Goal: Task Accomplishment & Management: Use online tool/utility

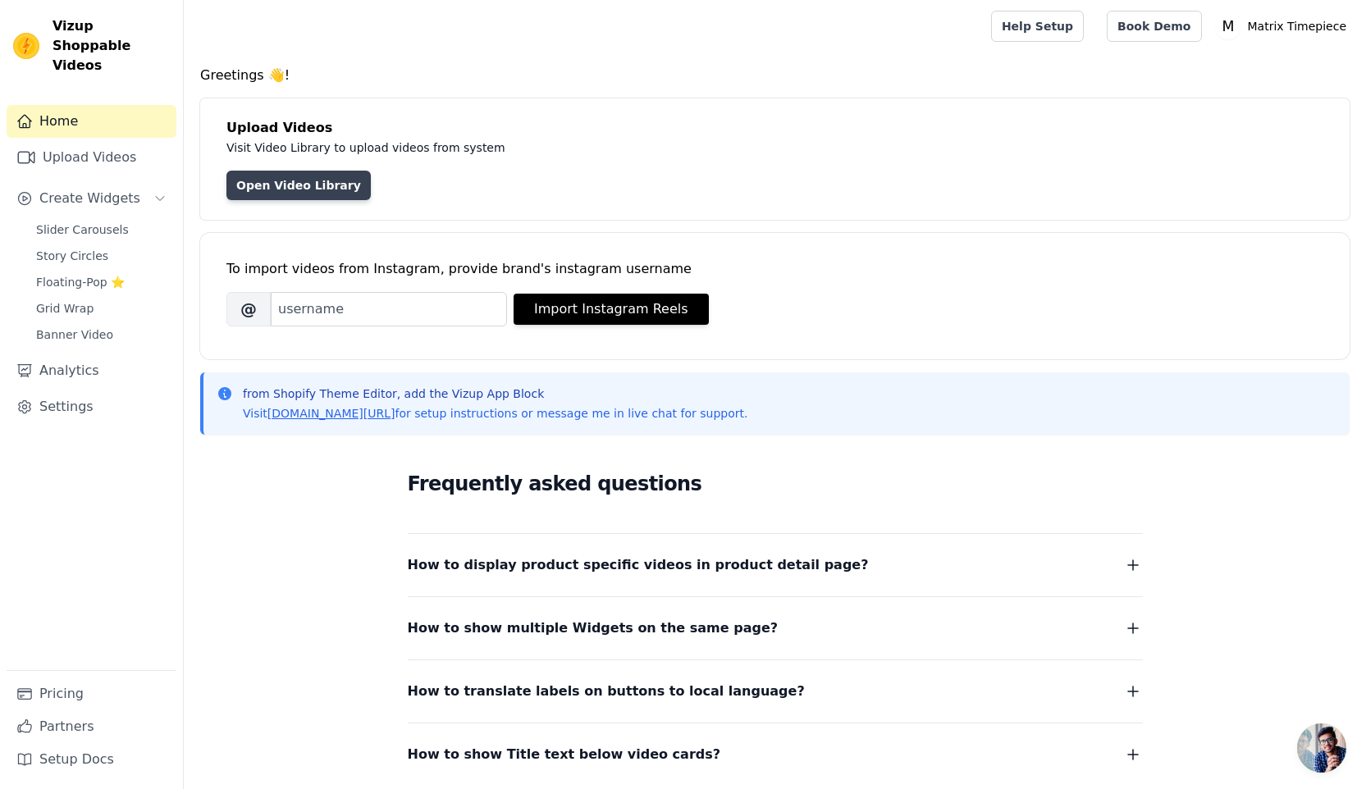
click at [291, 185] on link "Open Video Library" at bounding box center [298, 186] width 144 height 30
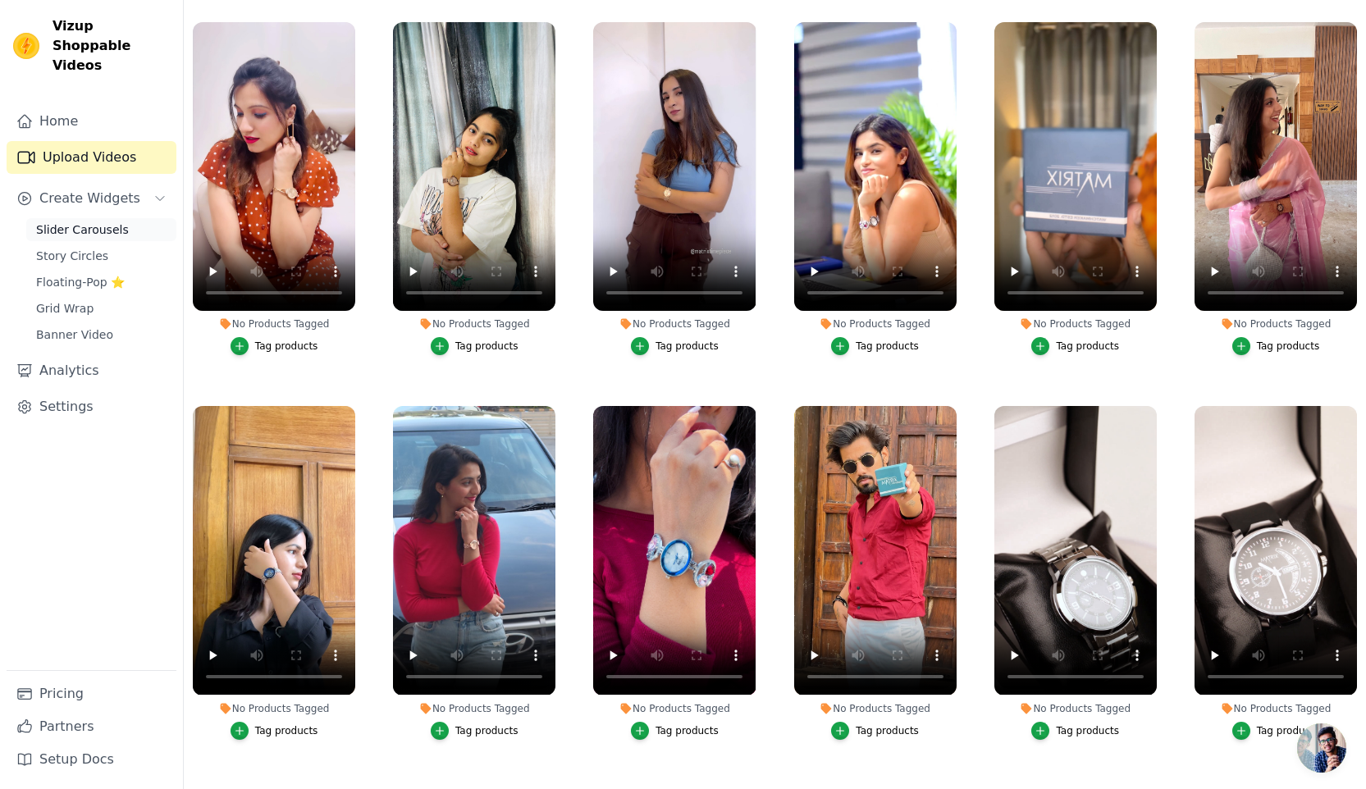
click at [54, 221] on span "Slider Carousels" at bounding box center [82, 229] width 93 height 16
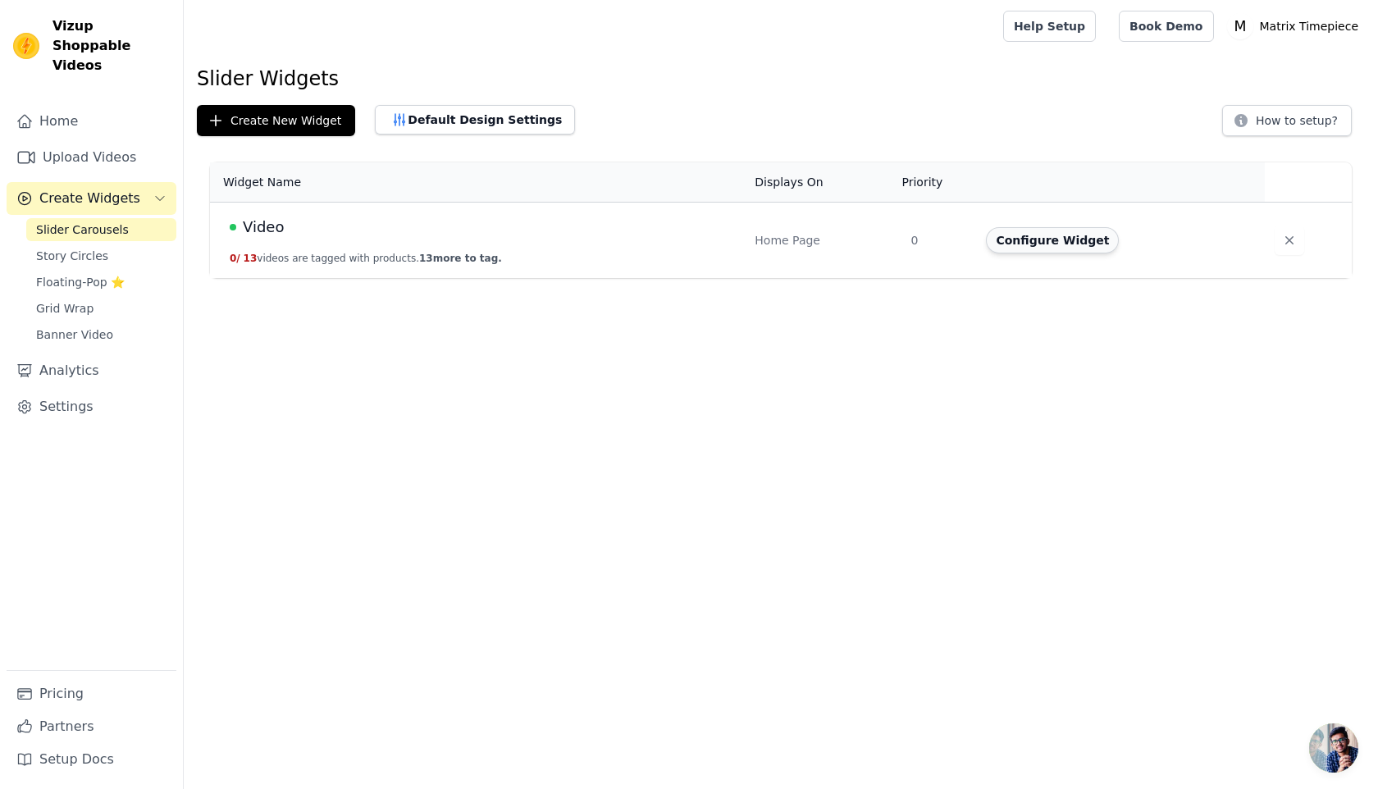
click at [1089, 245] on button "Configure Widget" at bounding box center [1052, 240] width 133 height 26
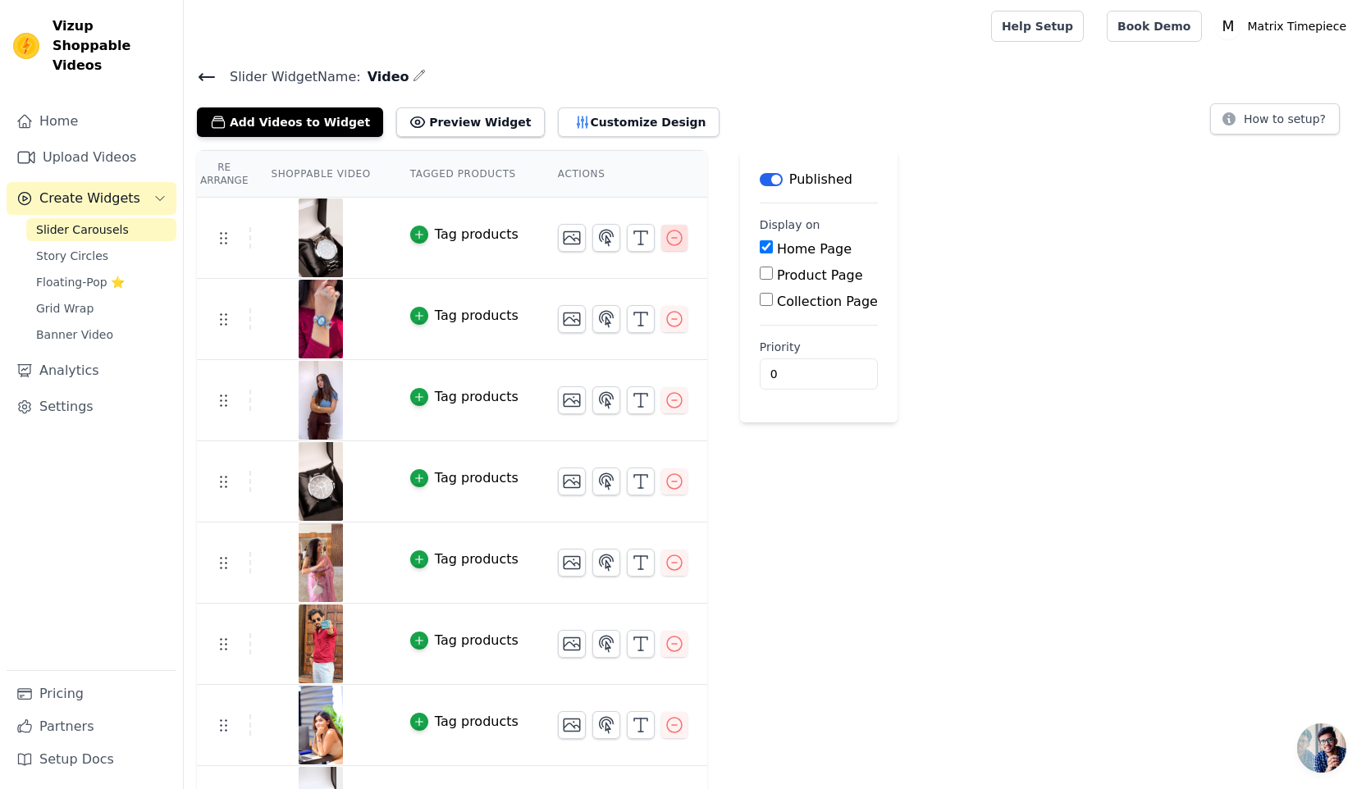
click at [668, 242] on icon "button" at bounding box center [674, 238] width 20 height 20
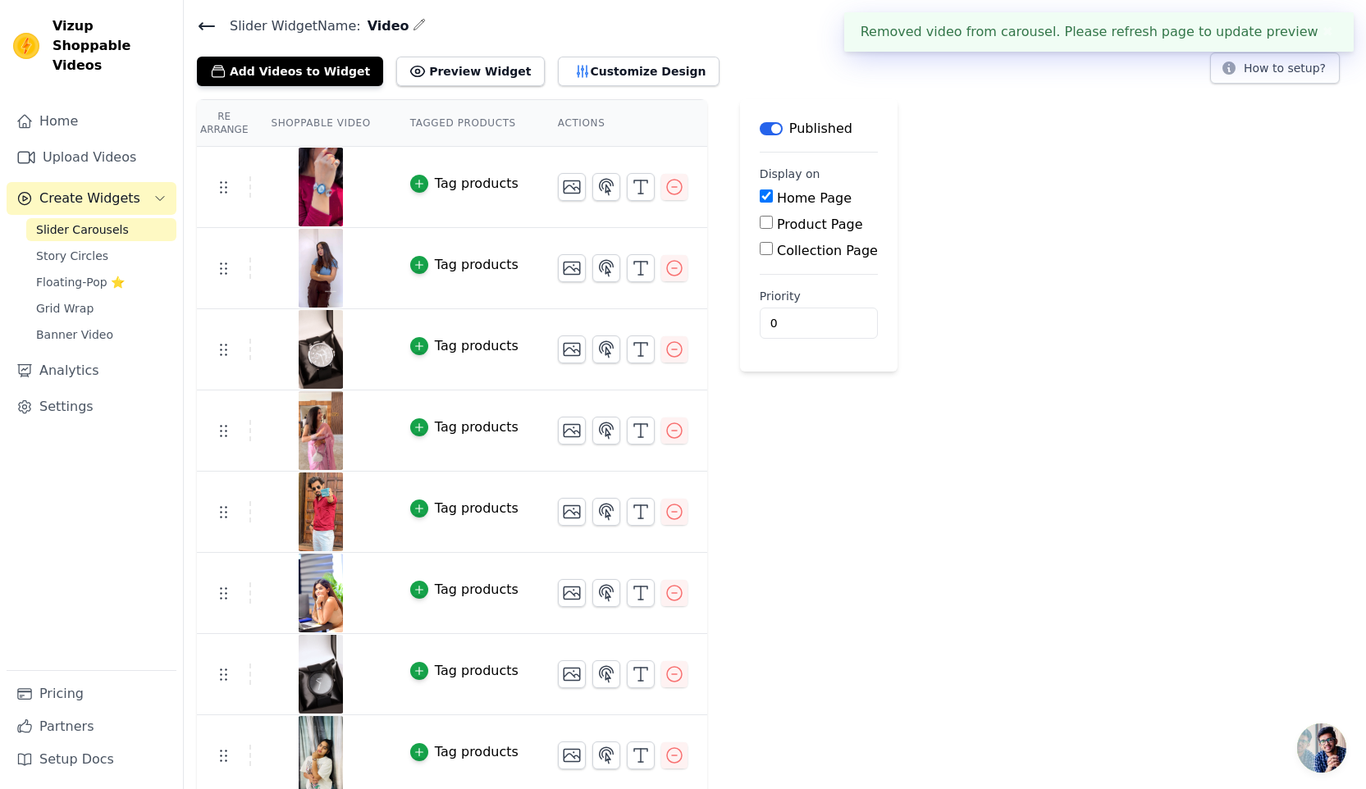
scroll to position [53, 0]
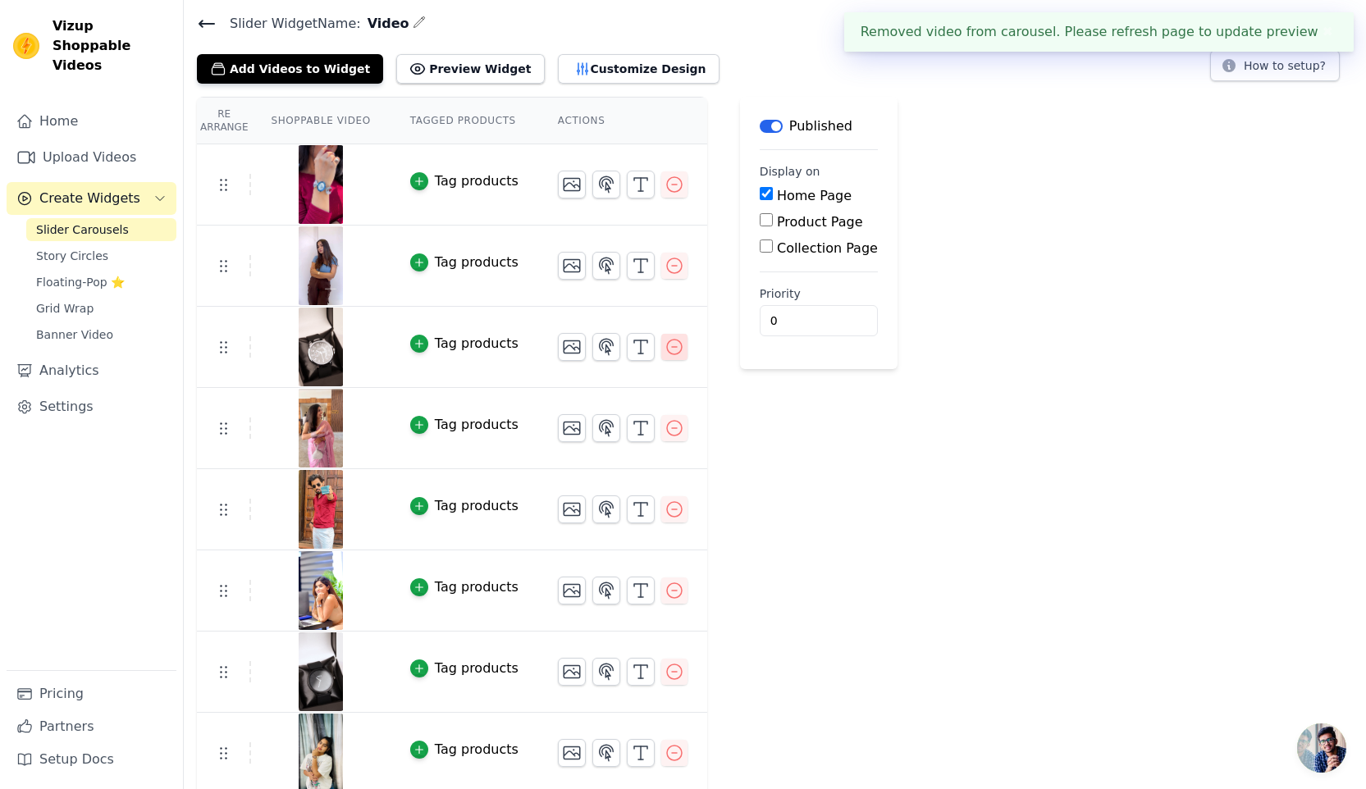
click at [674, 343] on icon "button" at bounding box center [674, 347] width 20 height 20
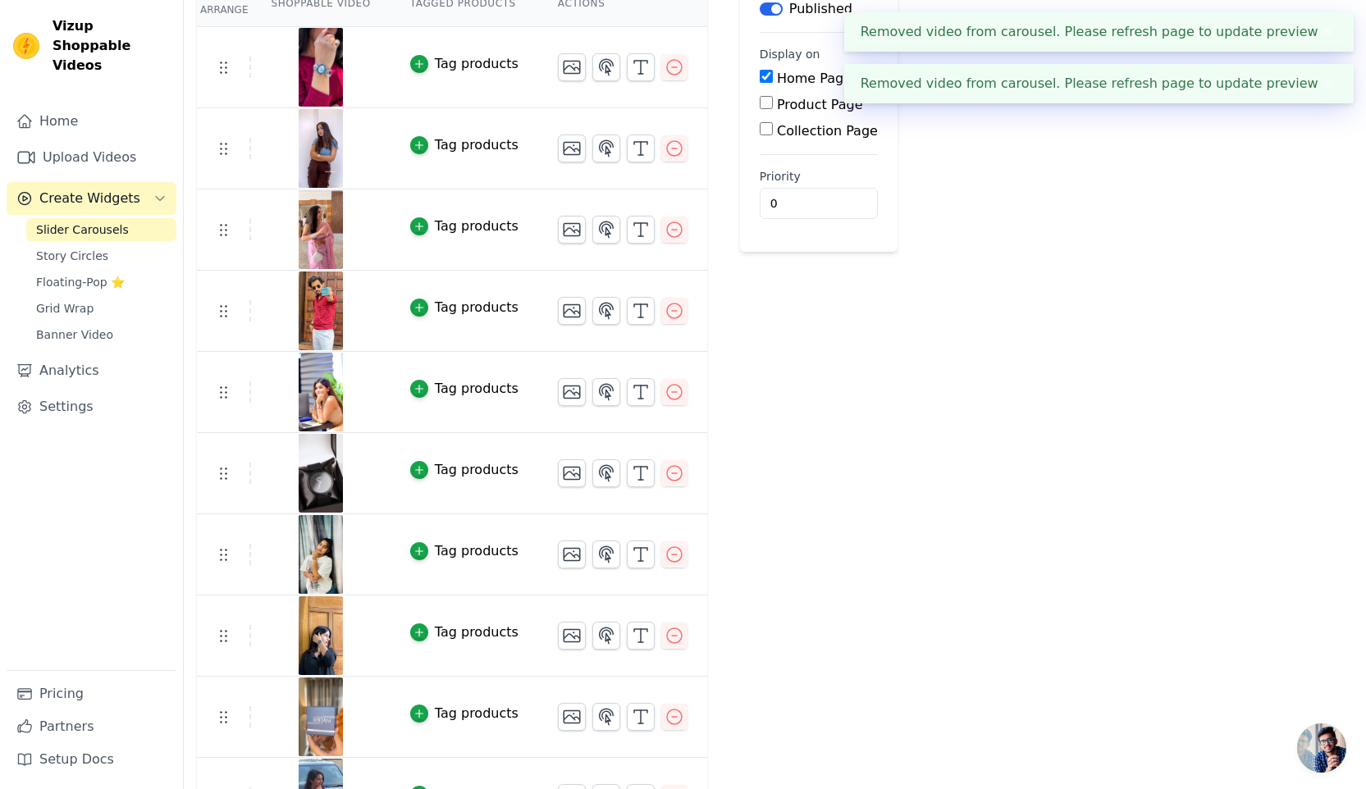
scroll to position [301, 0]
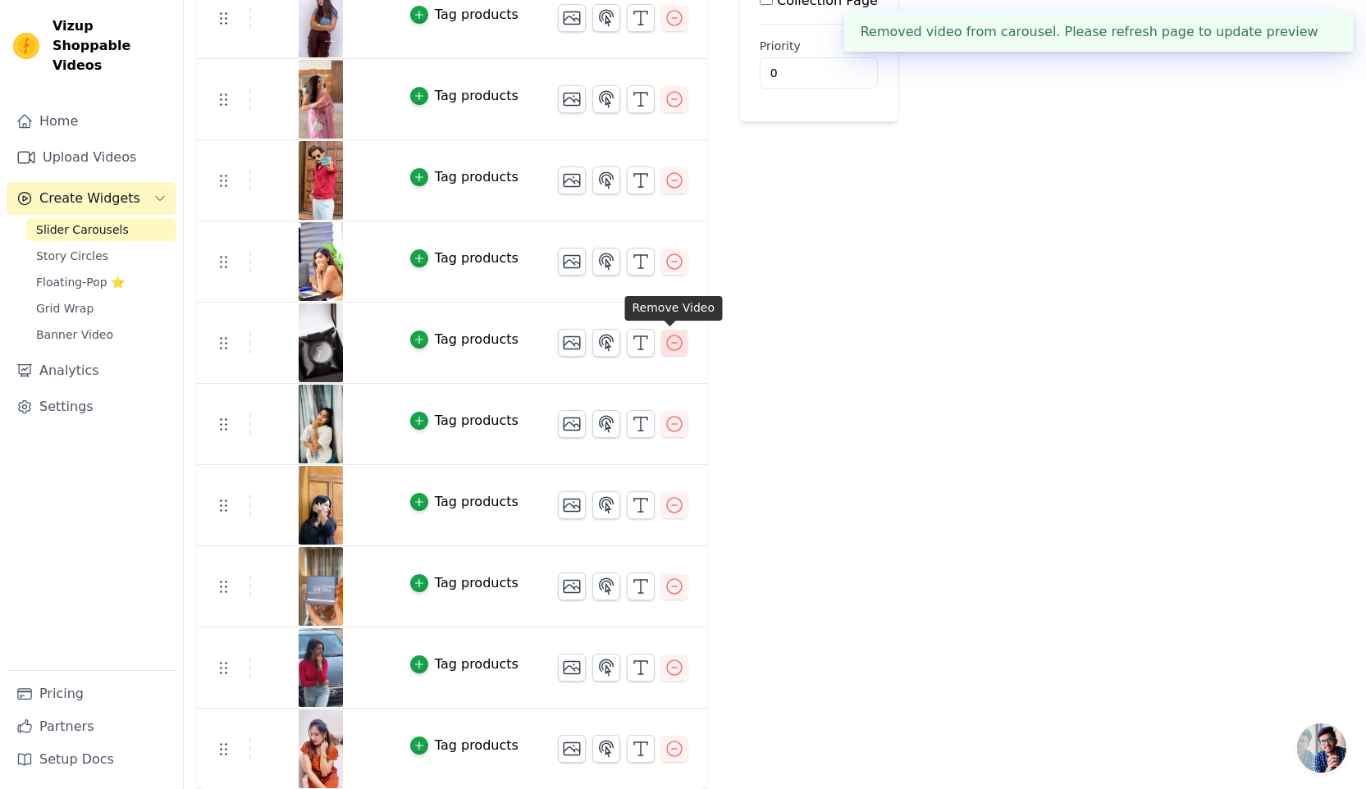
click at [672, 349] on icon "button" at bounding box center [674, 342] width 15 height 15
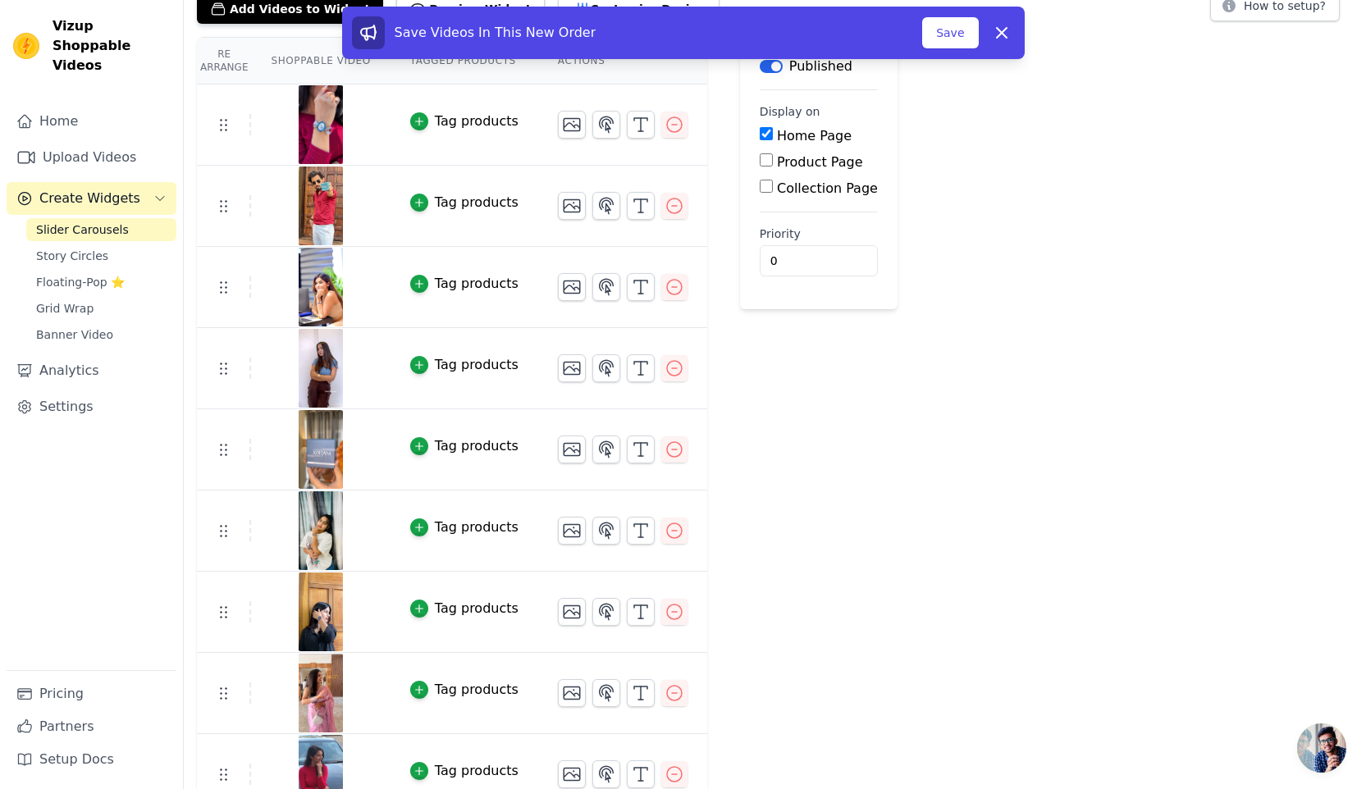
scroll to position [0, 0]
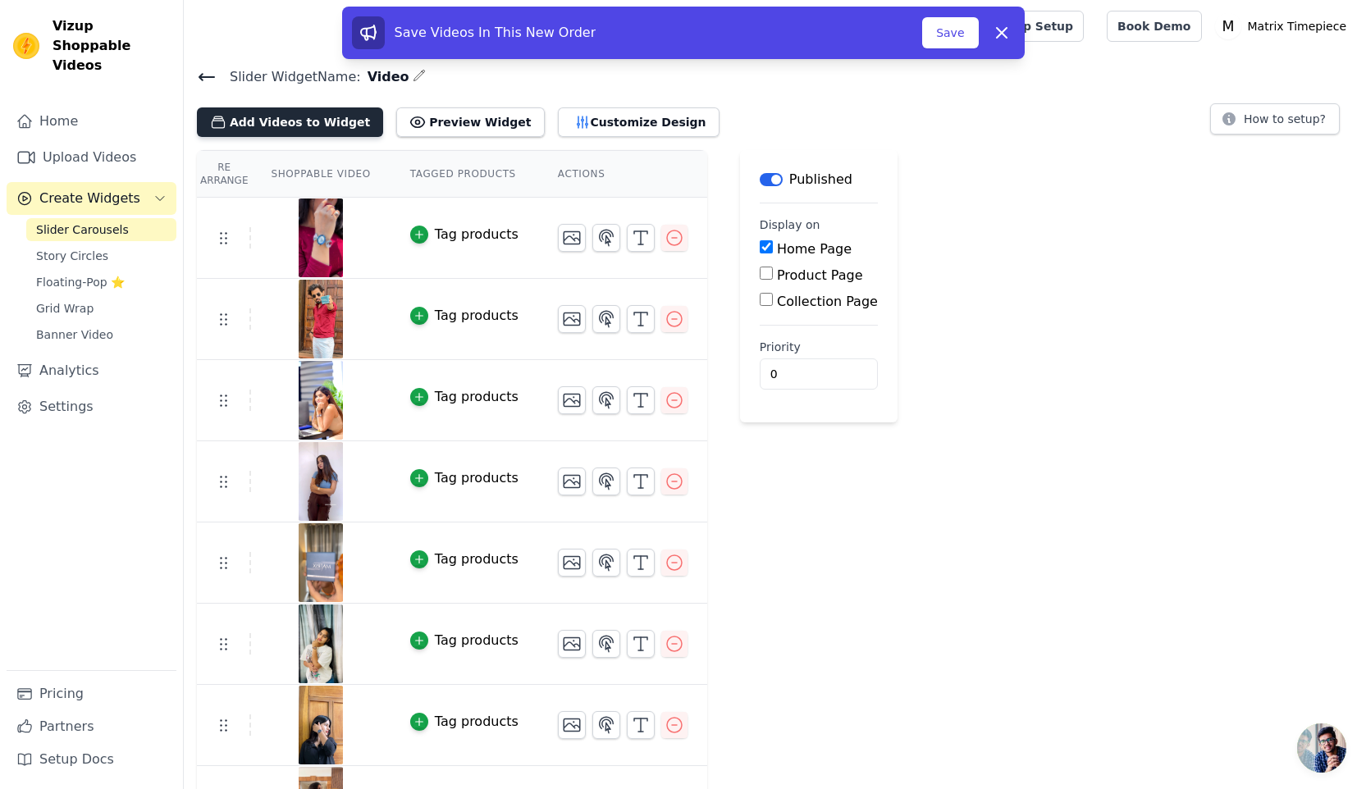
click at [246, 121] on button "Add Videos to Widget" at bounding box center [290, 122] width 186 height 30
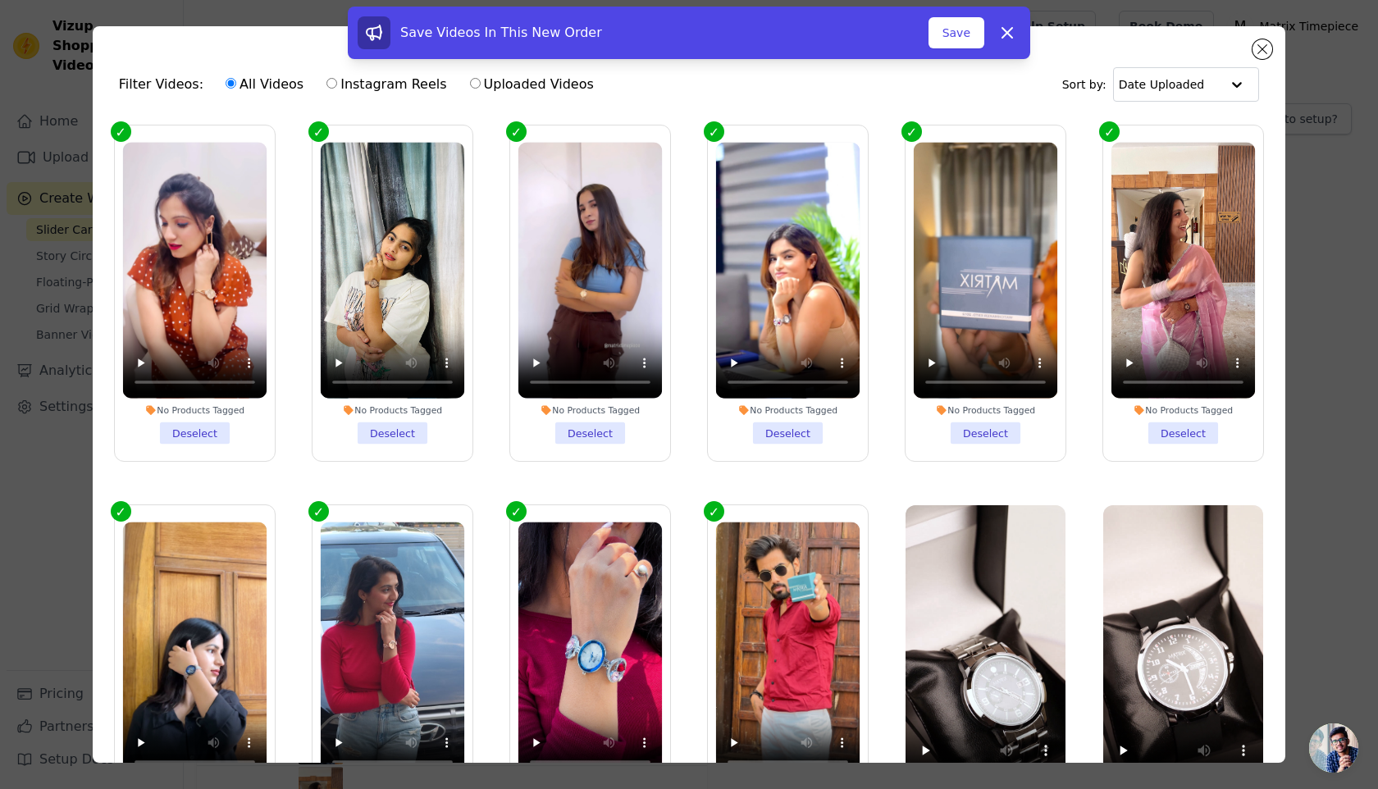
click at [395, 81] on label "Instagram Reels" at bounding box center [386, 84] width 121 height 21
click at [337, 81] on input "Instagram Reels" at bounding box center [331, 83] width 11 height 11
radio input "true"
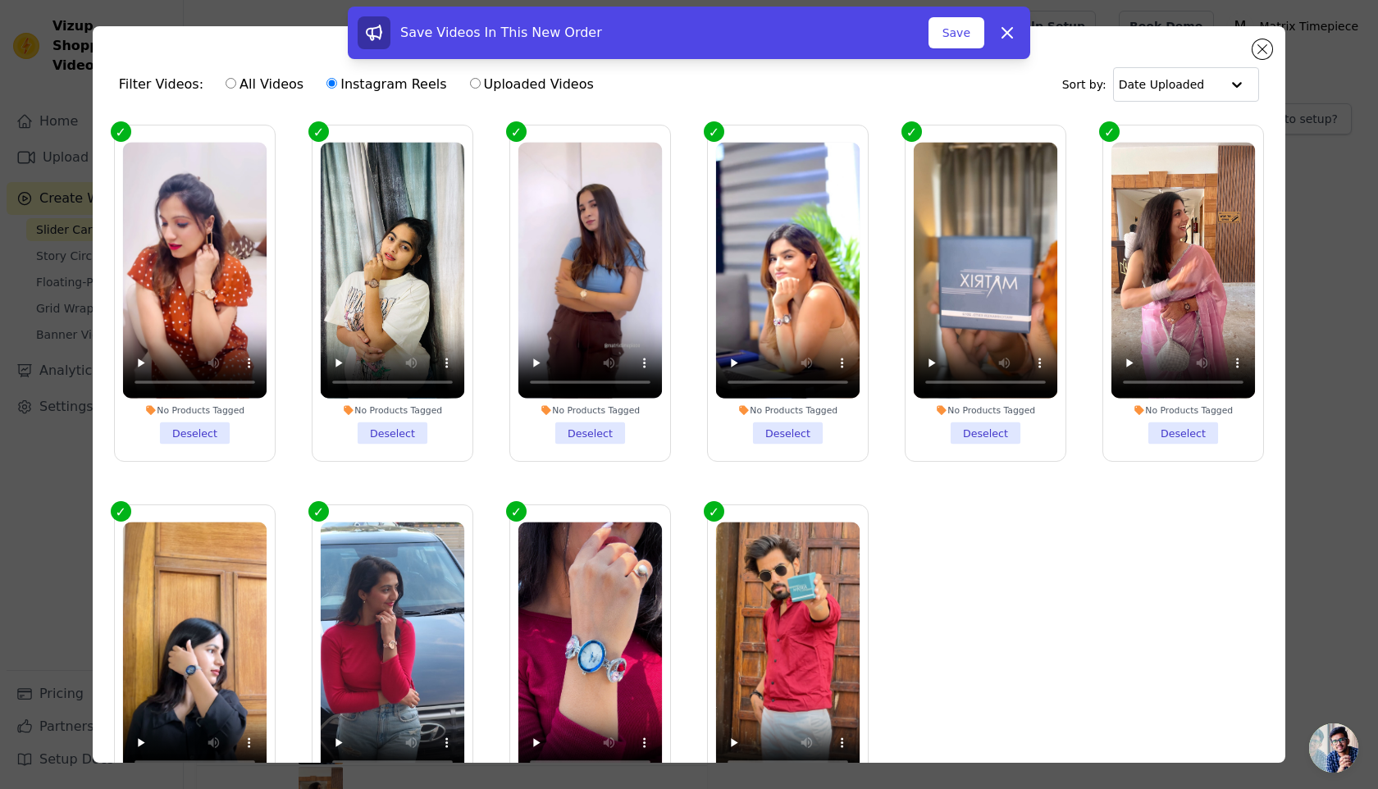
click at [1259, 49] on div "Save Videos In This New Order Save Dismiss" at bounding box center [689, 36] width 1378 height 59
click at [1010, 30] on icon at bounding box center [1007, 33] width 10 height 10
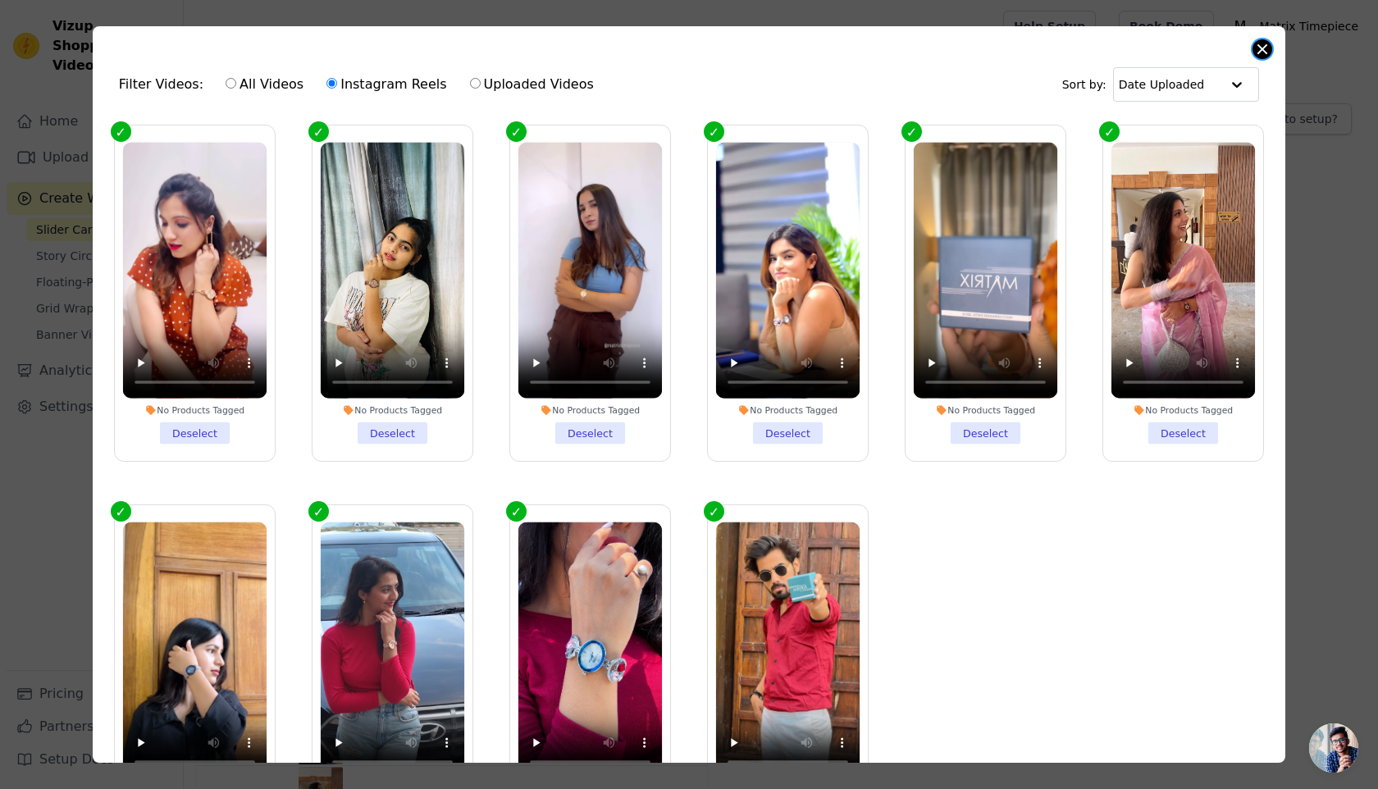
click at [1263, 48] on button "Close modal" at bounding box center [1262, 49] width 20 height 20
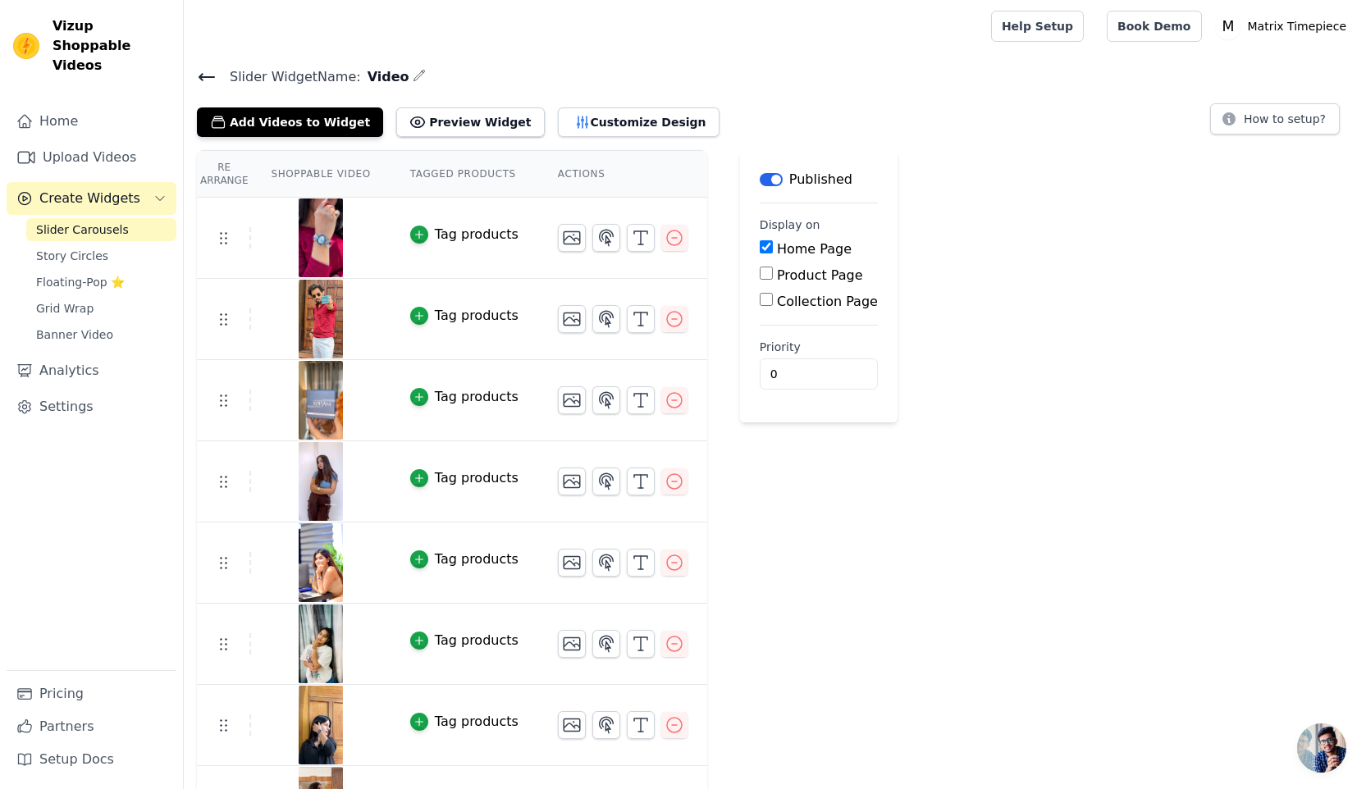
click at [115, 221] on span "Slider Carousels" at bounding box center [82, 229] width 93 height 16
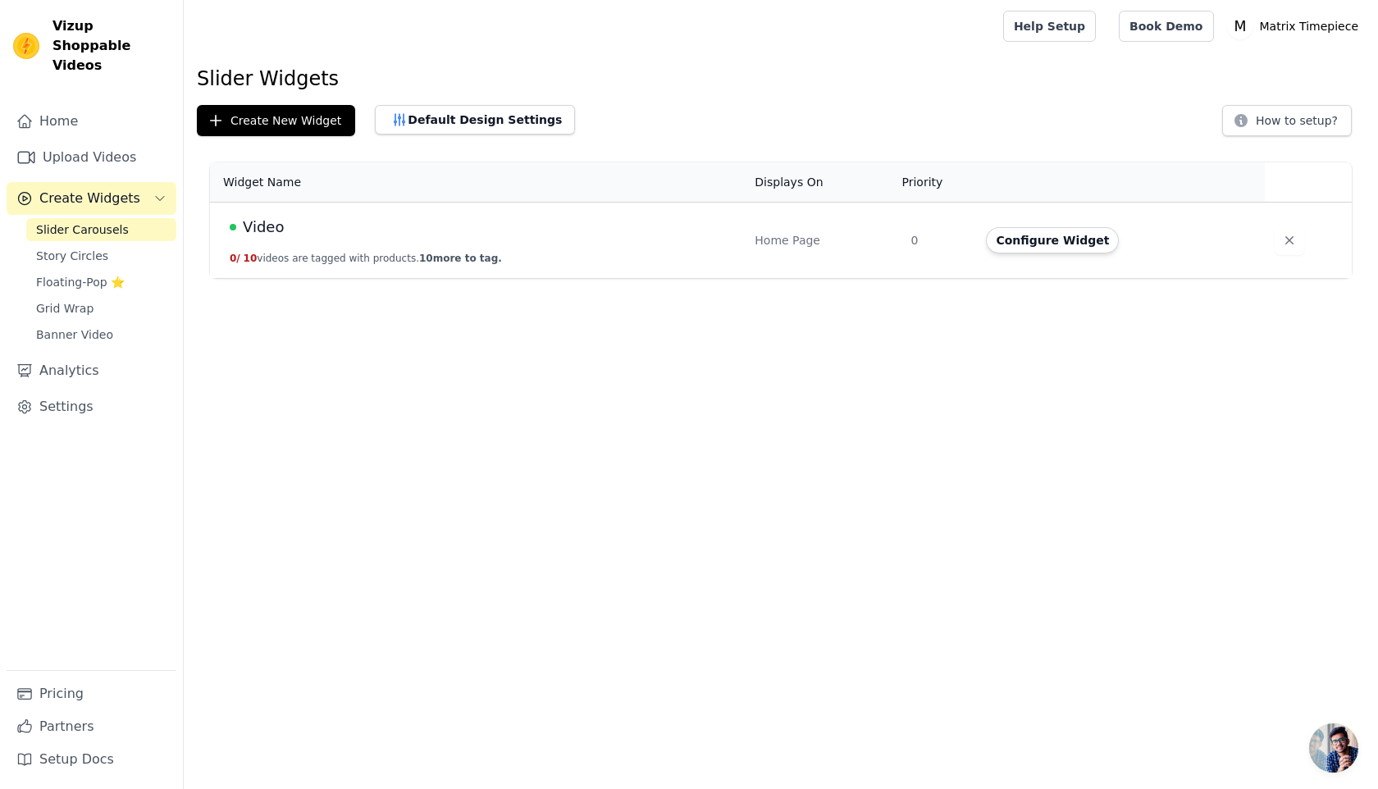
click at [360, 251] on td "Video 0 / 10 videos are tagged with products. 10 more to tag." at bounding box center [477, 241] width 535 height 76
click at [1060, 239] on button "Configure Widget" at bounding box center [1052, 240] width 133 height 26
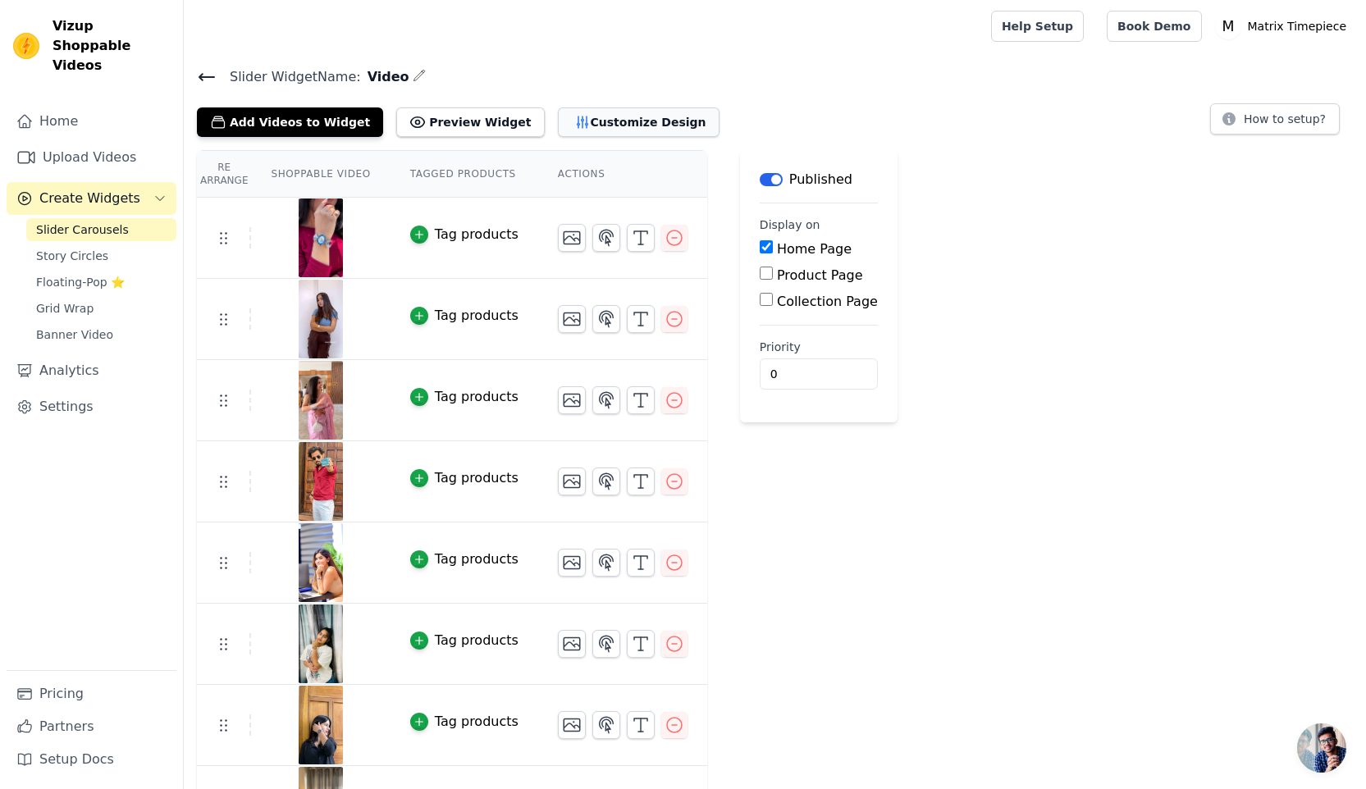
click at [559, 126] on button "Customize Design" at bounding box center [639, 122] width 162 height 30
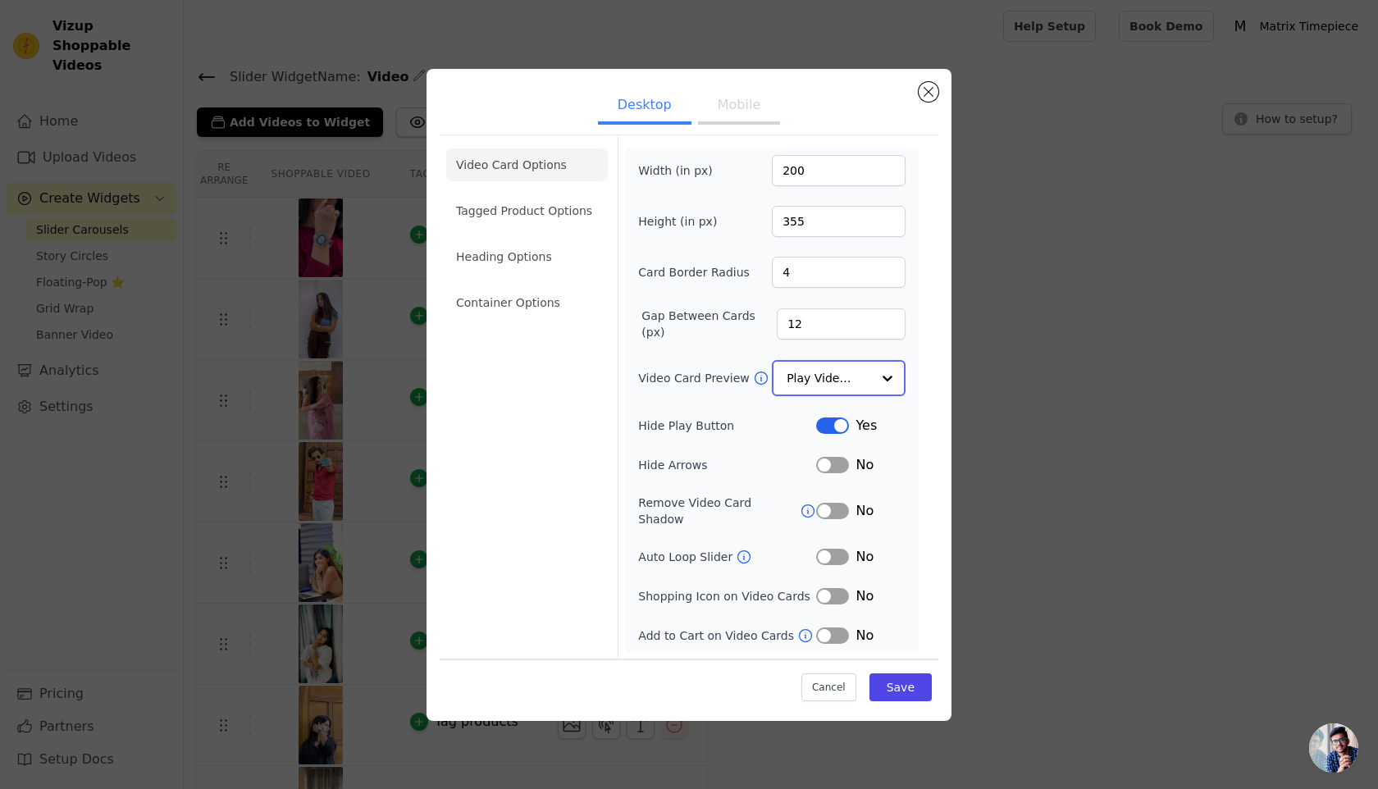
click at [815, 381] on input "Video Card Preview" at bounding box center [829, 378] width 84 height 33
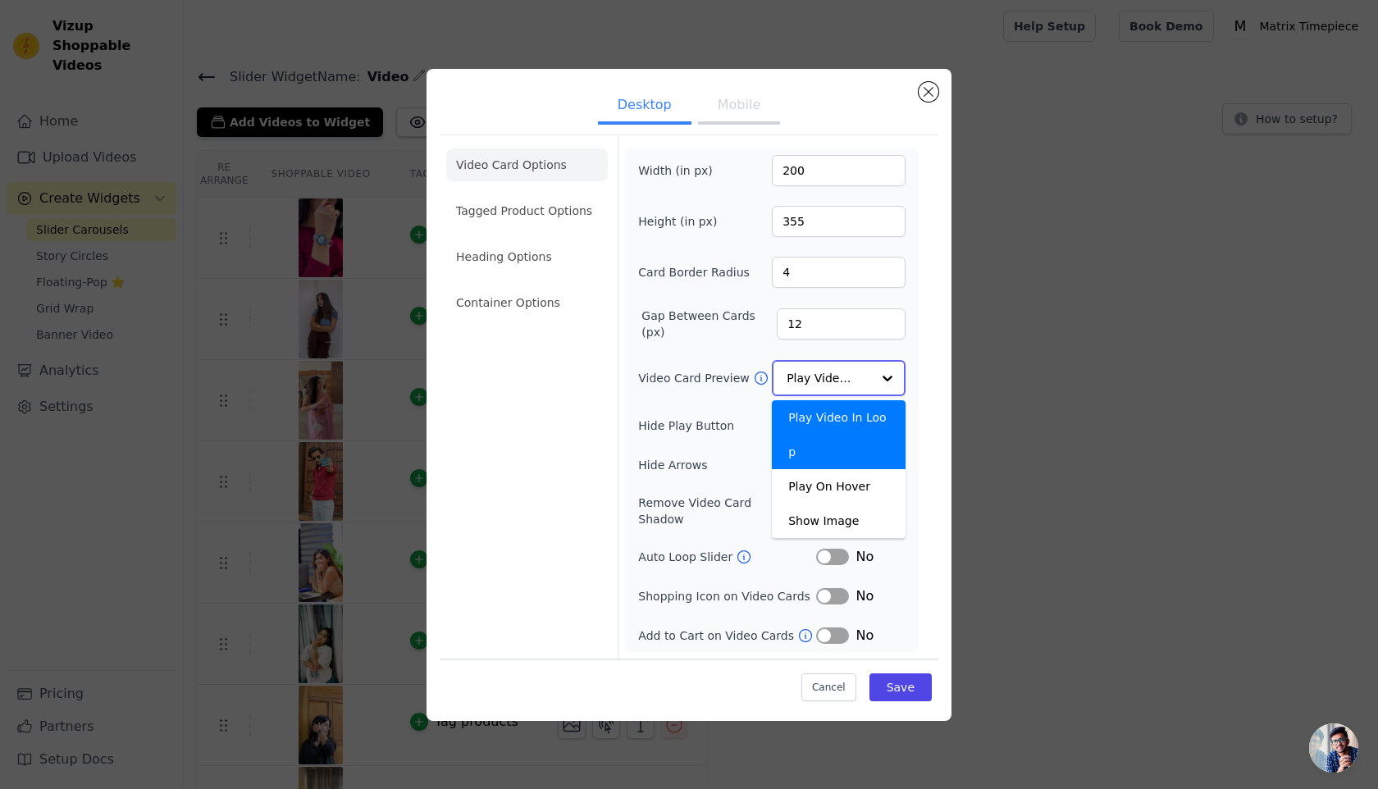
click at [851, 424] on div "Play Video In Loop" at bounding box center [839, 434] width 134 height 69
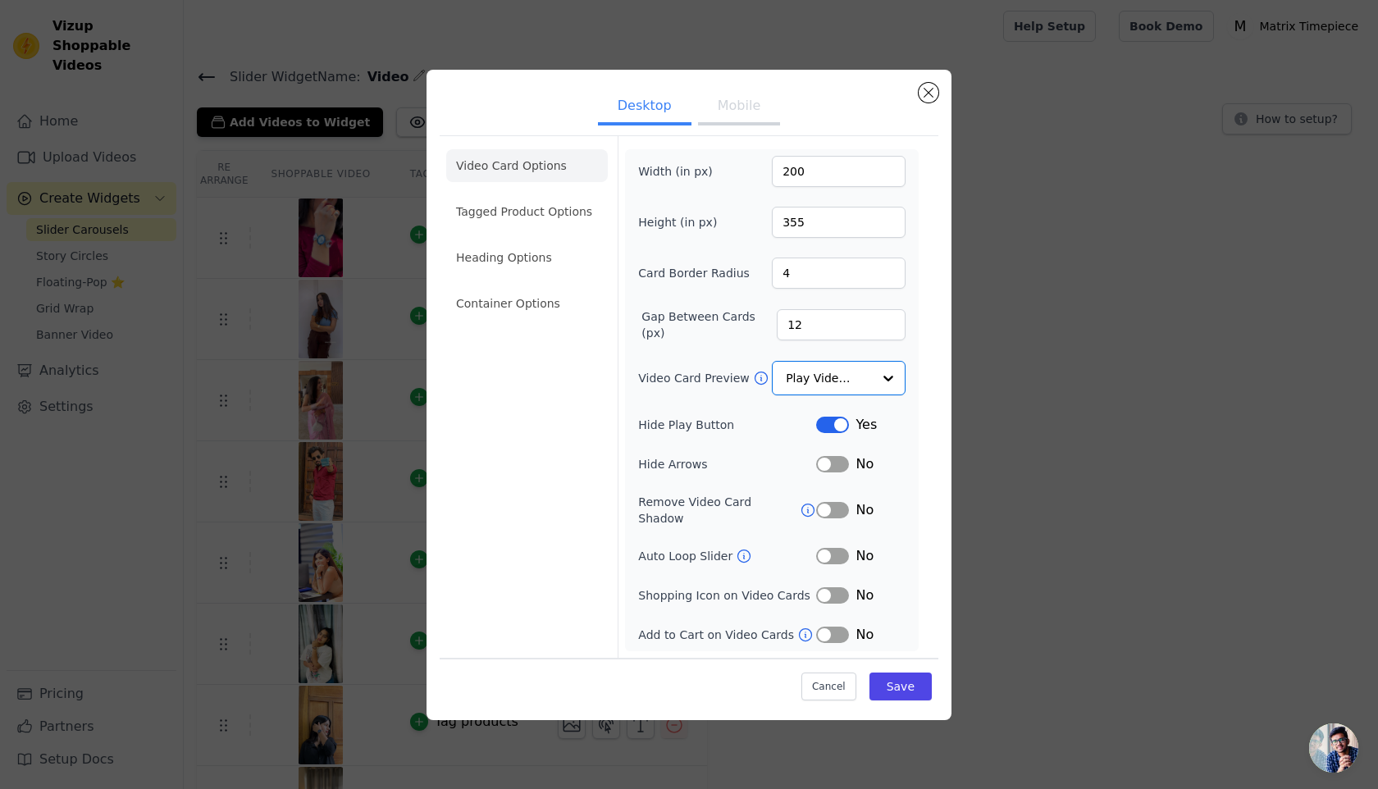
click at [832, 591] on button "Label" at bounding box center [832, 595] width 33 height 16
click at [495, 287] on li "Tagged Product Options" at bounding box center [527, 303] width 162 height 33
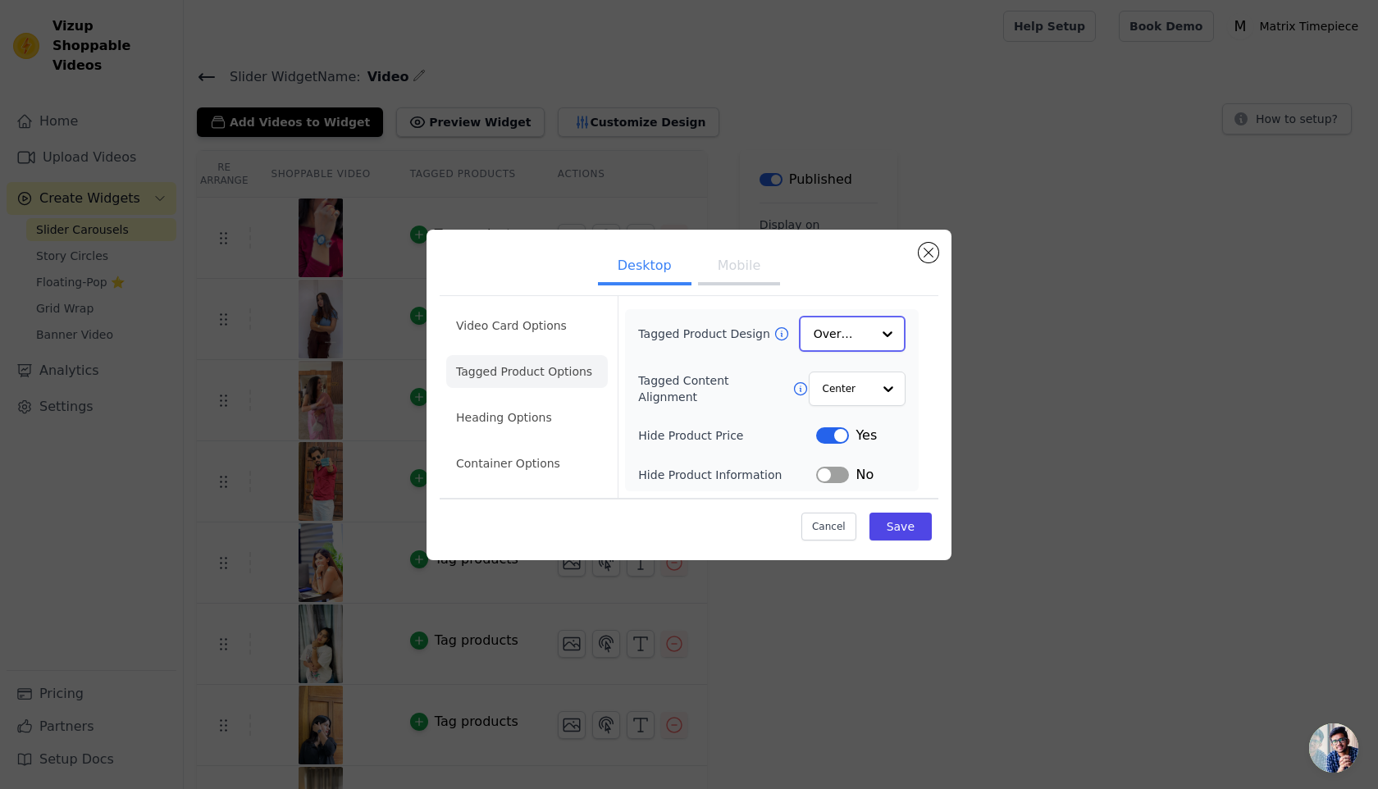
click at [856, 337] on input "Tagged Product Design" at bounding box center [842, 333] width 57 height 33
click at [856, 335] on input "Tagged Product Design" at bounding box center [842, 333] width 57 height 33
click at [836, 477] on button "Label" at bounding box center [832, 474] width 33 height 16
click at [836, 476] on button "Label" at bounding box center [832, 474] width 33 height 16
click at [520, 407] on li "Heading Options" at bounding box center [527, 418] width 162 height 33
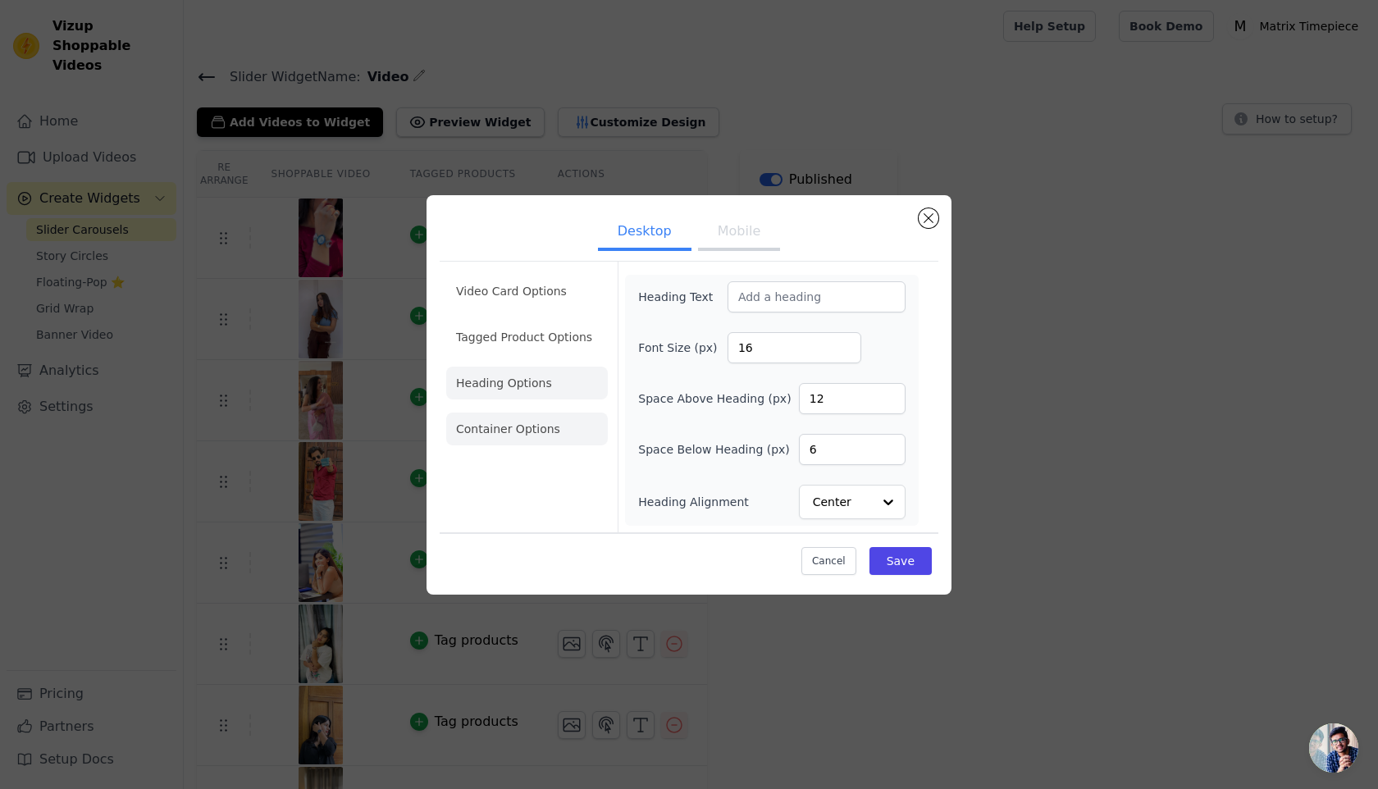
click at [530, 426] on li "Container Options" at bounding box center [527, 429] width 162 height 33
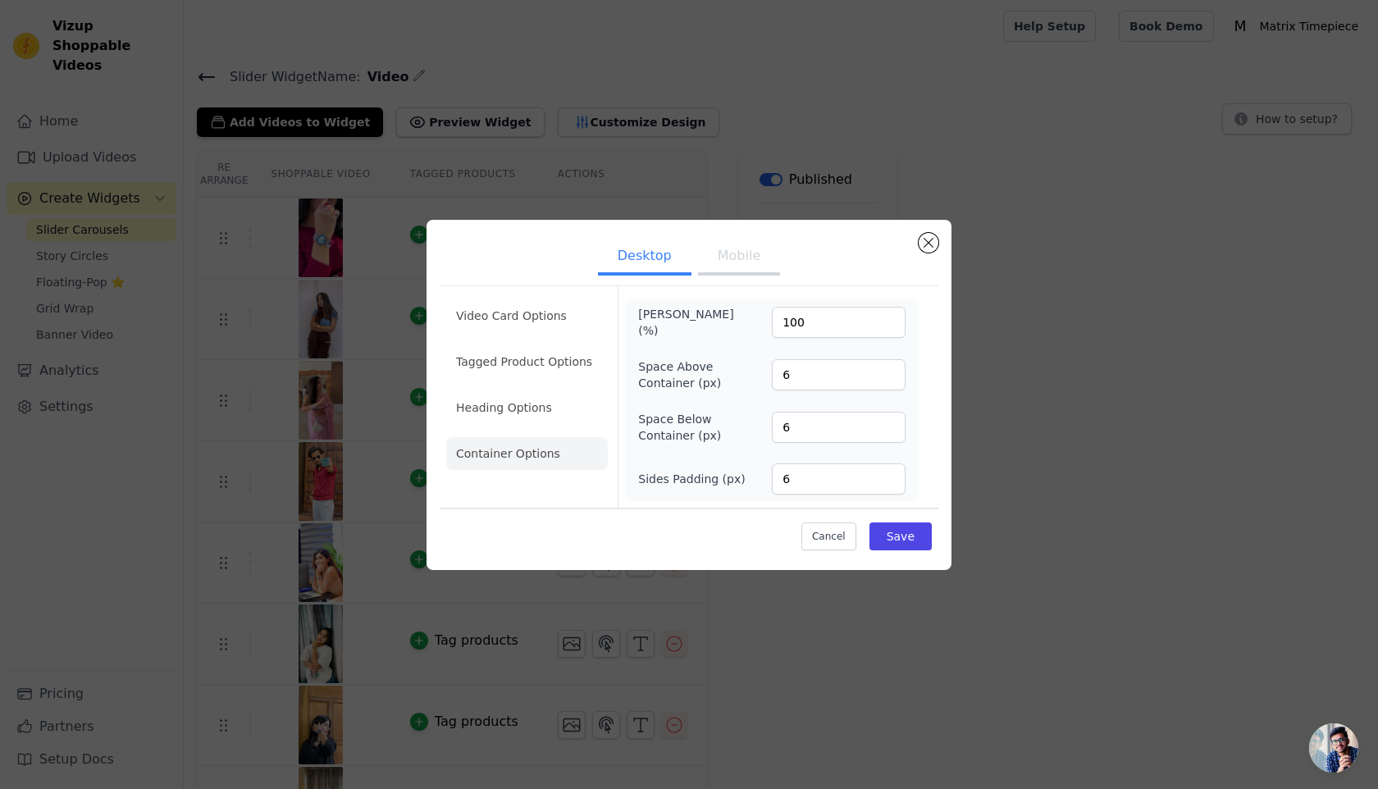
click at [728, 272] on button "Mobile" at bounding box center [739, 257] width 82 height 36
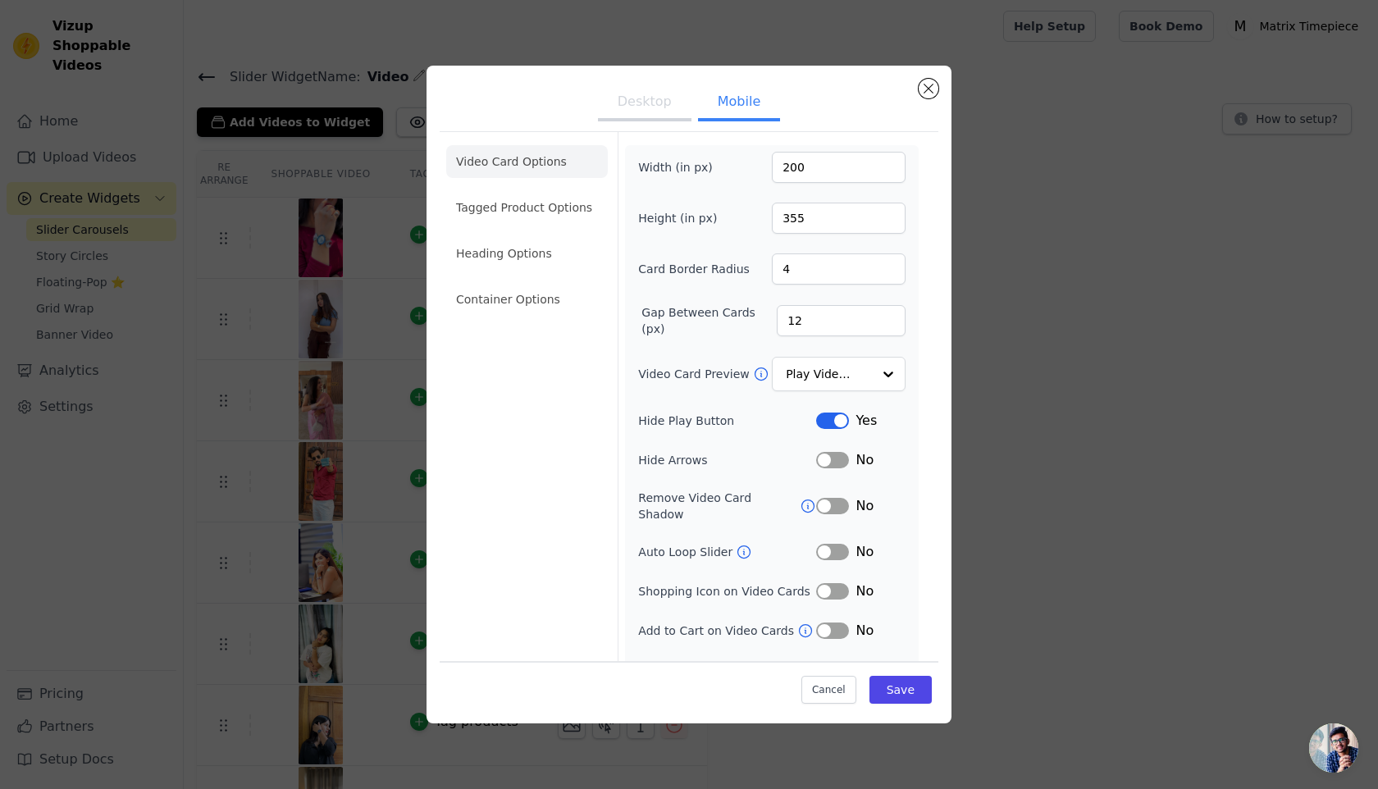
click at [658, 112] on button "Desktop" at bounding box center [644, 103] width 93 height 36
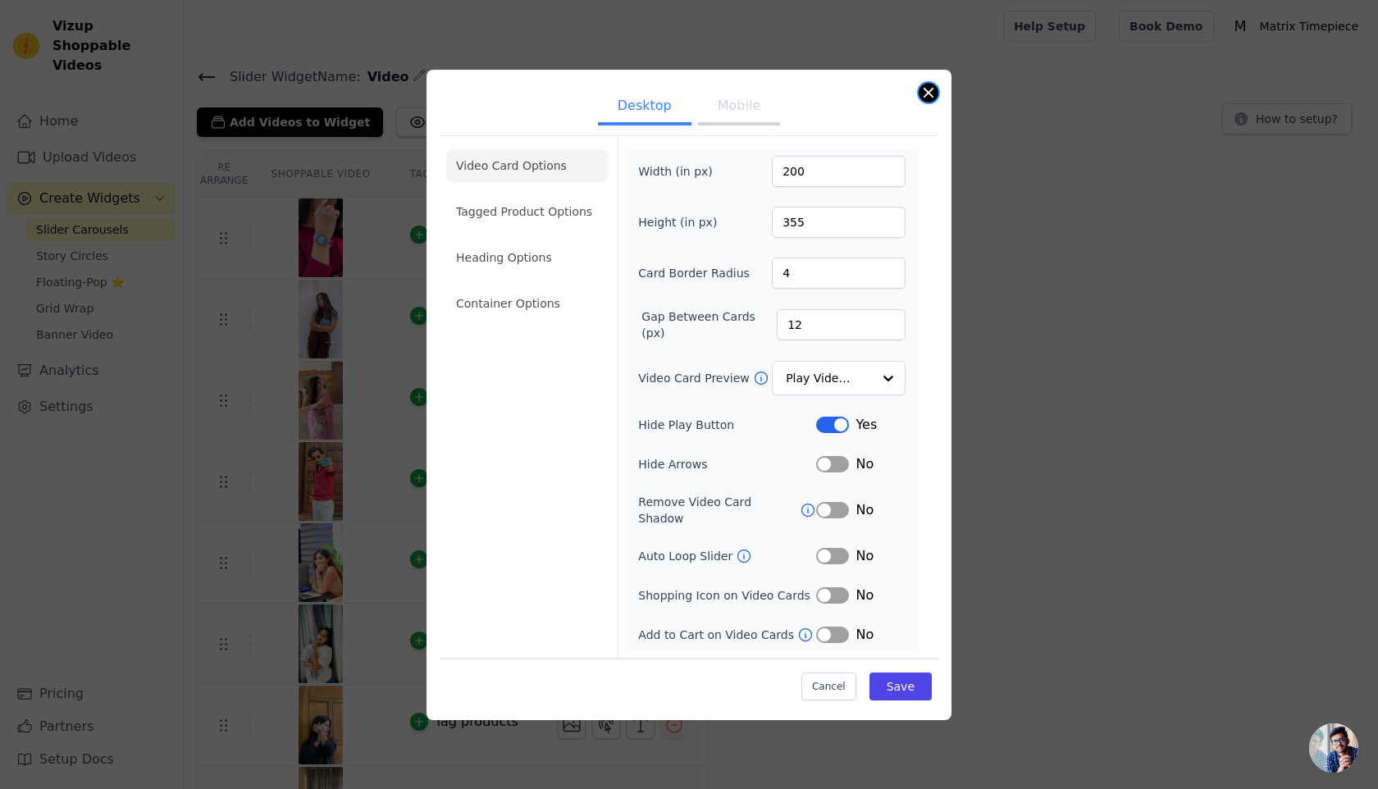
click at [935, 101] on button "Close modal" at bounding box center [929, 93] width 20 height 20
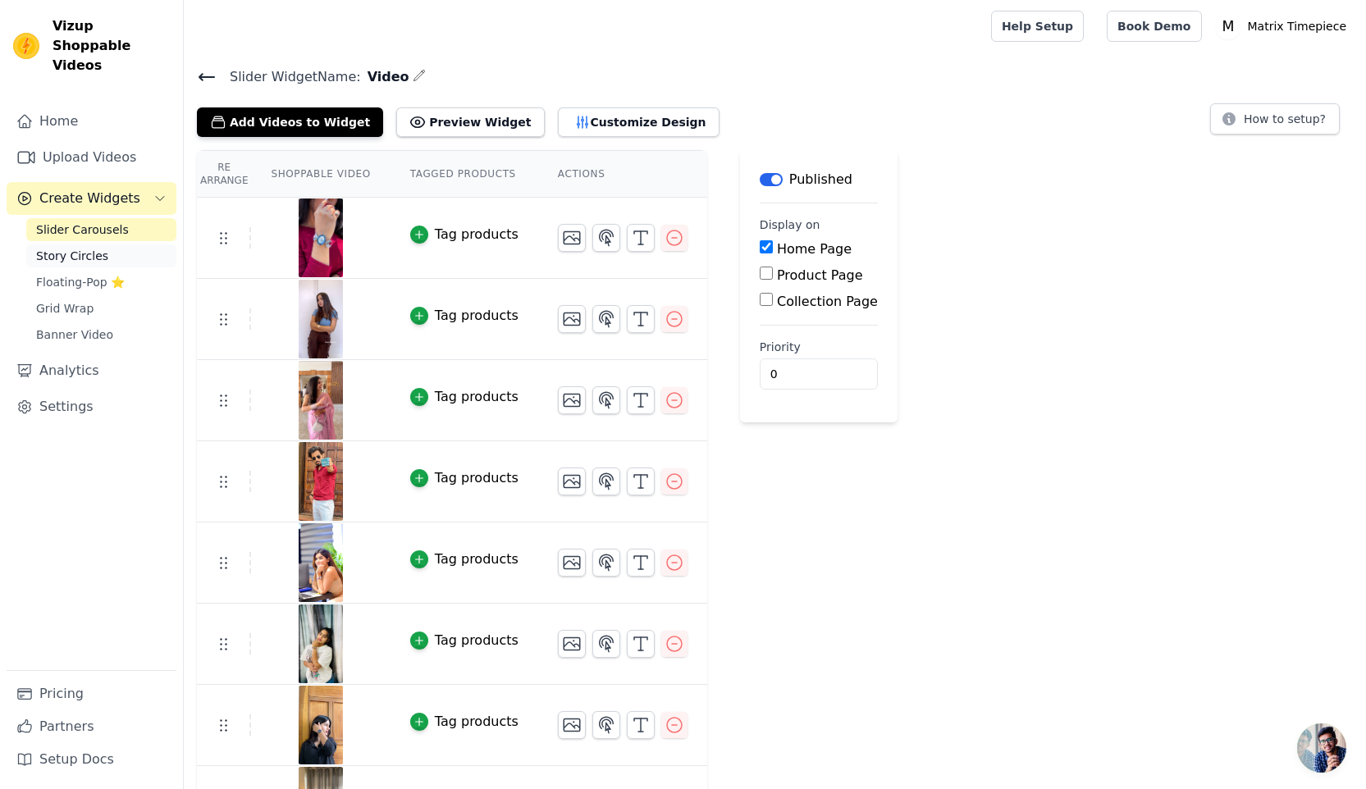
click at [92, 248] on span "Story Circles" at bounding box center [72, 256] width 72 height 16
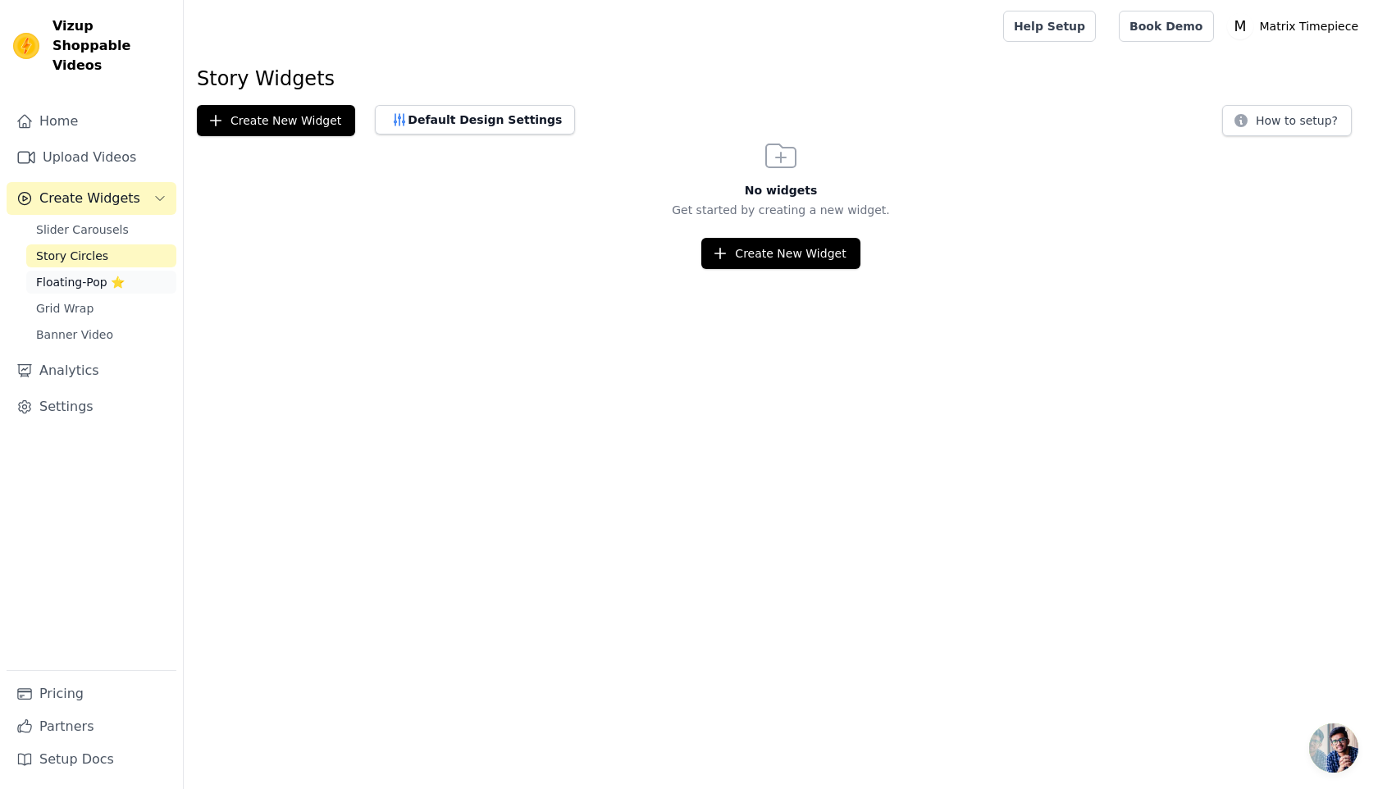
click at [84, 274] on span "Floating-Pop ⭐" at bounding box center [80, 282] width 89 height 16
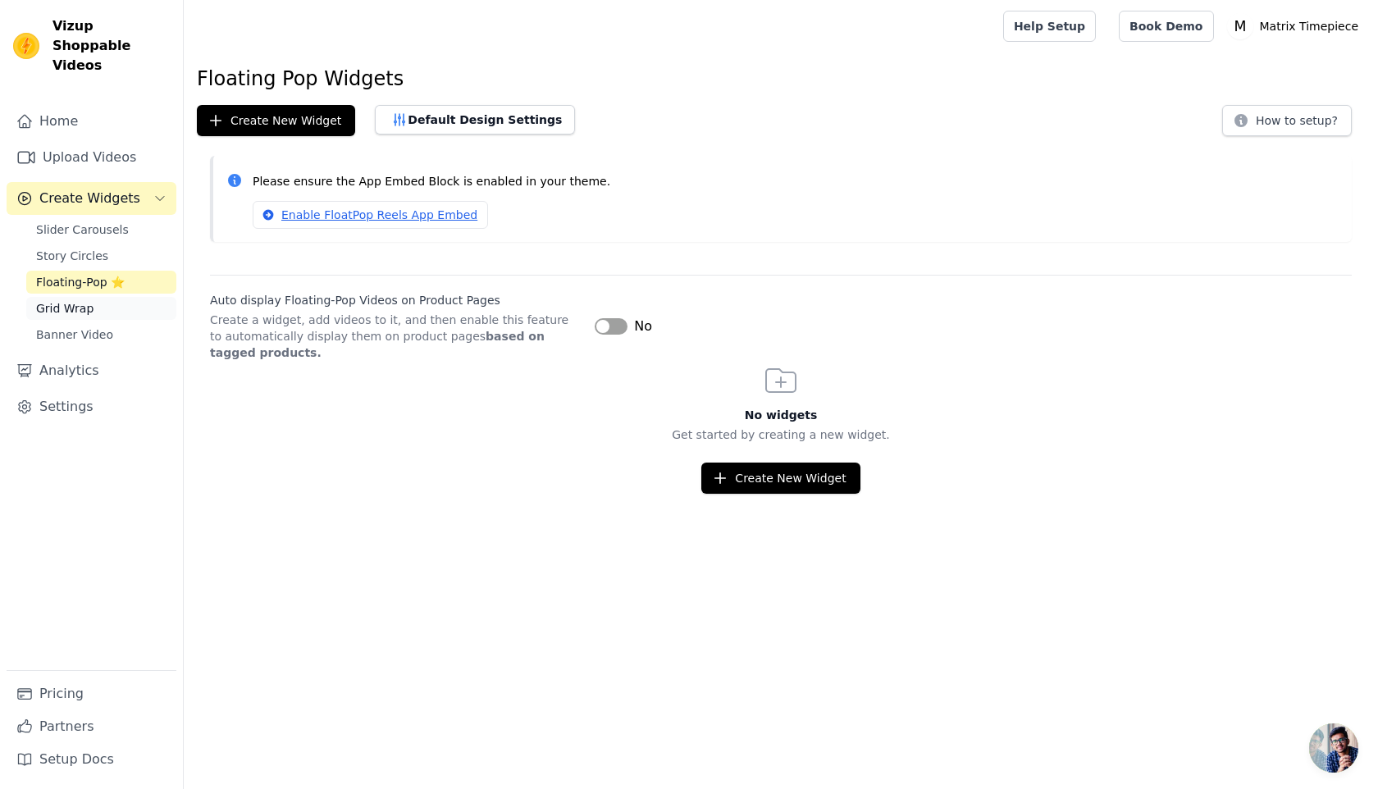
click at [82, 300] on span "Grid Wrap" at bounding box center [64, 308] width 57 height 16
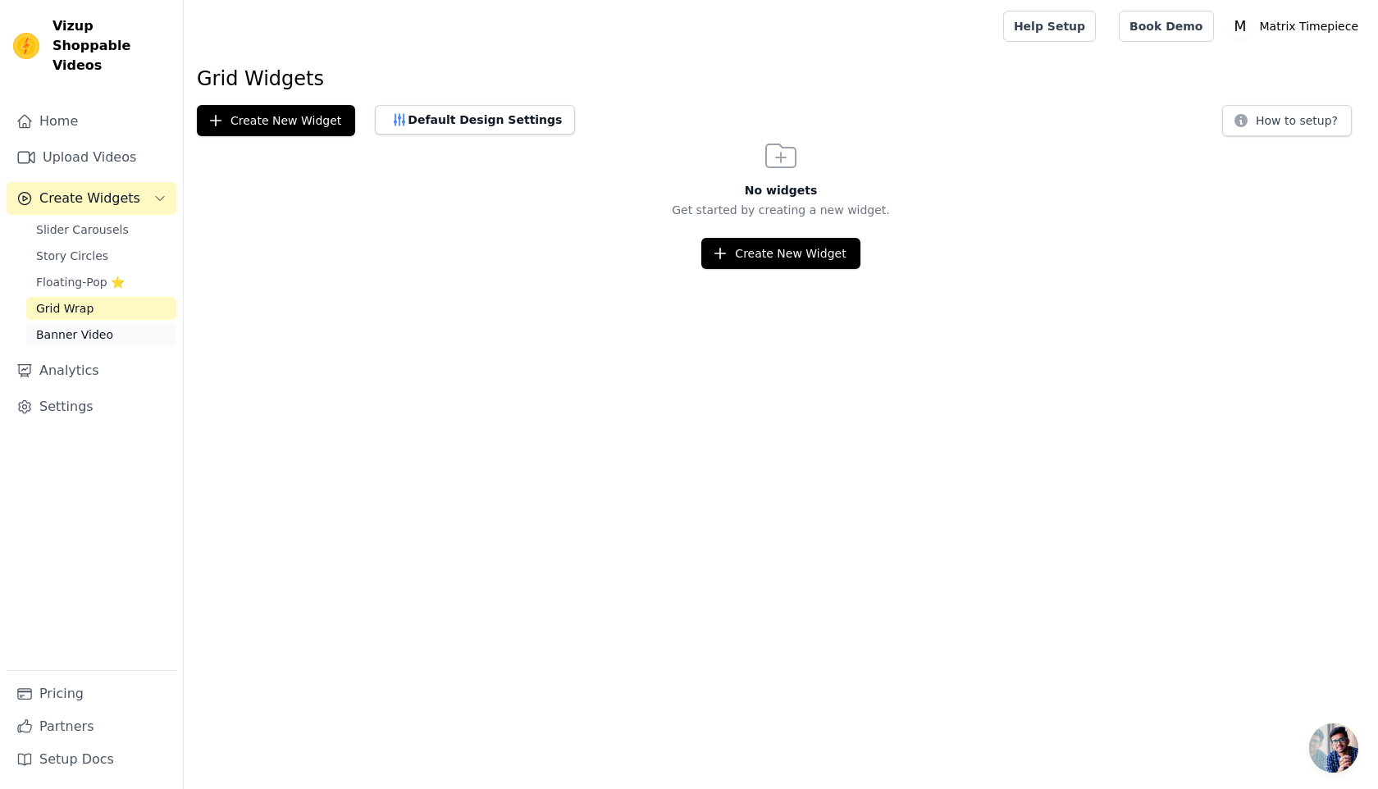
click at [76, 326] on span "Banner Video" at bounding box center [74, 334] width 77 height 16
click at [112, 221] on span "Slider Carousels" at bounding box center [82, 229] width 93 height 16
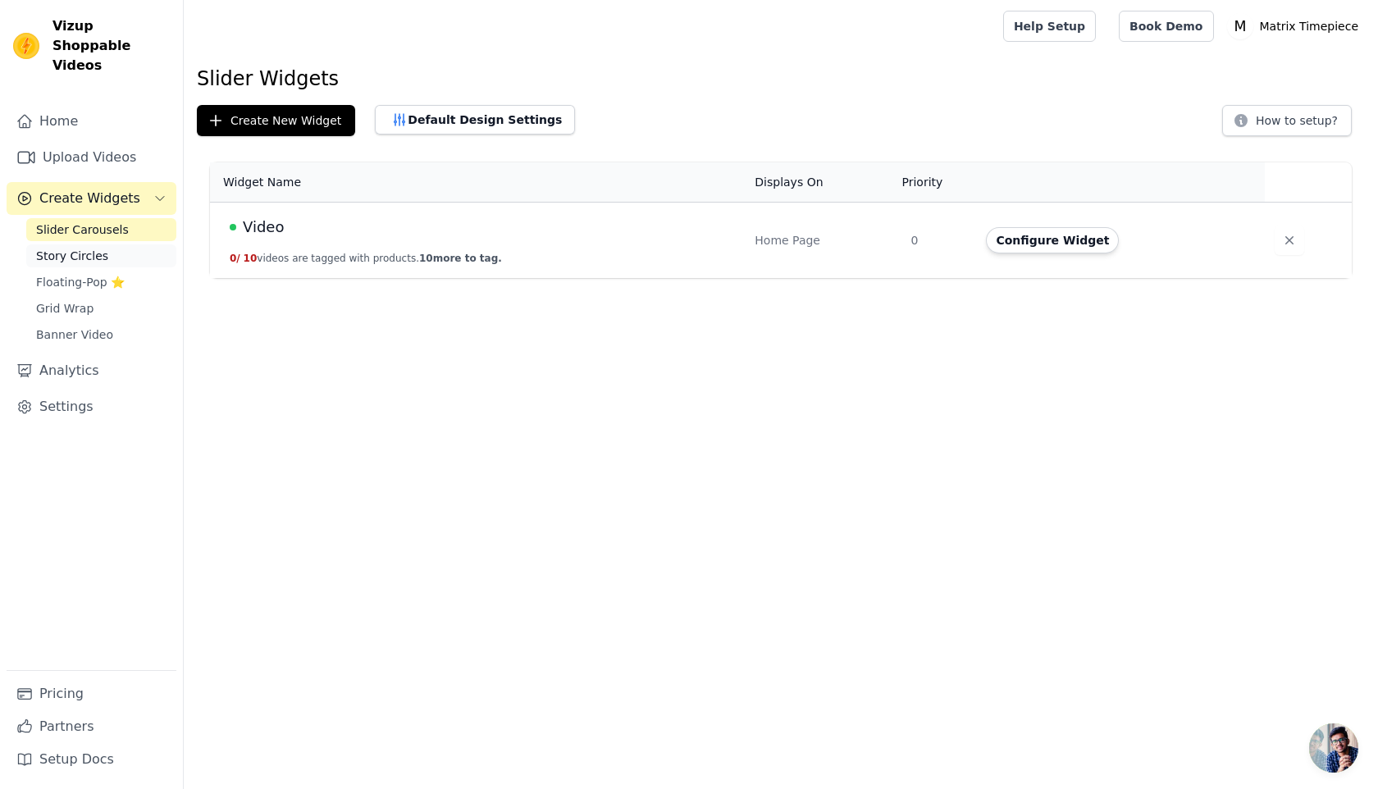
click at [110, 244] on link "Story Circles" at bounding box center [101, 255] width 150 height 23
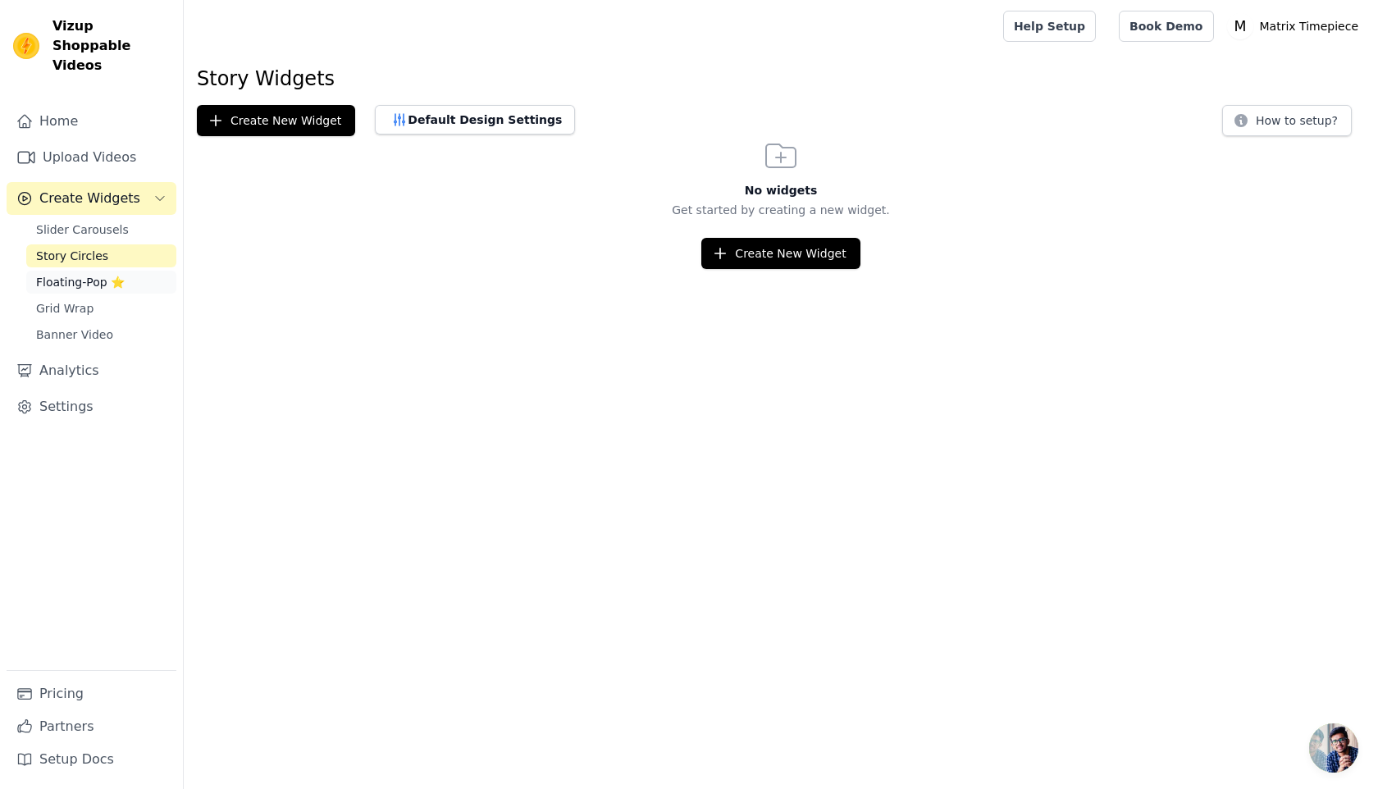
click at [93, 274] on span "Floating-Pop ⭐" at bounding box center [80, 282] width 89 height 16
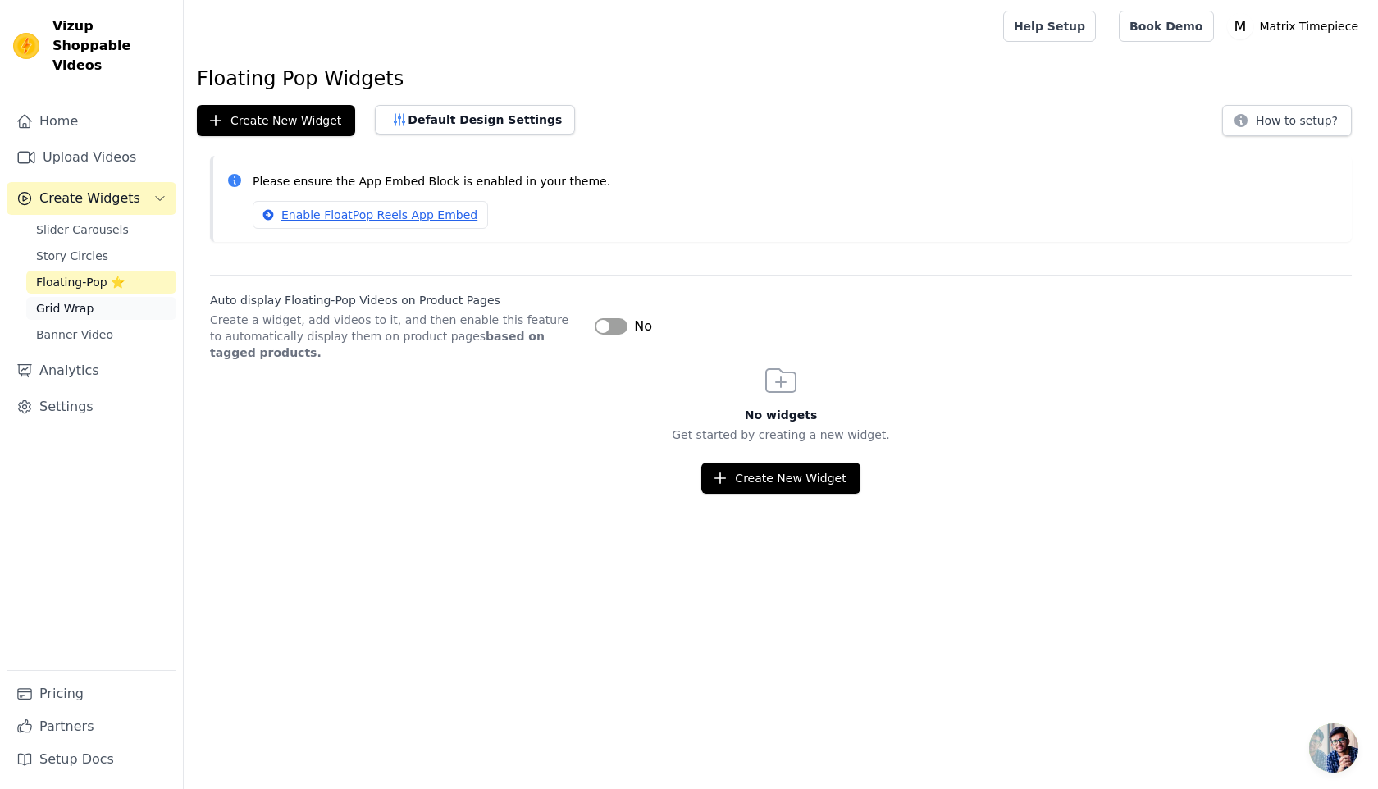
click at [113, 297] on link "Grid Wrap" at bounding box center [101, 308] width 150 height 23
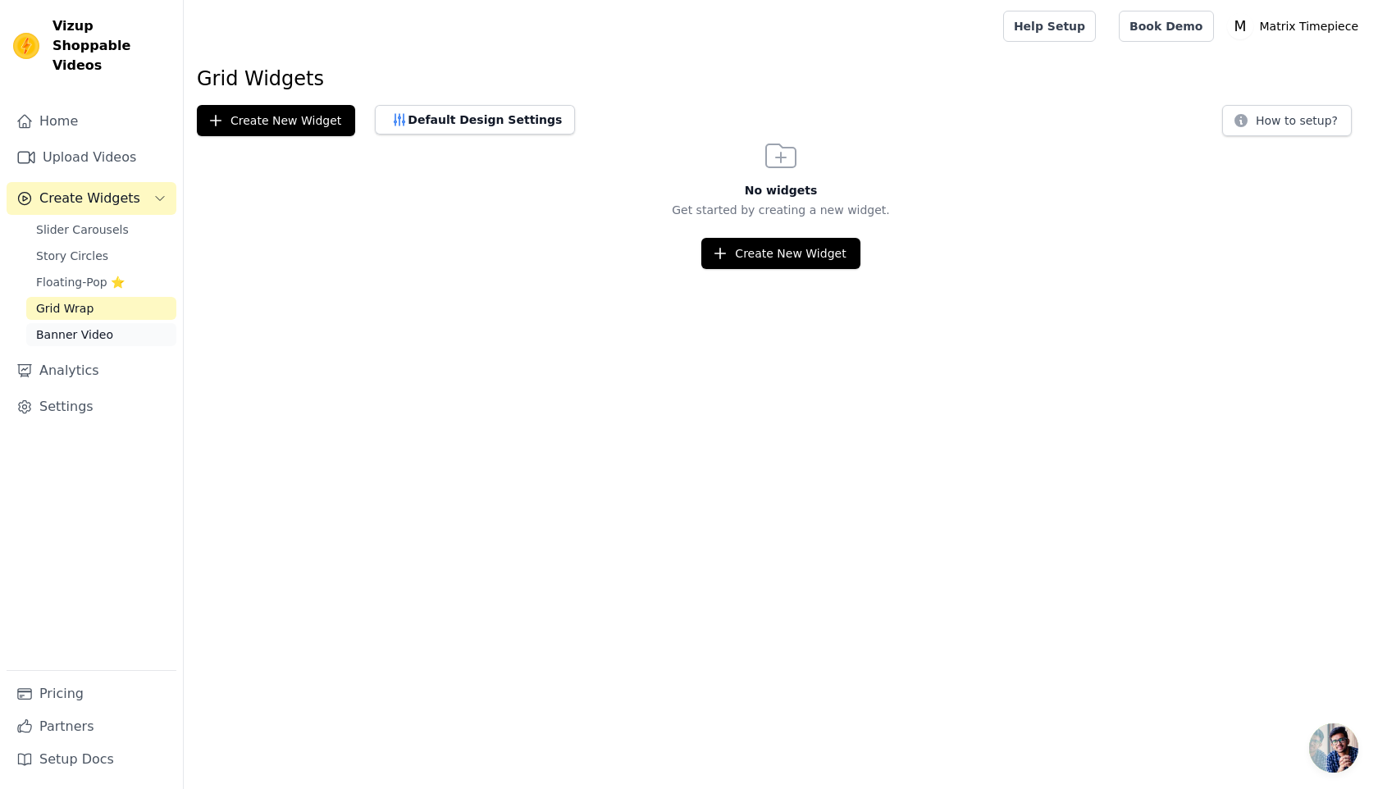
click at [89, 326] on span "Banner Video" at bounding box center [74, 334] width 77 height 16
click at [106, 221] on span "Slider Carousels" at bounding box center [82, 229] width 93 height 16
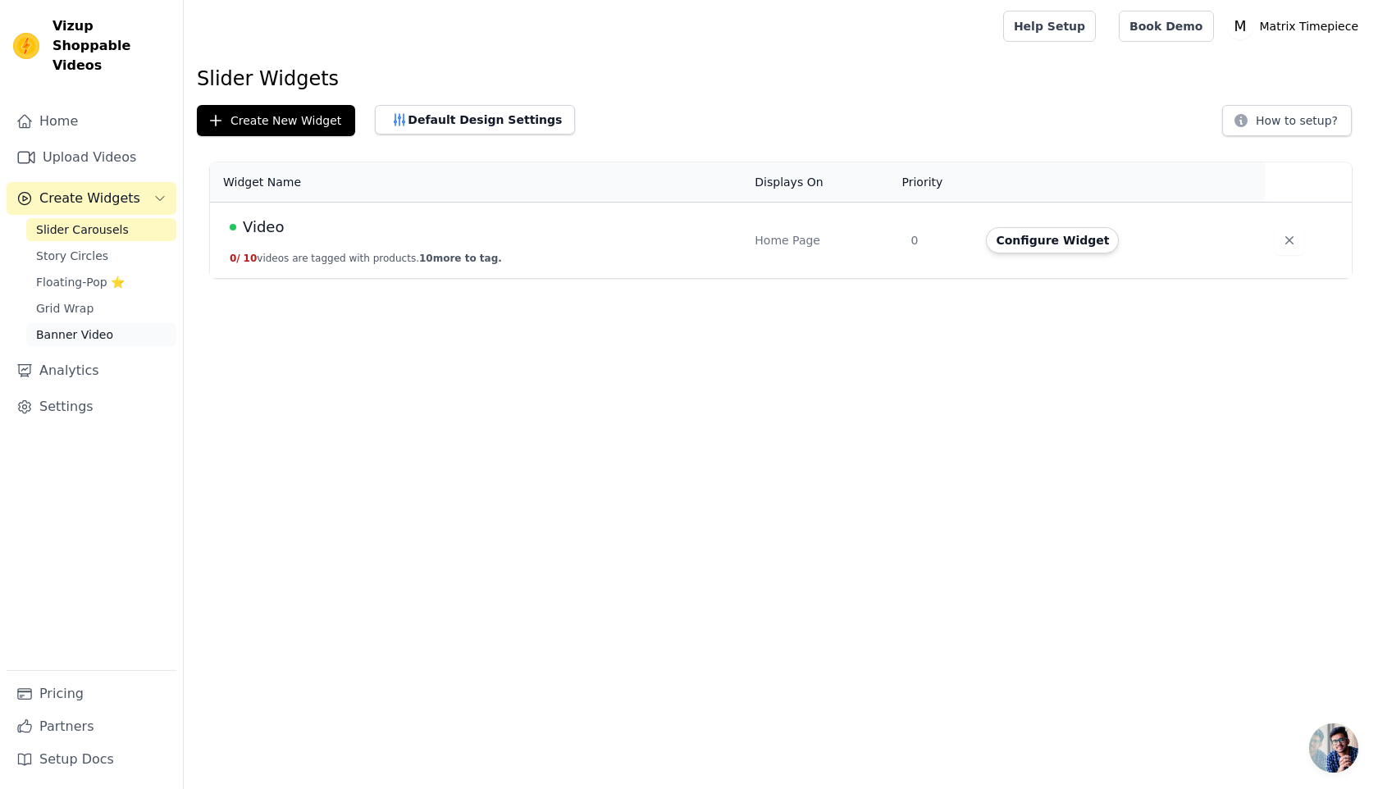
click at [115, 323] on link "Banner Video" at bounding box center [101, 334] width 150 height 23
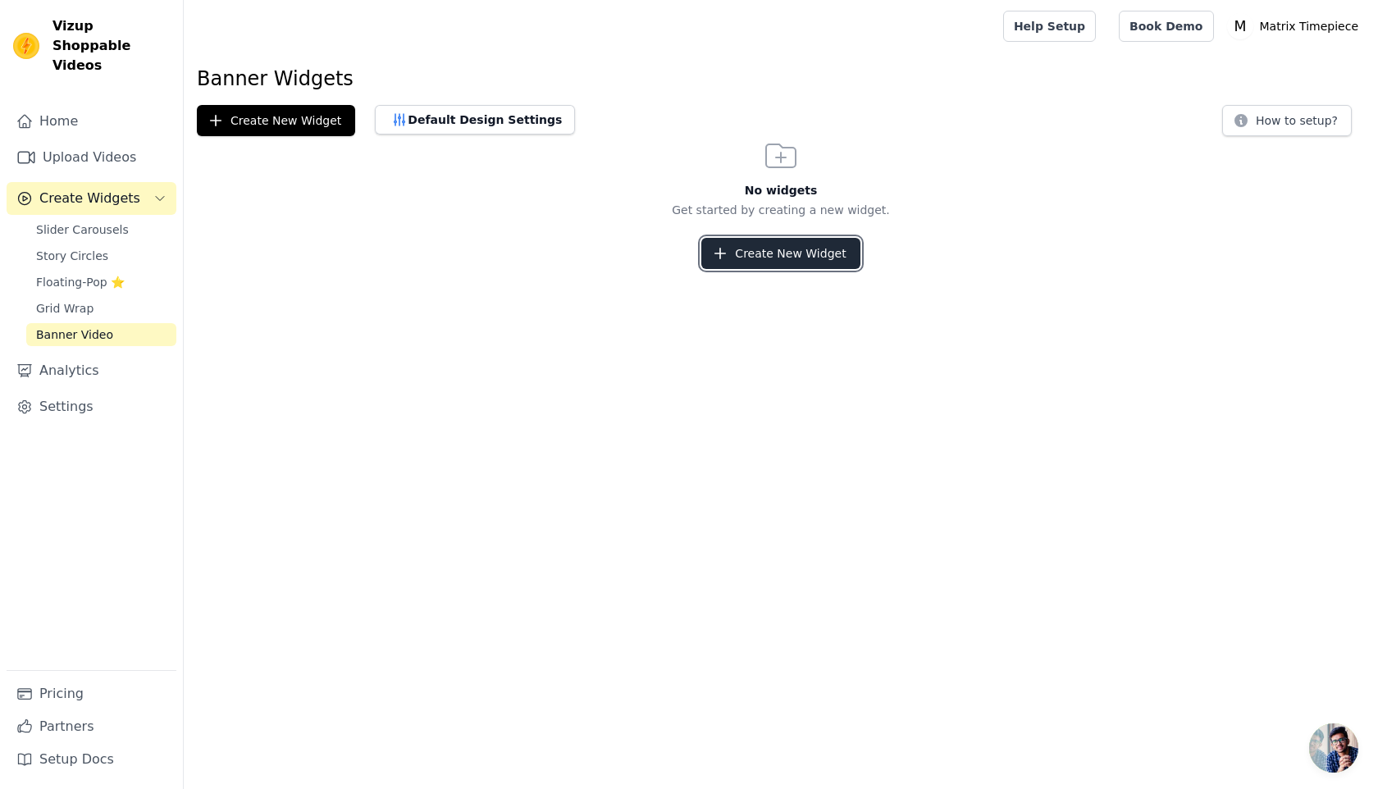
click at [761, 256] on button "Create New Widget" at bounding box center [780, 253] width 158 height 31
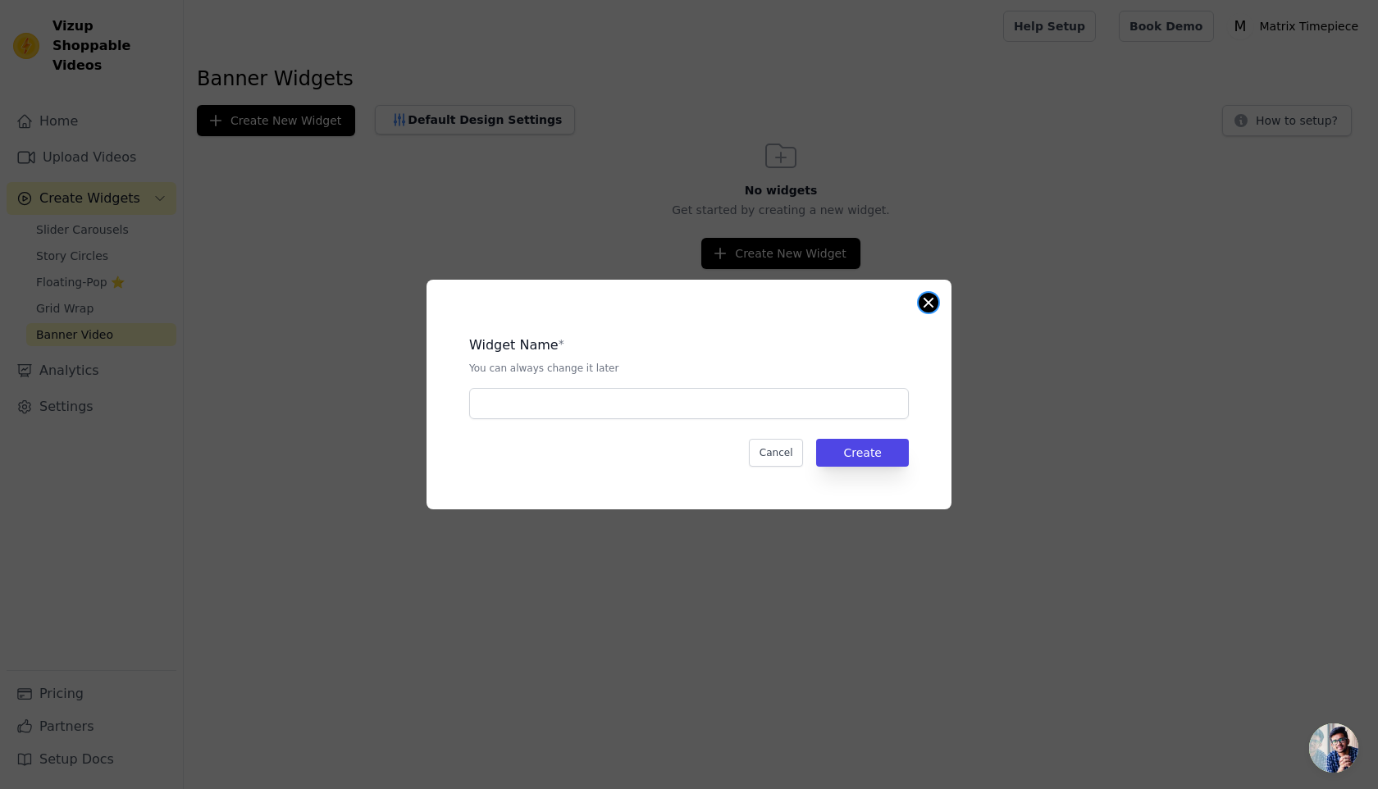
click at [930, 303] on button "Close modal" at bounding box center [929, 303] width 20 height 20
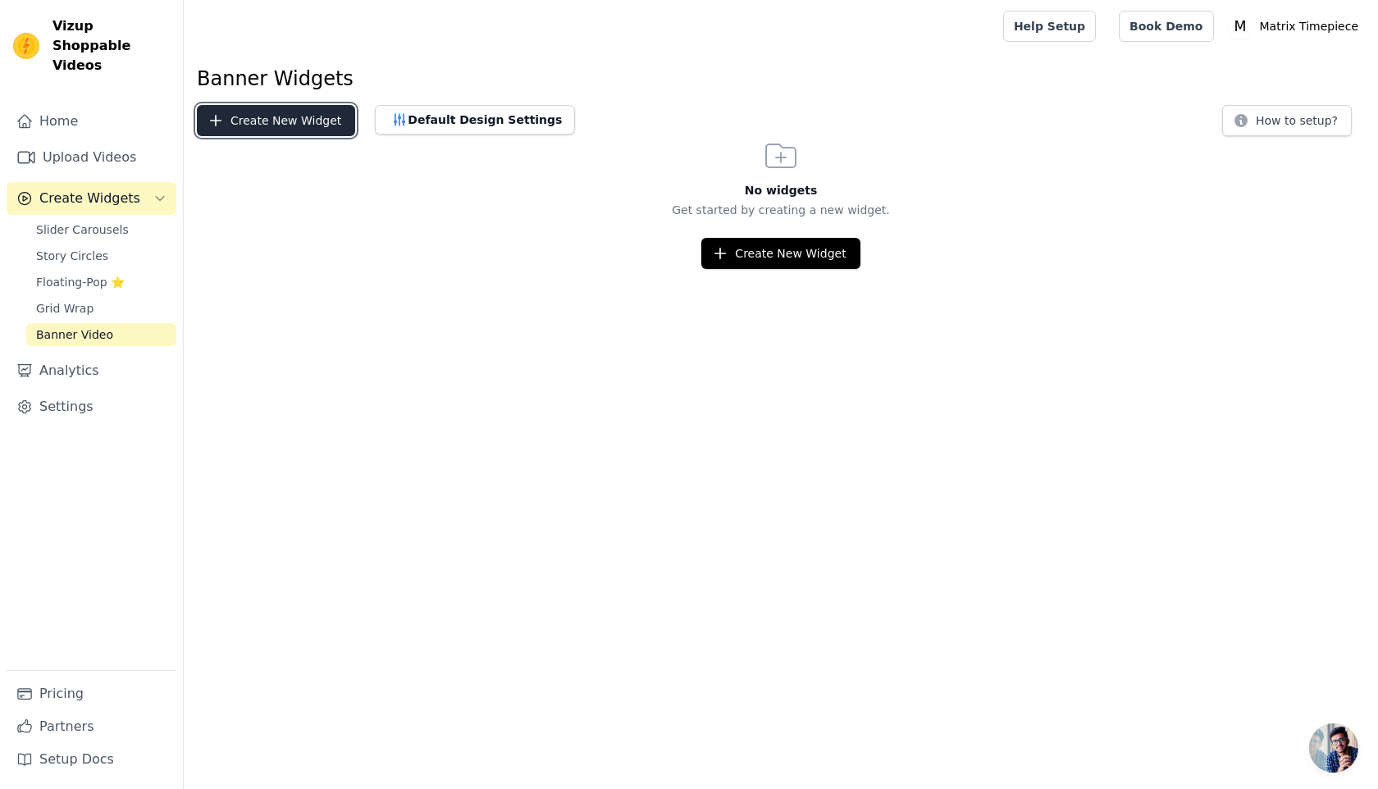
click at [266, 125] on button "Create New Widget" at bounding box center [276, 120] width 158 height 31
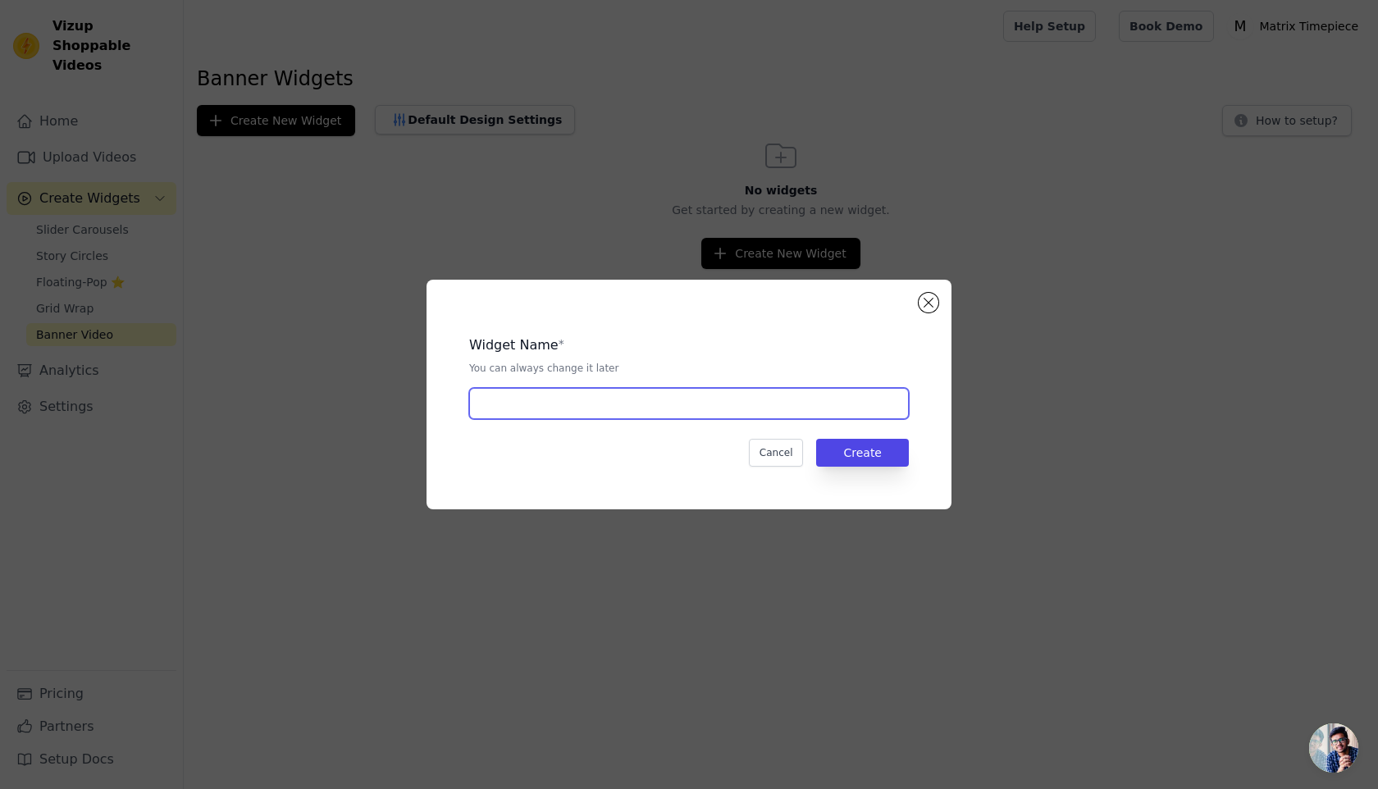
click at [645, 396] on input "text" at bounding box center [689, 403] width 440 height 31
type input "Banner"
click at [861, 452] on button "Create" at bounding box center [862, 453] width 93 height 28
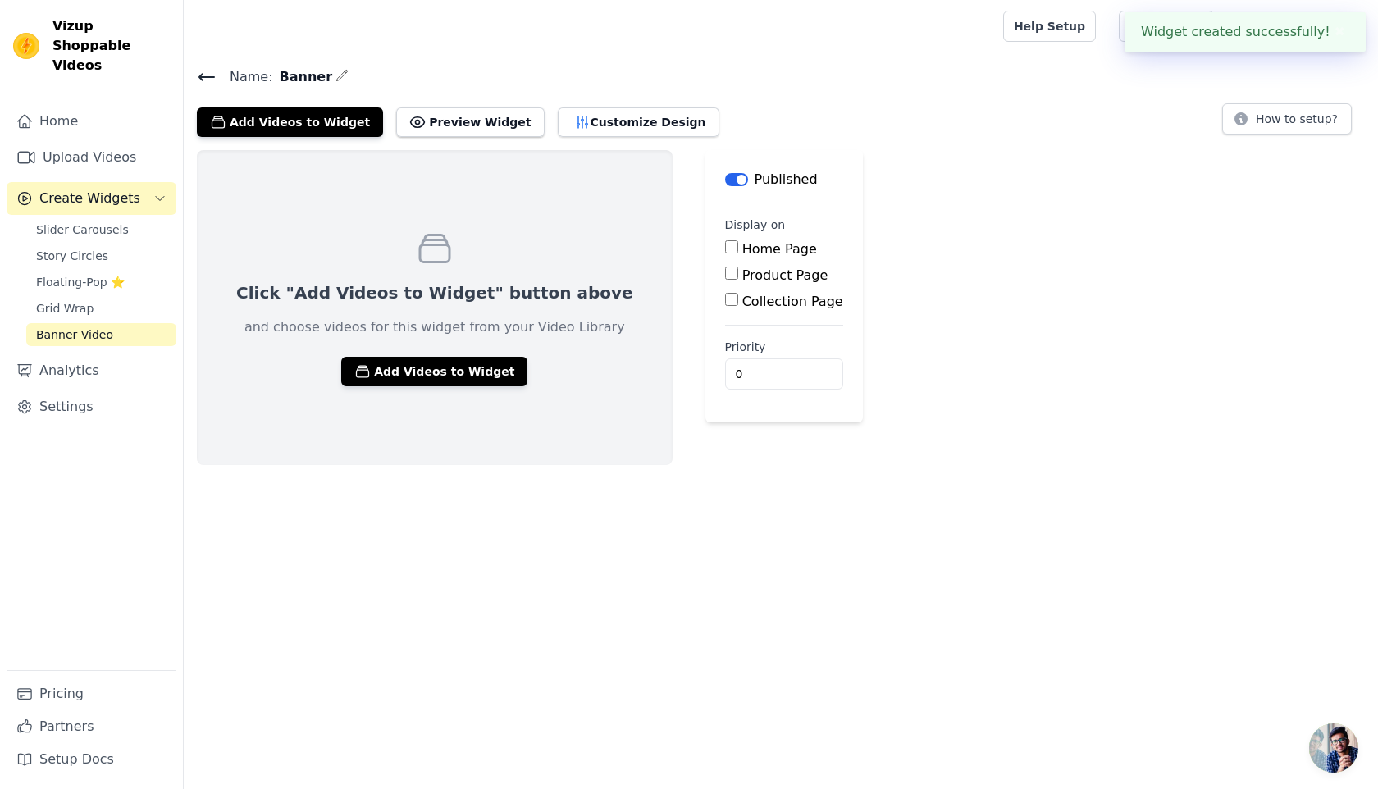
click at [725, 251] on input "Home Page" at bounding box center [731, 246] width 13 height 13
checkbox input "true"
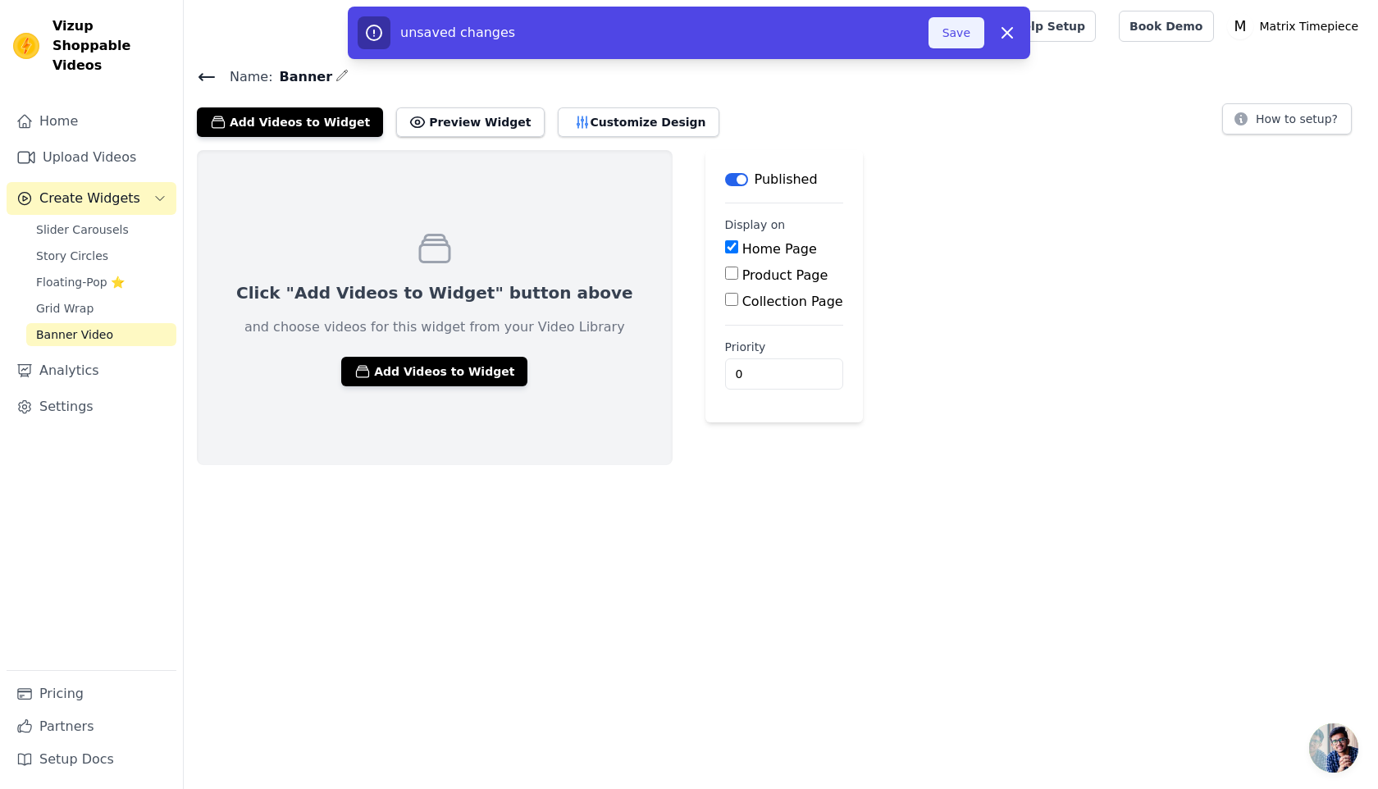
click at [962, 39] on button "Save" at bounding box center [956, 32] width 56 height 31
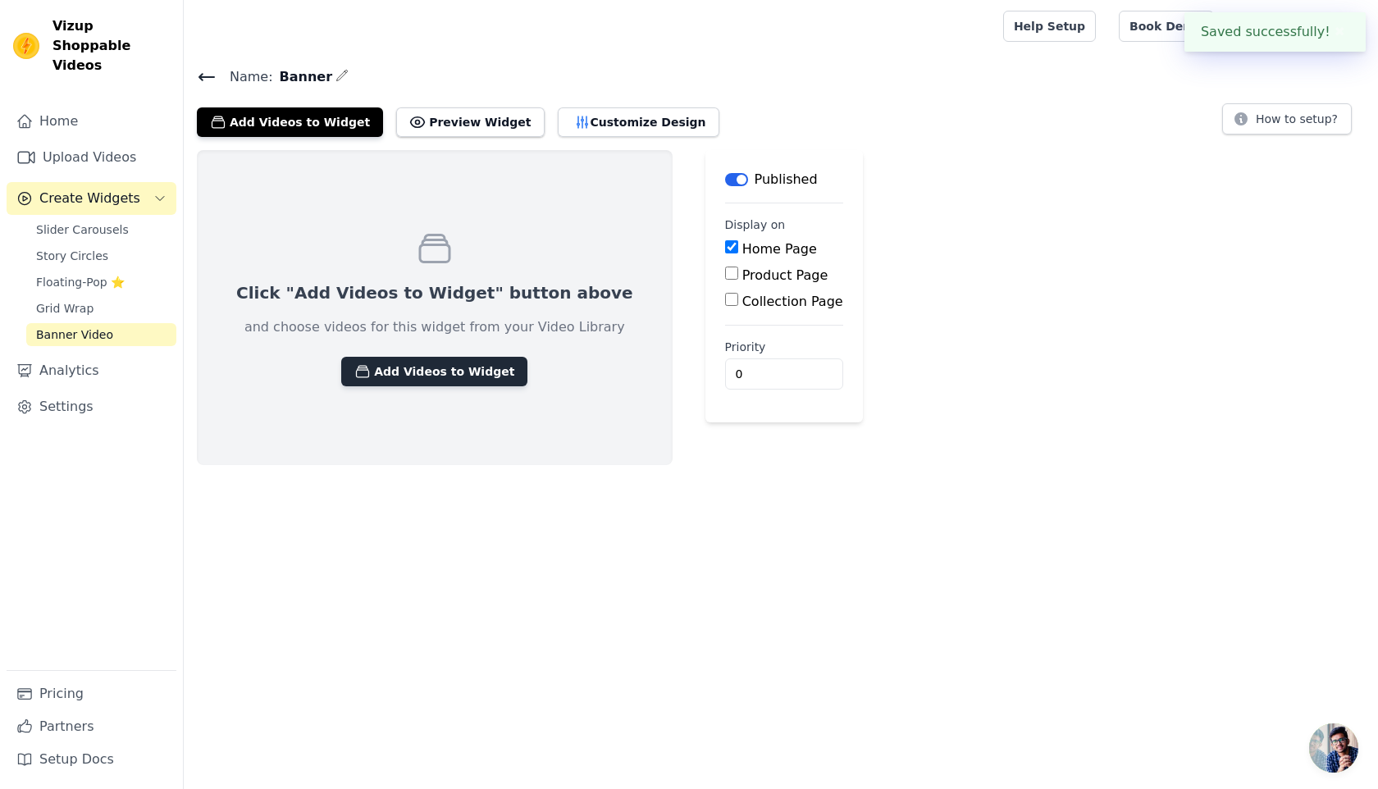
click at [438, 367] on button "Add Videos to Widget" at bounding box center [434, 372] width 186 height 30
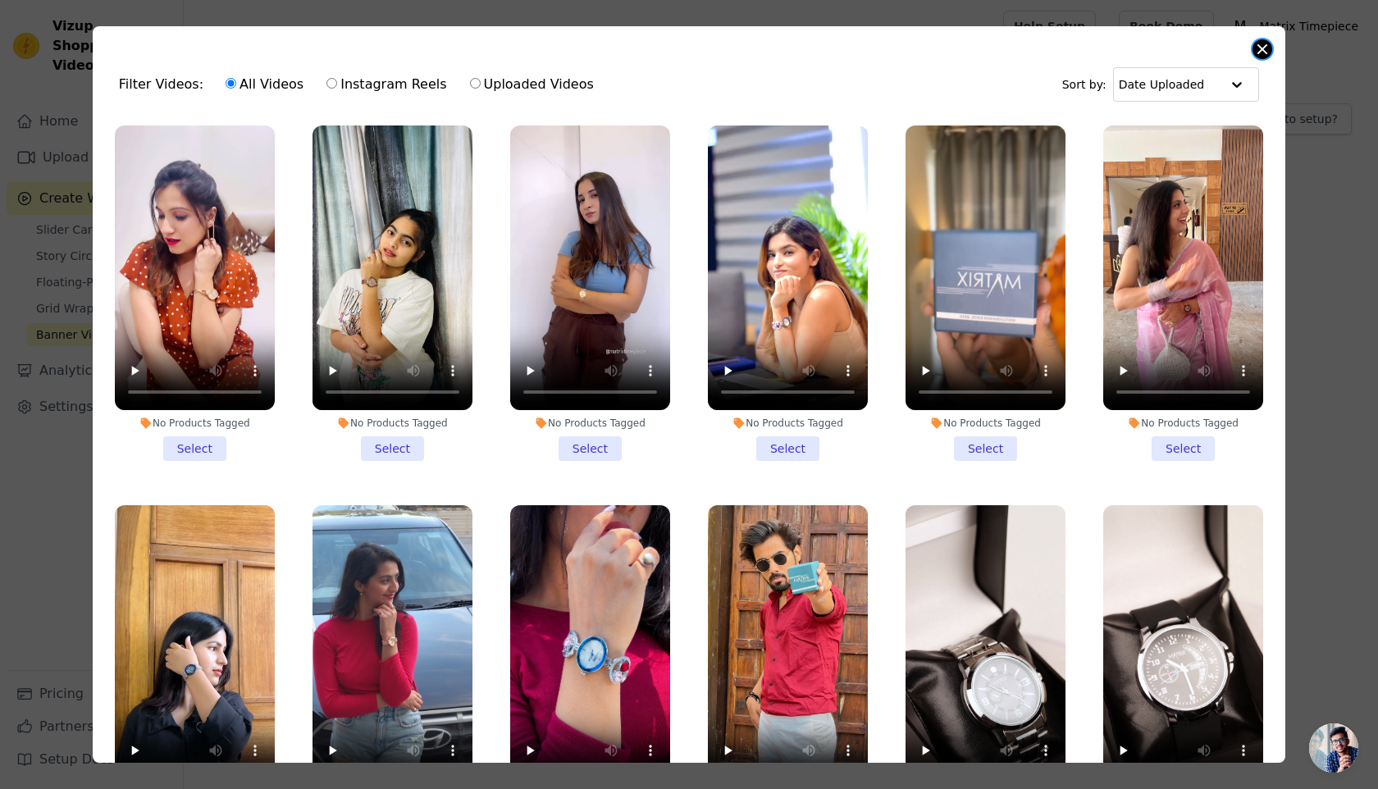
click at [1260, 54] on button "Close modal" at bounding box center [1262, 49] width 20 height 20
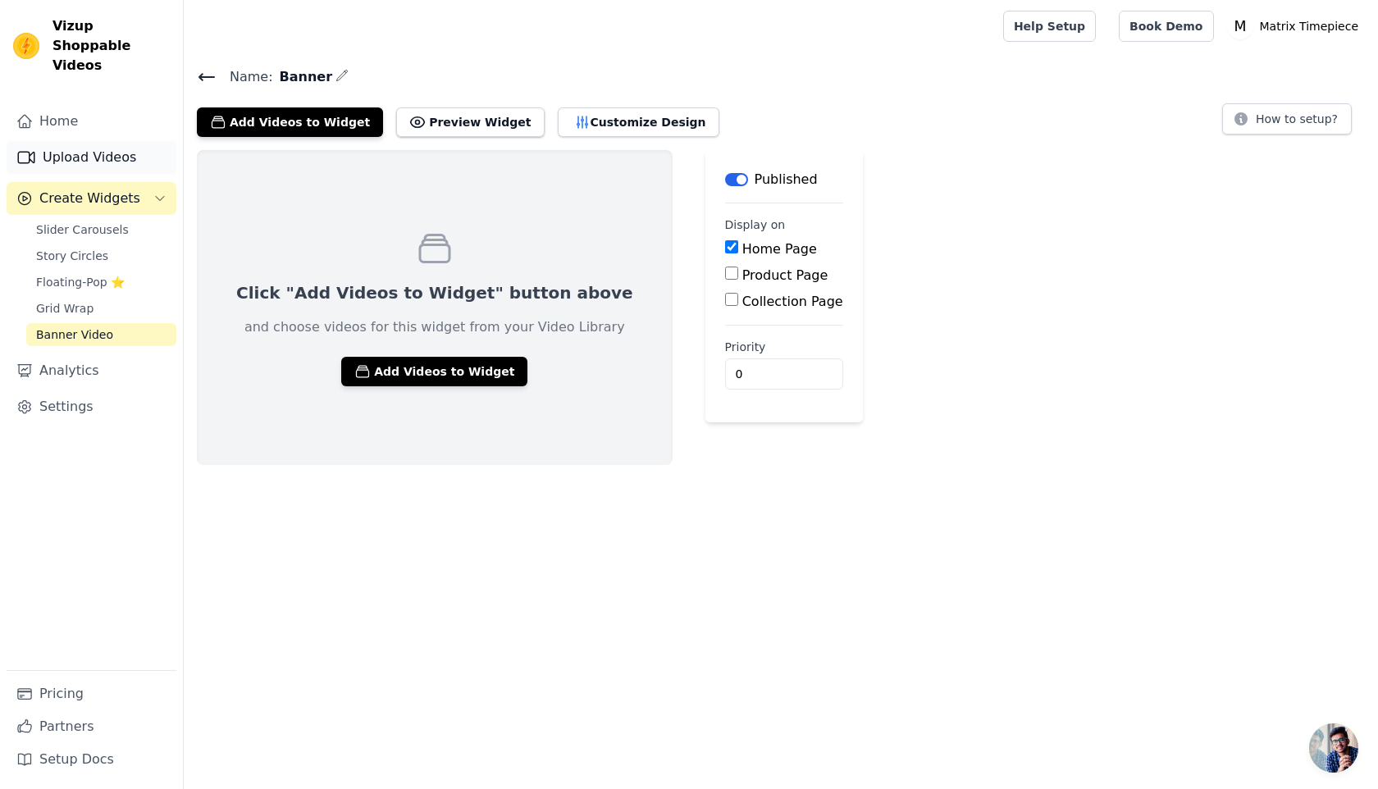
click at [72, 141] on link "Upload Videos" at bounding box center [92, 157] width 170 height 33
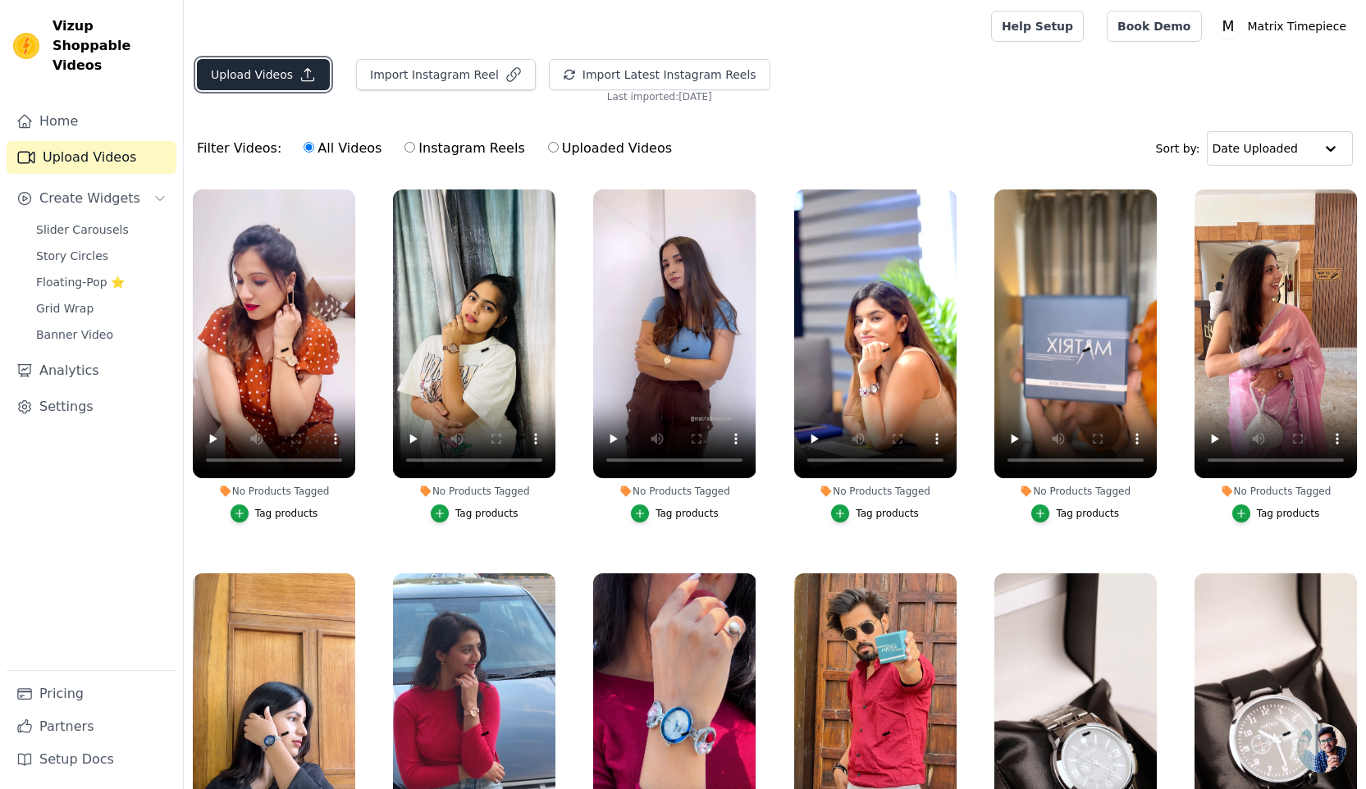
click at [269, 79] on button "Upload Videos" at bounding box center [263, 74] width 133 height 31
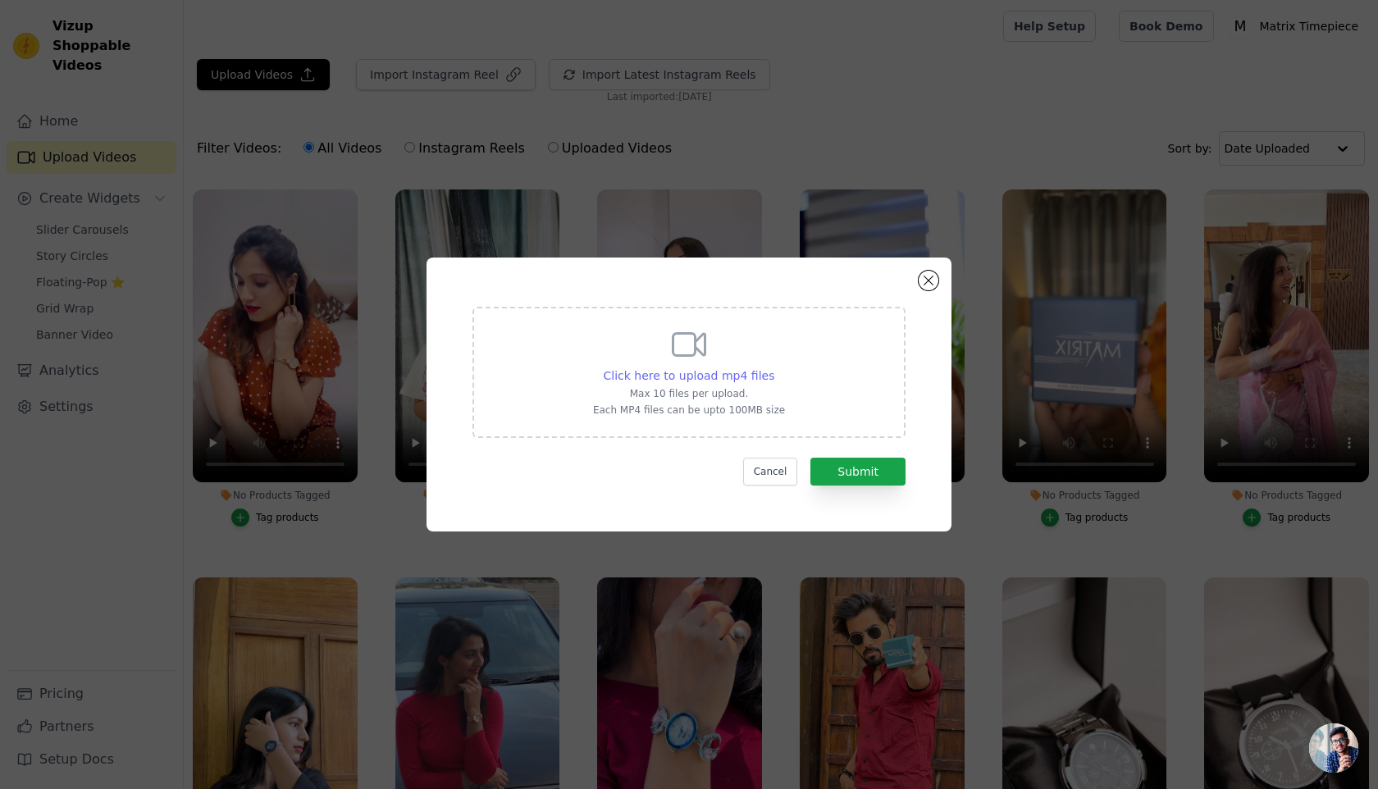
click at [746, 383] on div "Click here to upload mp4 files" at bounding box center [689, 375] width 171 height 16
click at [773, 367] on input "Click here to upload mp4 files Max 10 files per upload. Each MP4 files can be u…" at bounding box center [773, 367] width 1 height 1
type input "C:\fakepath\2.mp4"
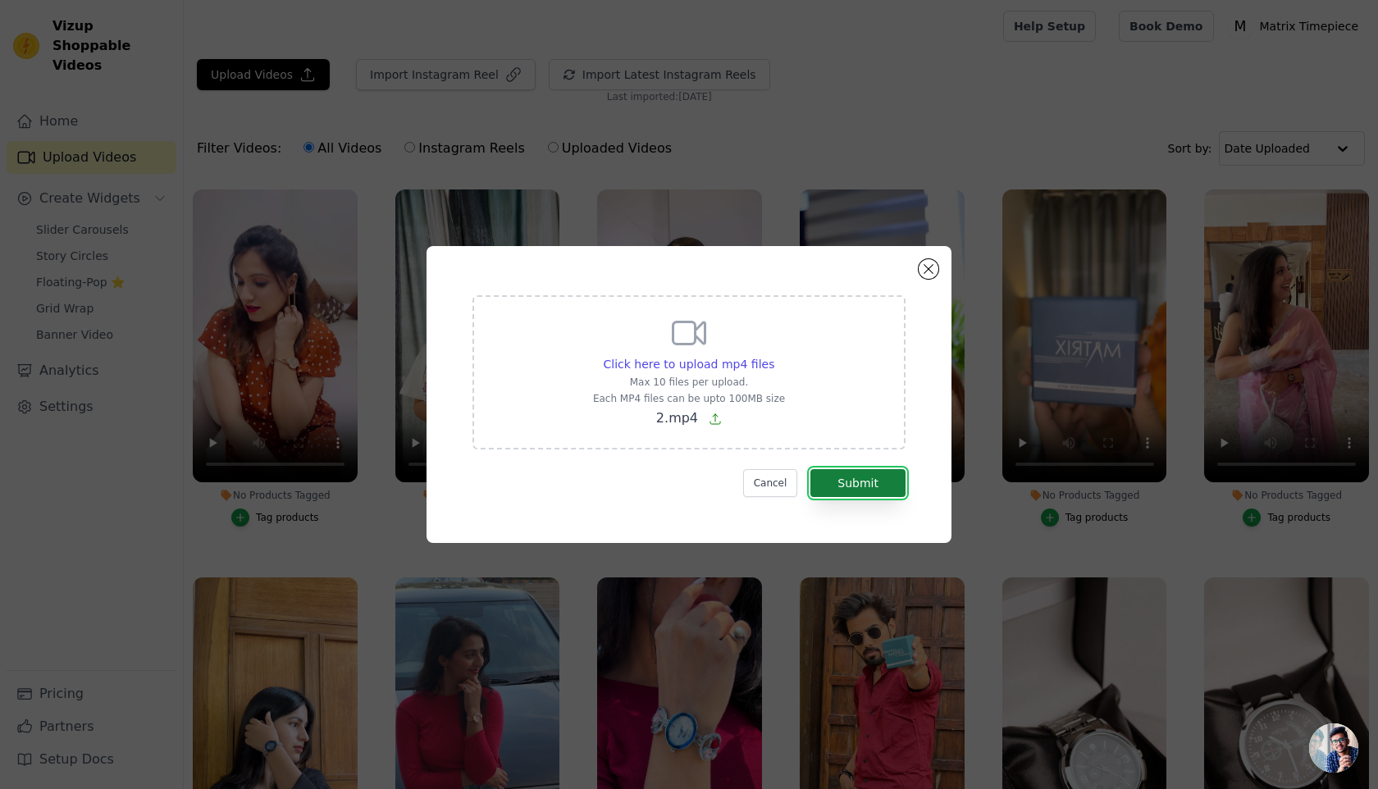
click at [860, 486] on button "Submit" at bounding box center [857, 483] width 95 height 28
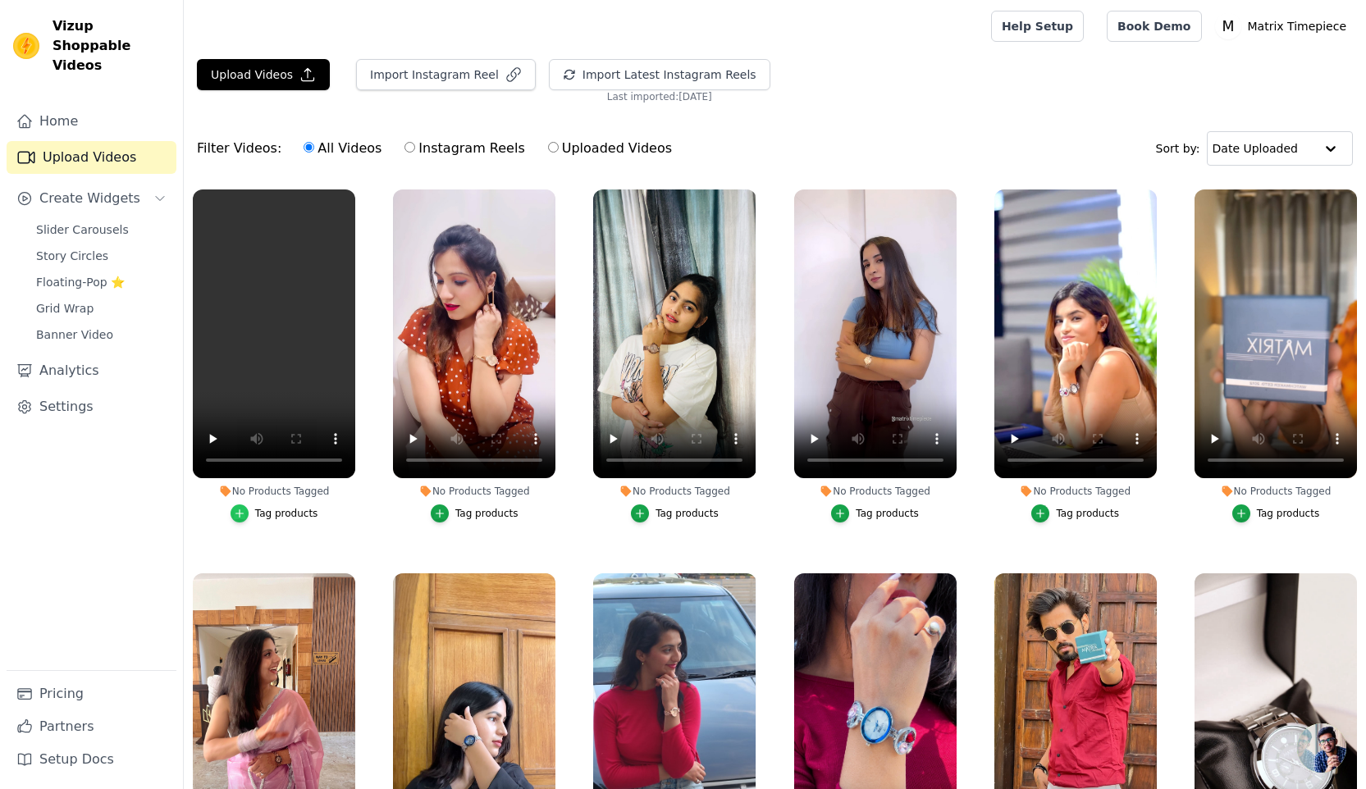
click at [241, 517] on div "button" at bounding box center [239, 513] width 18 height 18
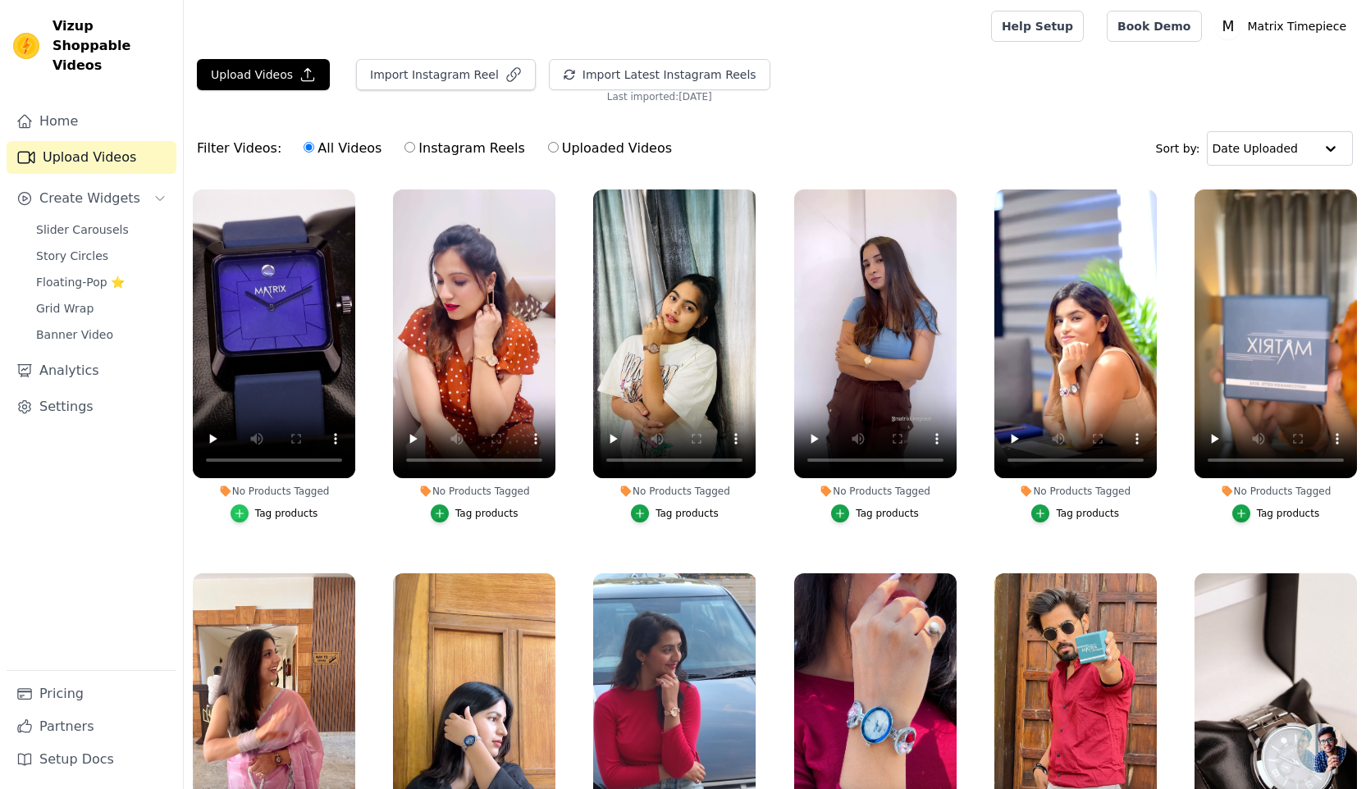
click at [239, 513] on icon "button" at bounding box center [239, 513] width 11 height 11
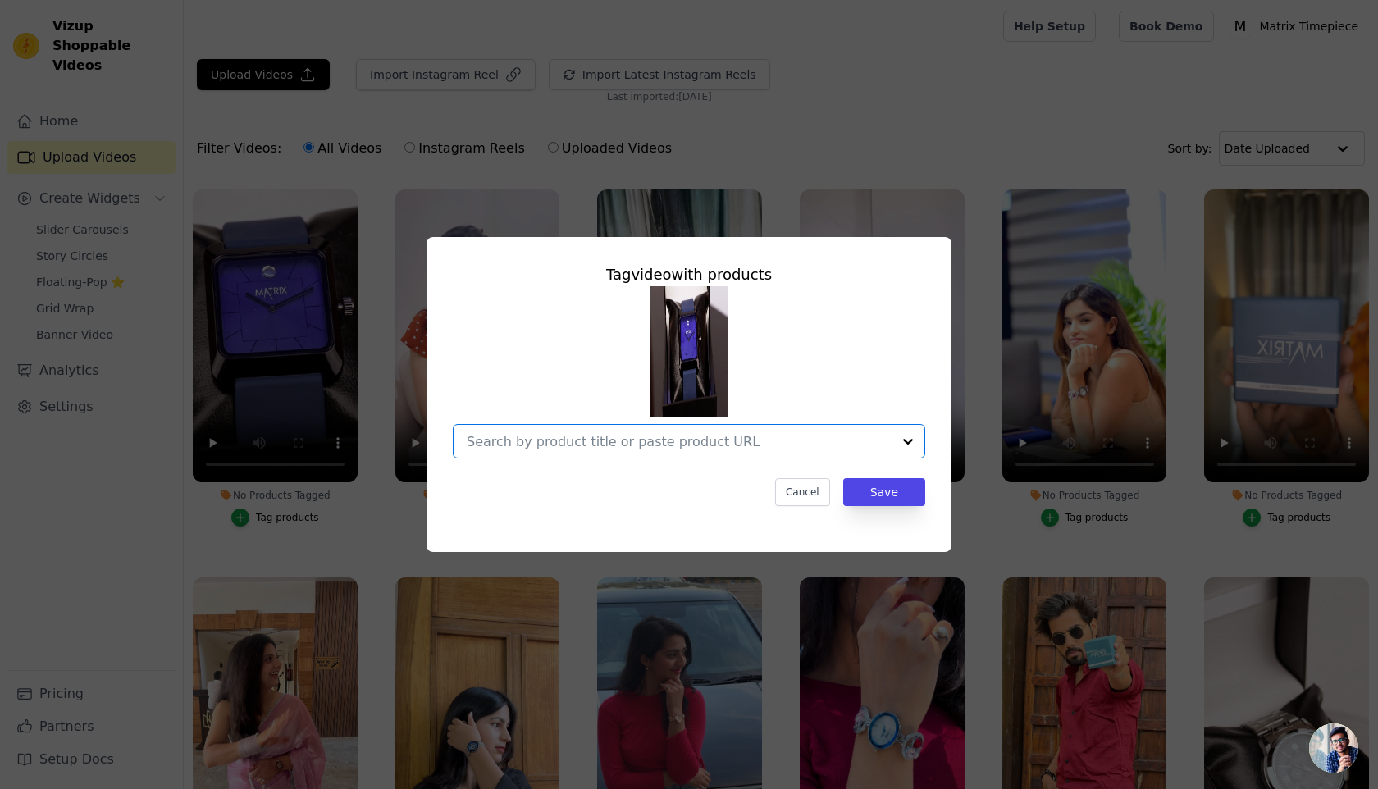
click at [676, 439] on input "No Products Tagged Tag video with products Option undefined, selected. Select i…" at bounding box center [679, 442] width 425 height 16
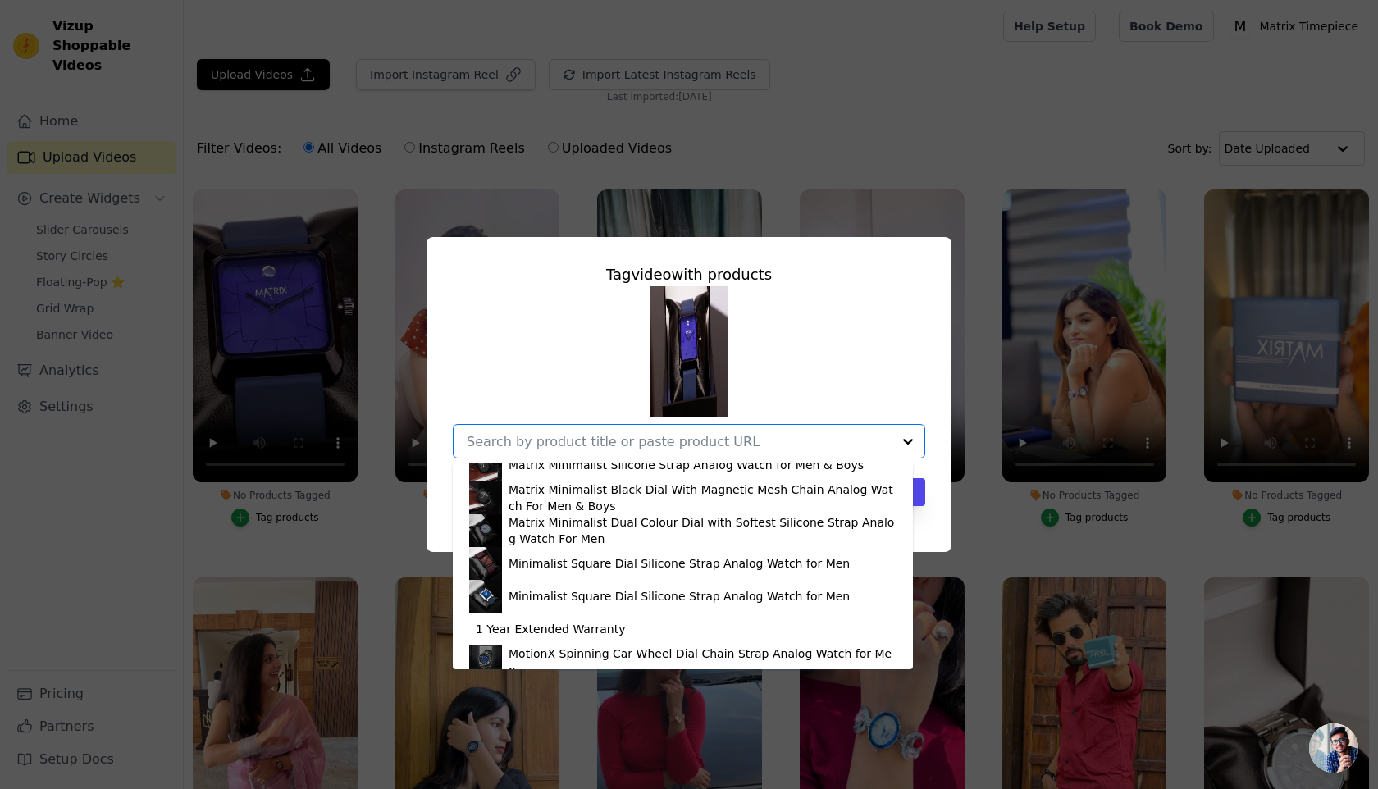
scroll to position [81, 0]
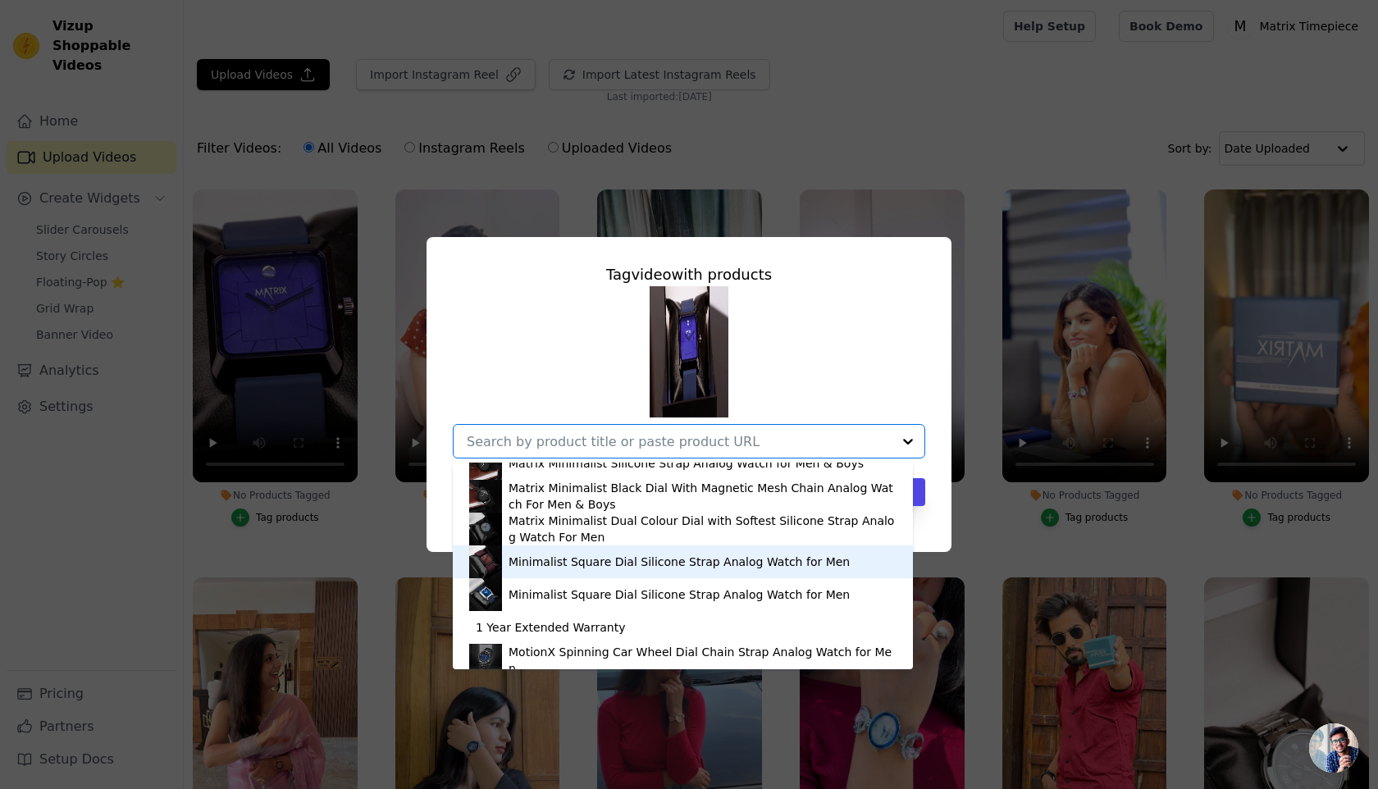
click at [657, 565] on div "Minimalist Square Dial Silicone Strap Analog Watch for Men" at bounding box center [679, 562] width 341 height 16
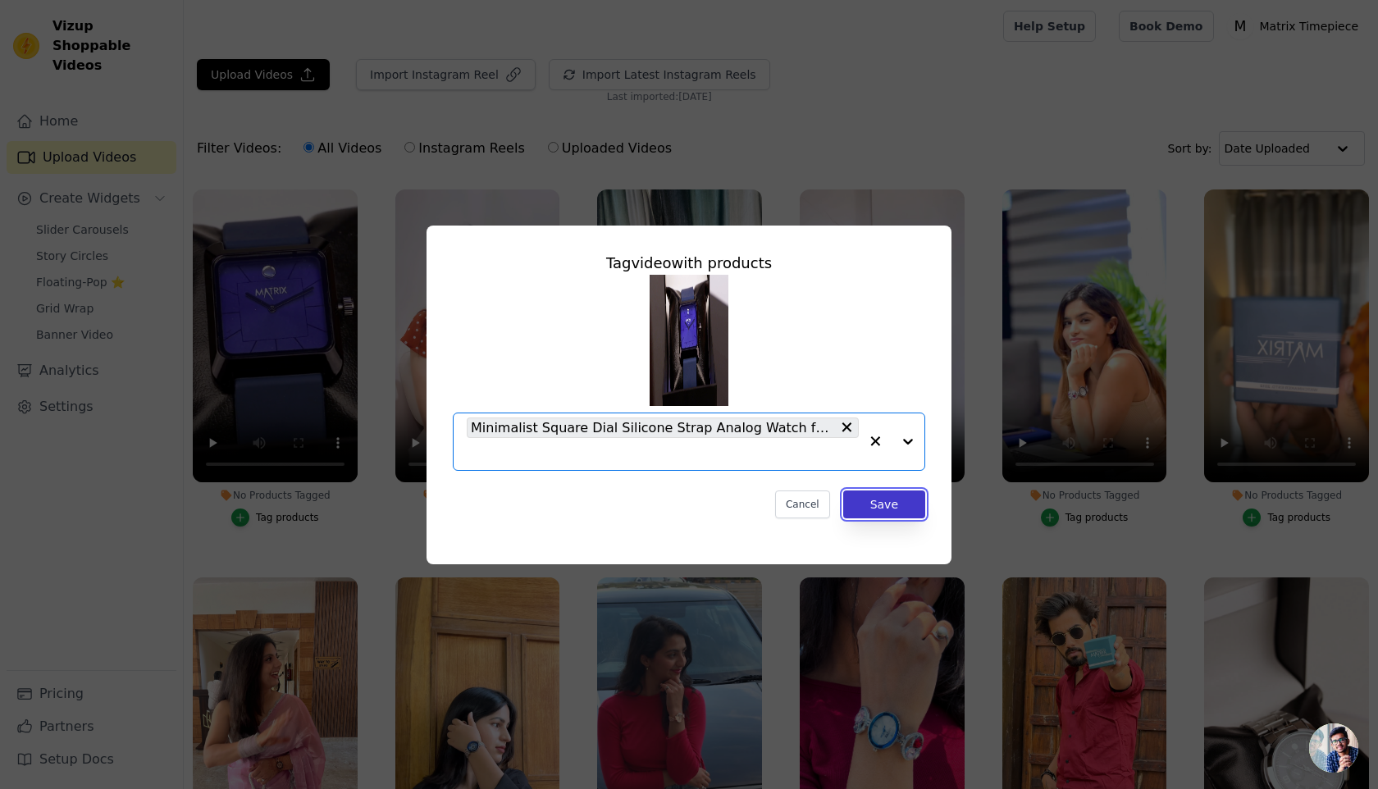
click at [894, 508] on button "Save" at bounding box center [884, 504] width 82 height 28
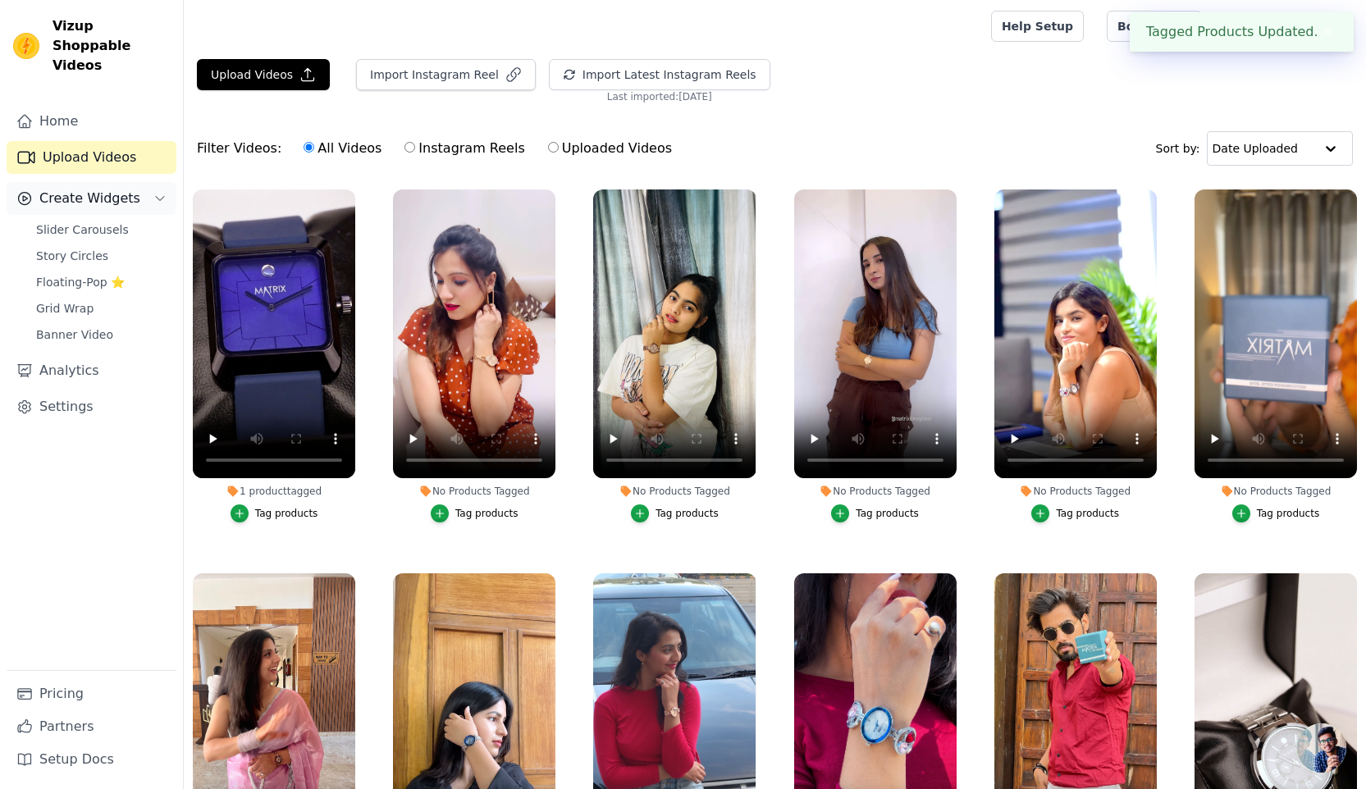
click at [95, 189] on span "Create Widgets" at bounding box center [89, 199] width 101 height 20
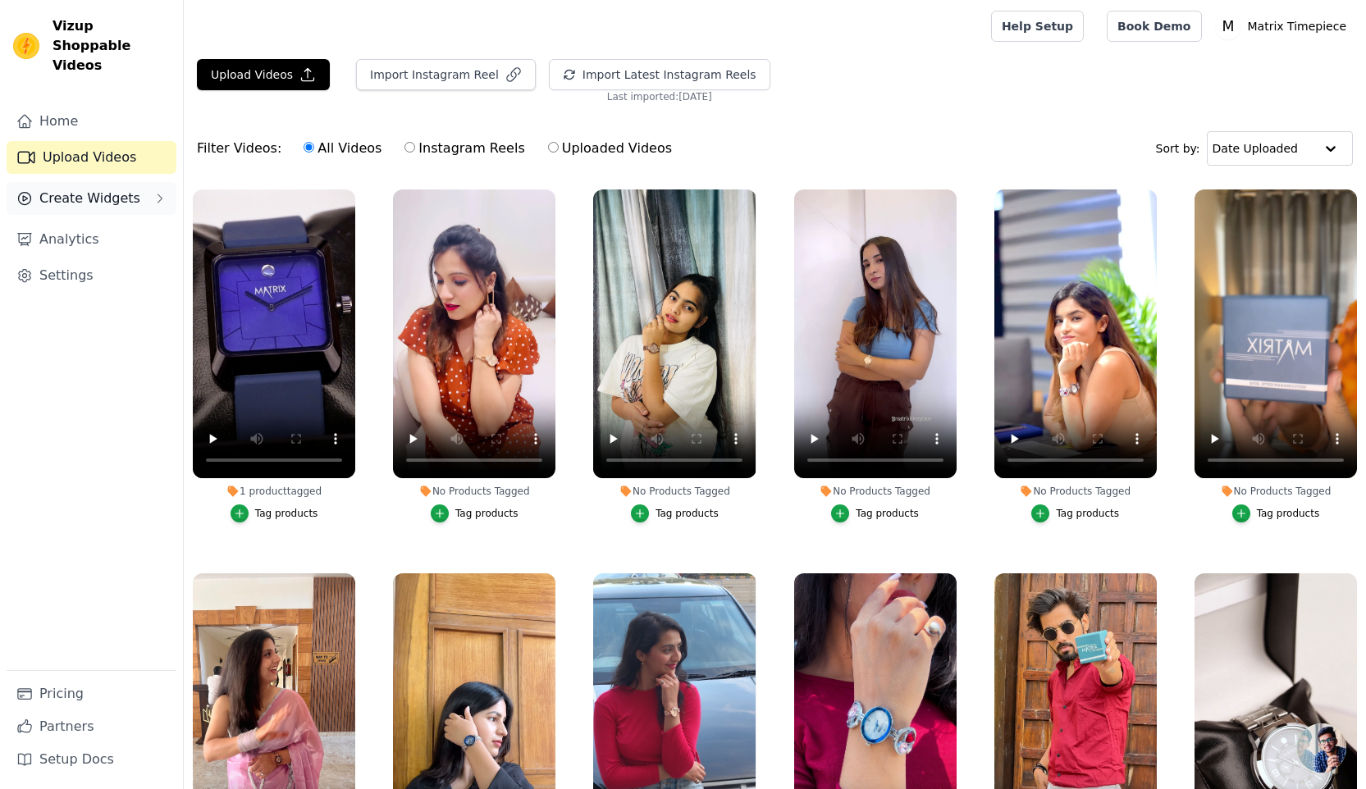
click at [95, 189] on span "Create Widgets" at bounding box center [89, 199] width 101 height 20
click at [84, 326] on span "Banner Video" at bounding box center [74, 334] width 77 height 16
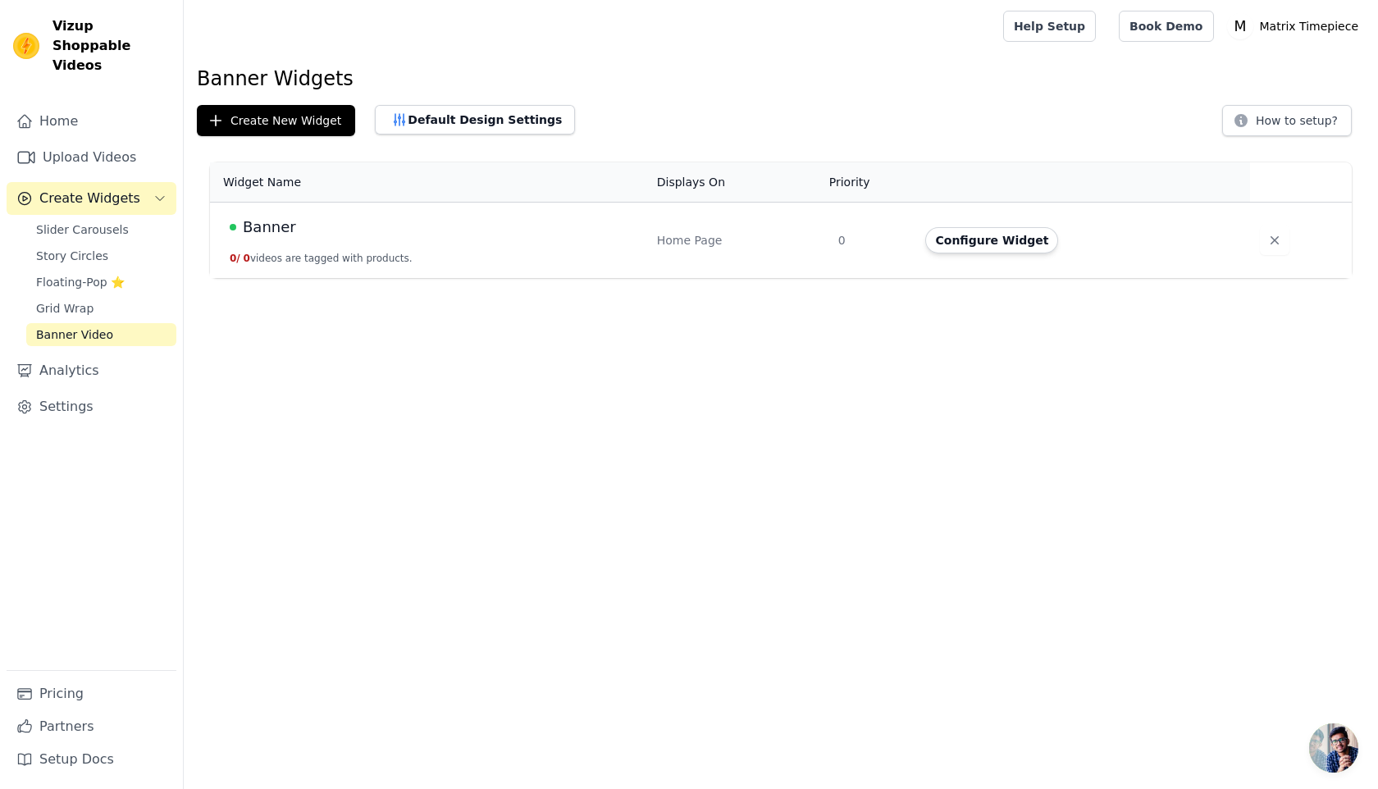
click at [323, 244] on td "Banner 0 / 0 videos are tagged with products." at bounding box center [428, 241] width 437 height 76
click at [1016, 236] on button "Configure Widget" at bounding box center [991, 240] width 133 height 26
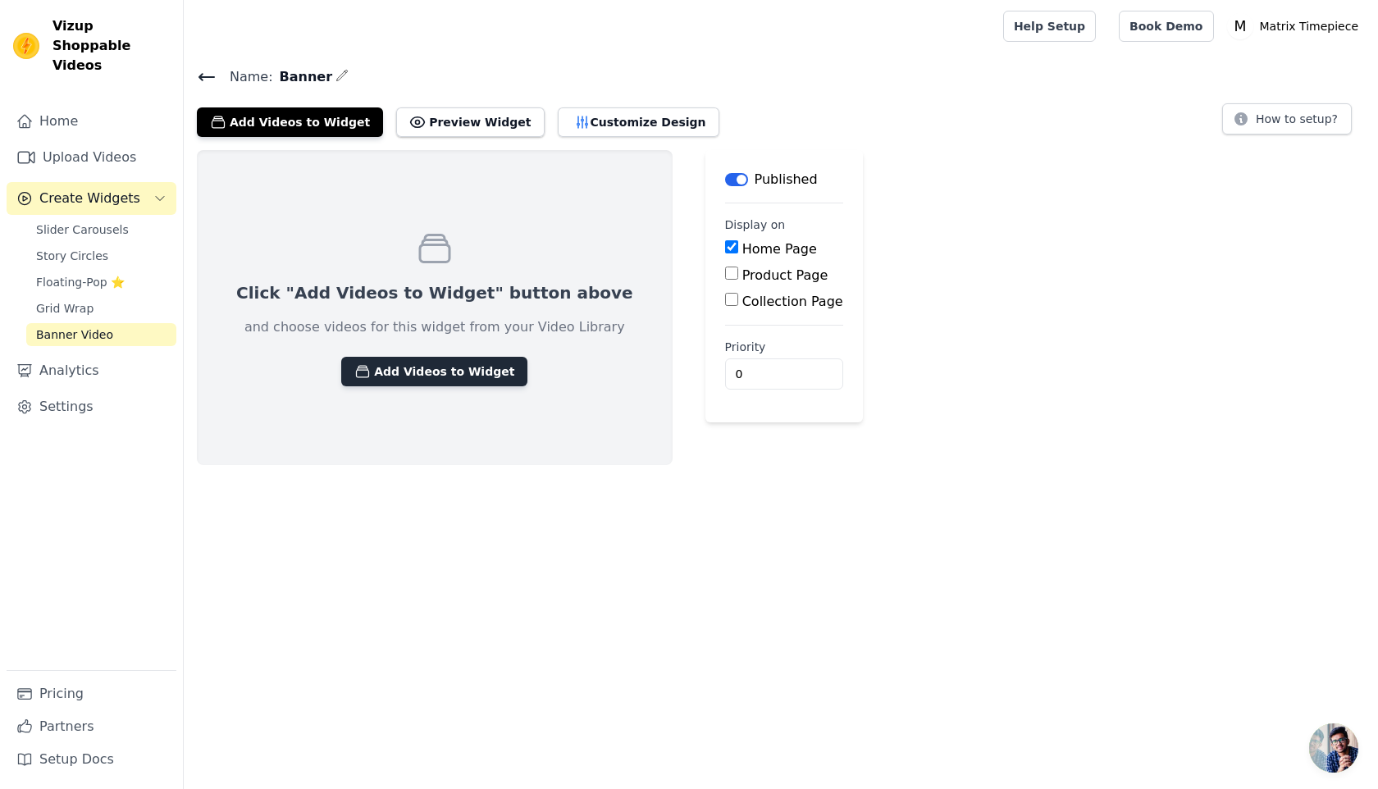
click at [392, 379] on button "Add Videos to Widget" at bounding box center [434, 372] width 186 height 30
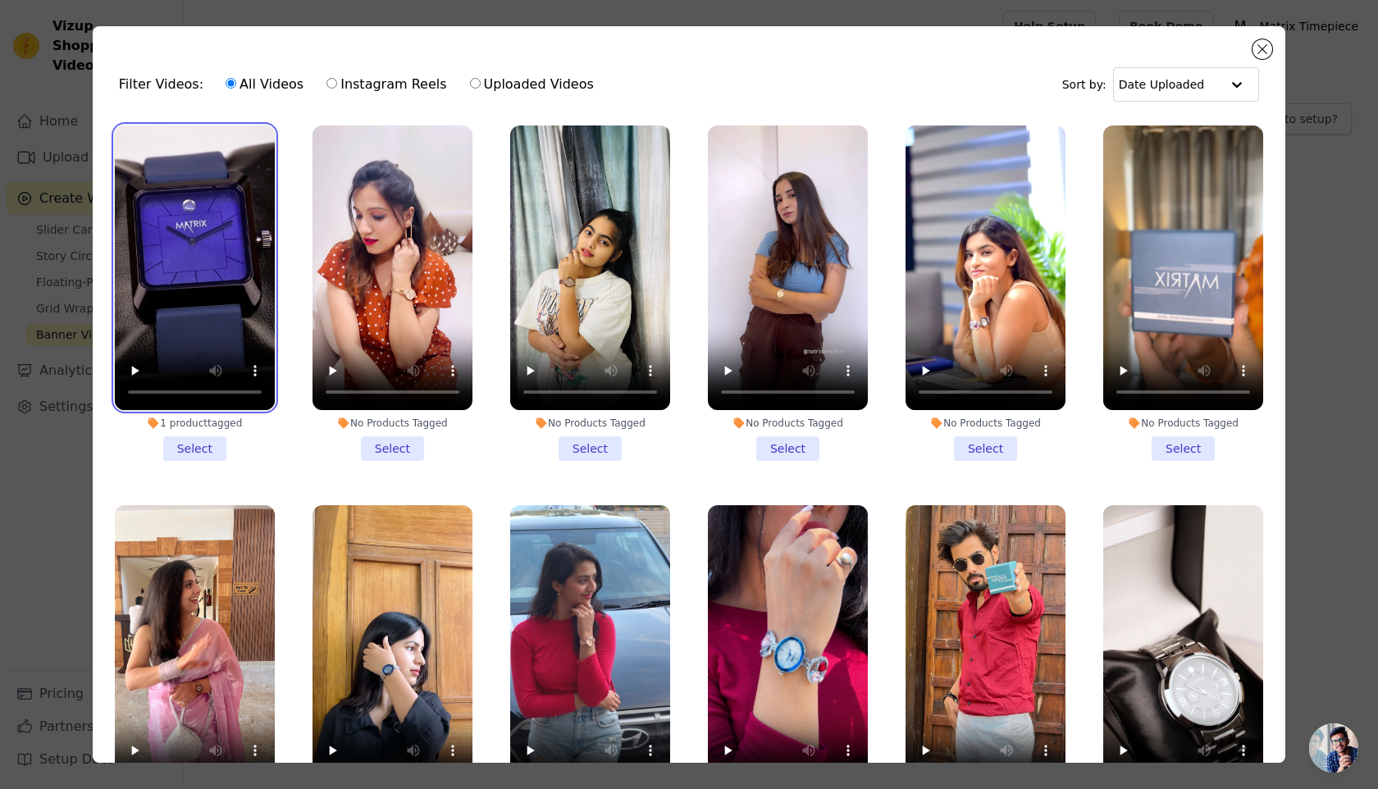
click at [221, 331] on video at bounding box center [195, 267] width 160 height 285
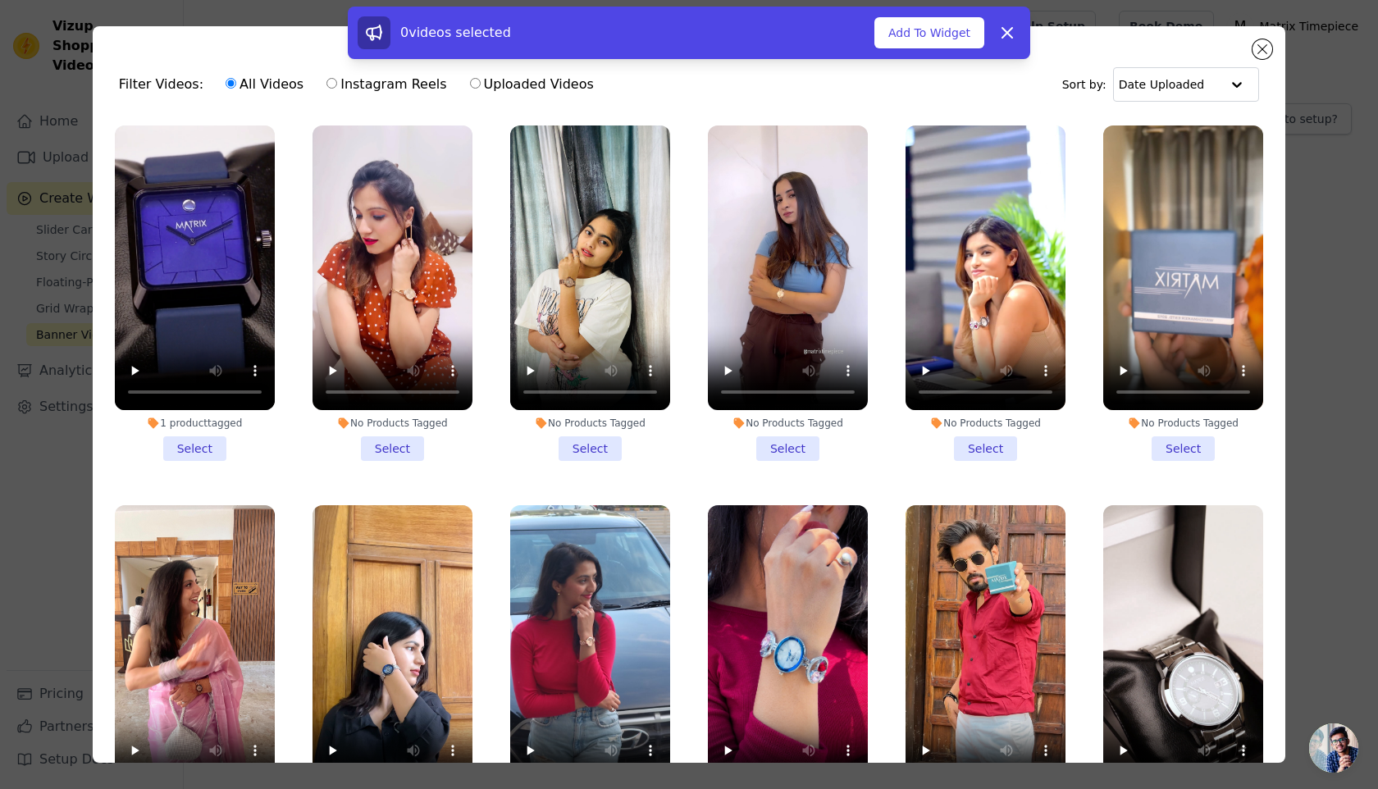
click at [202, 438] on li "1 product tagged Select" at bounding box center [195, 292] width 160 height 335
click at [0, 0] on input "1 product tagged Select" at bounding box center [0, 0] width 0 height 0
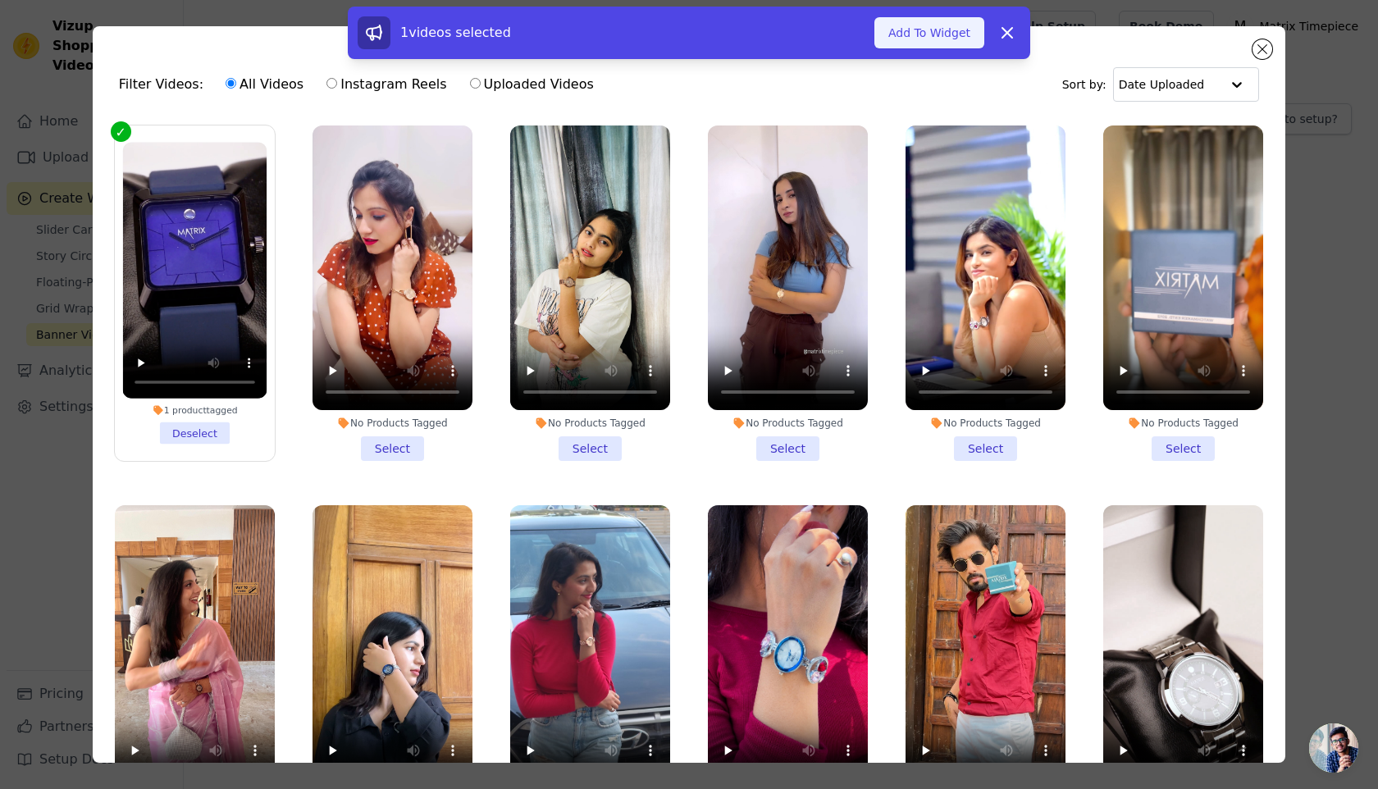
click at [942, 39] on button "Add To Widget" at bounding box center [929, 32] width 110 height 31
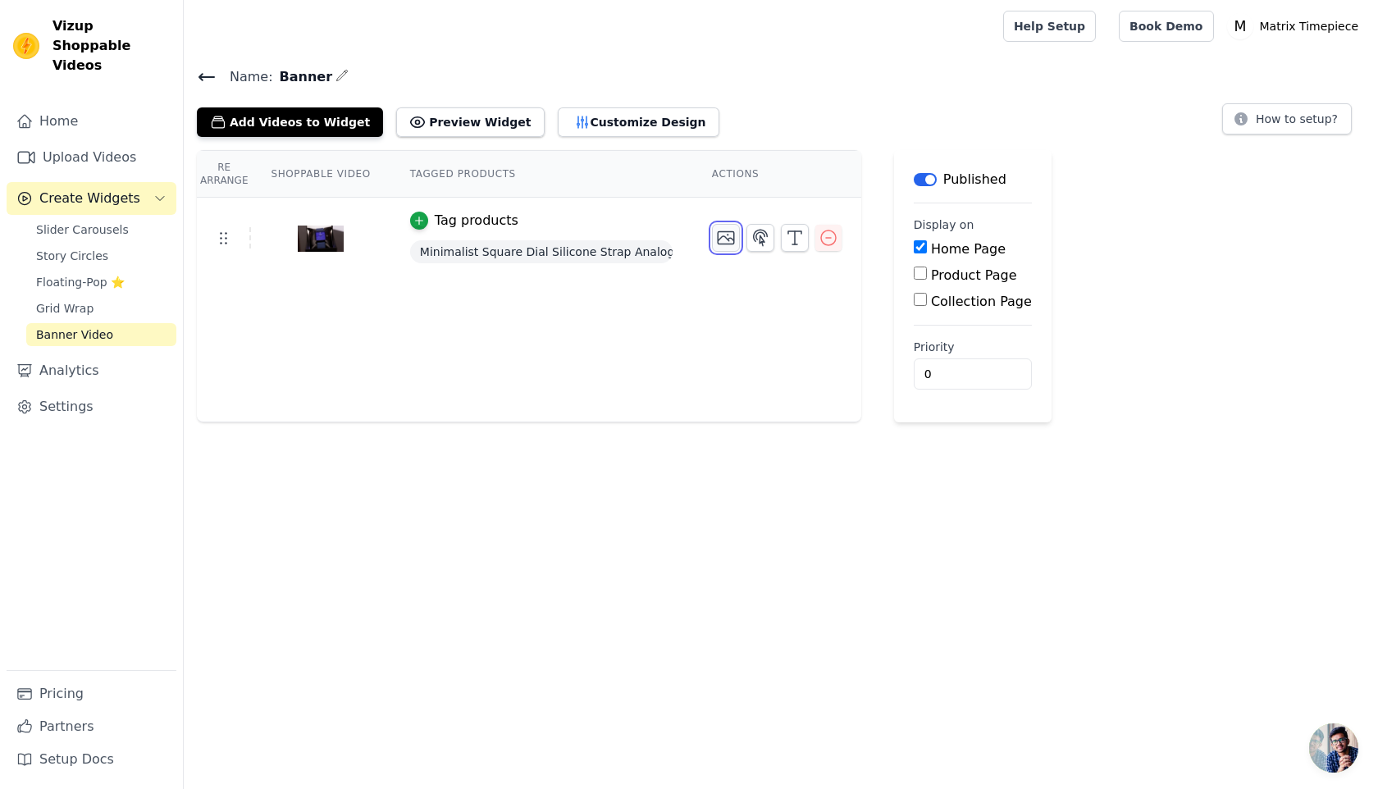
click at [723, 236] on icon "button" at bounding box center [726, 238] width 20 height 20
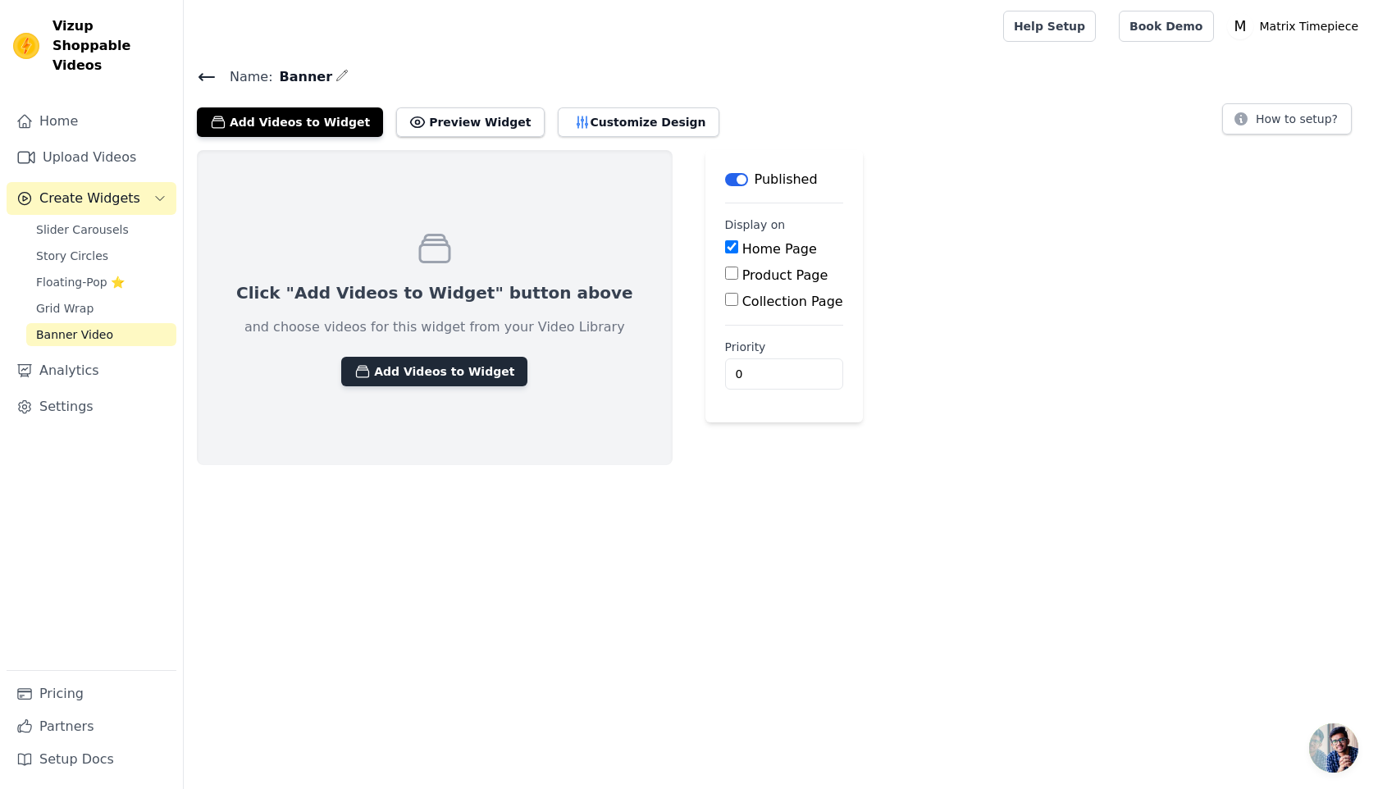
click at [479, 376] on button "Add Videos to Widget" at bounding box center [434, 372] width 186 height 30
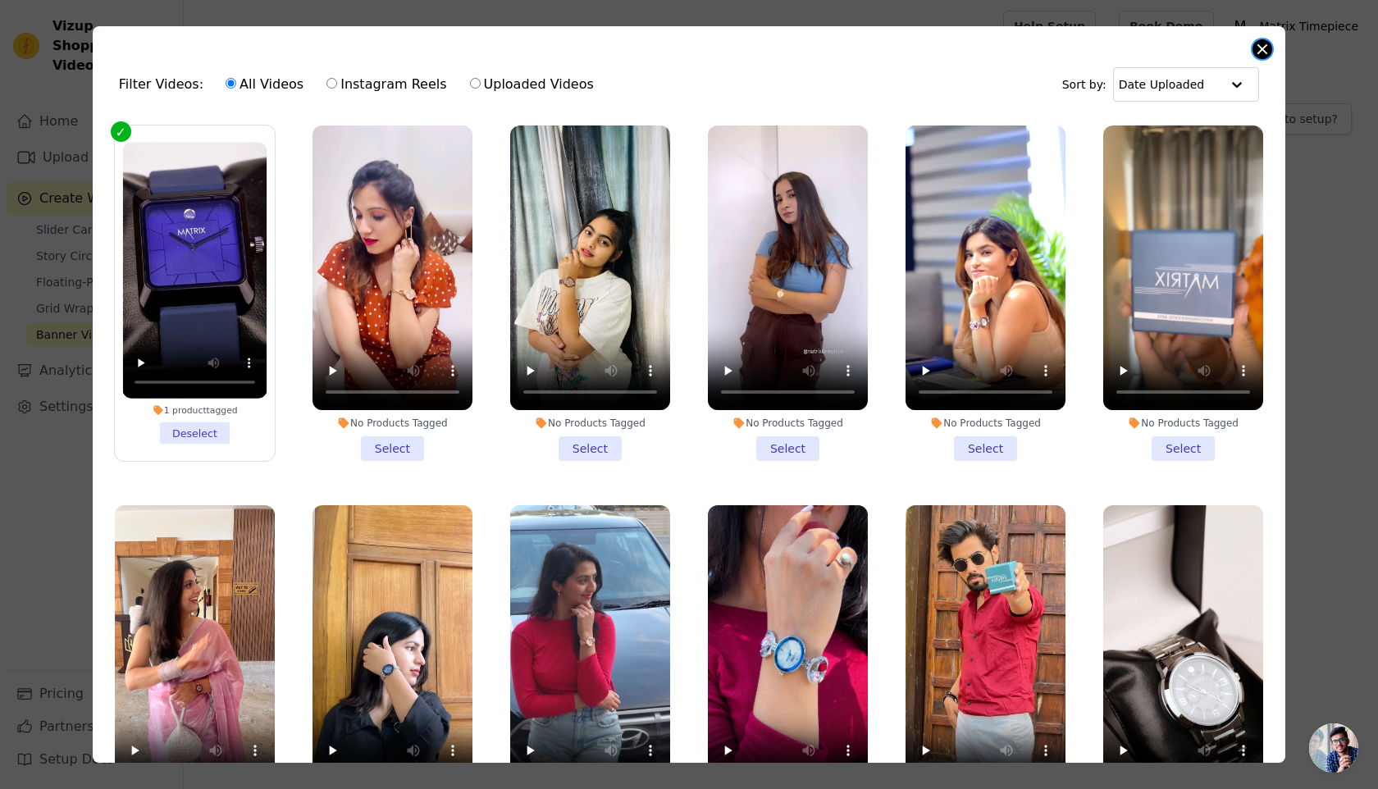
click at [1265, 52] on button "Close modal" at bounding box center [1262, 49] width 20 height 20
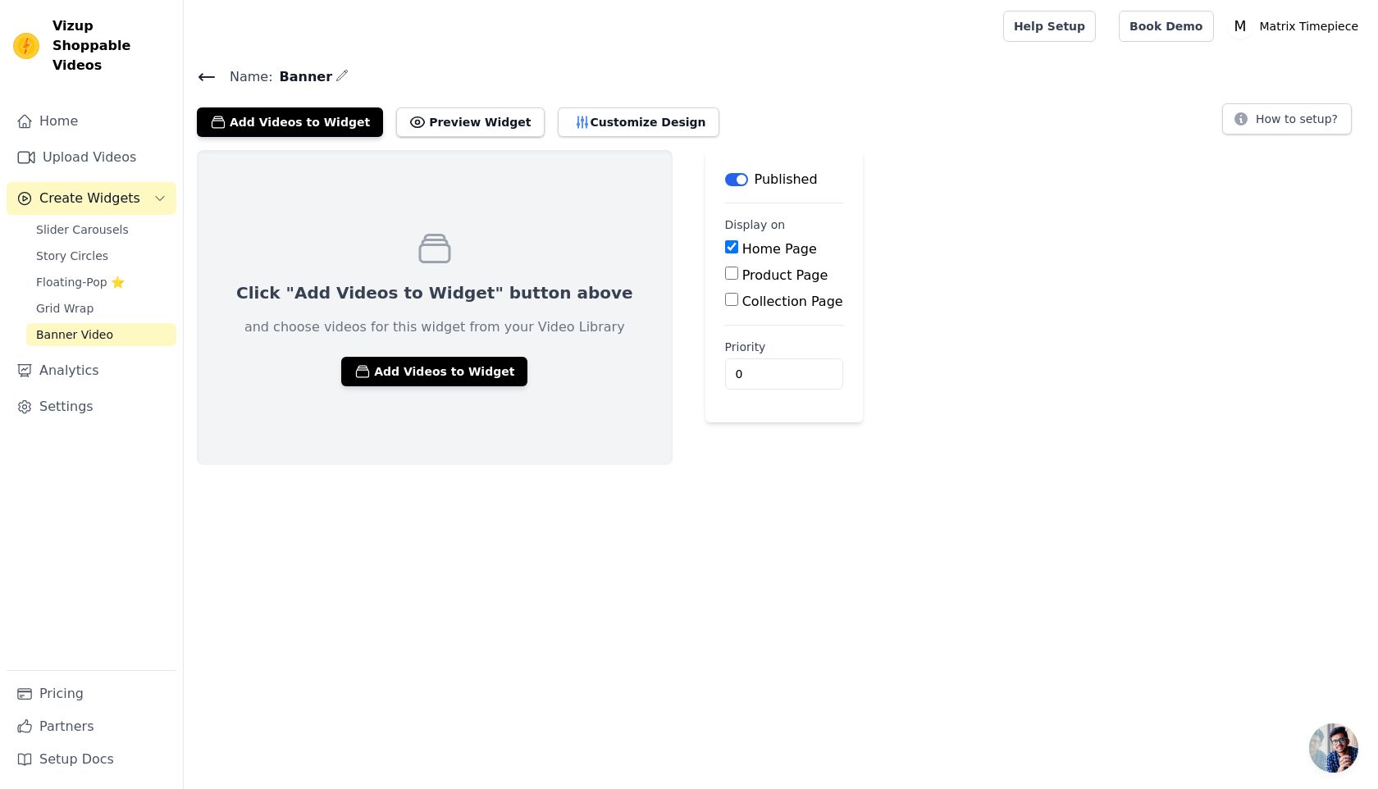
click at [499, 317] on p "and choose videos for this widget from your Video Library" at bounding box center [434, 327] width 381 height 20
click at [445, 116] on button "Preview Widget" at bounding box center [470, 122] width 148 height 30
click at [567, 121] on button "Customize Design" at bounding box center [639, 122] width 162 height 30
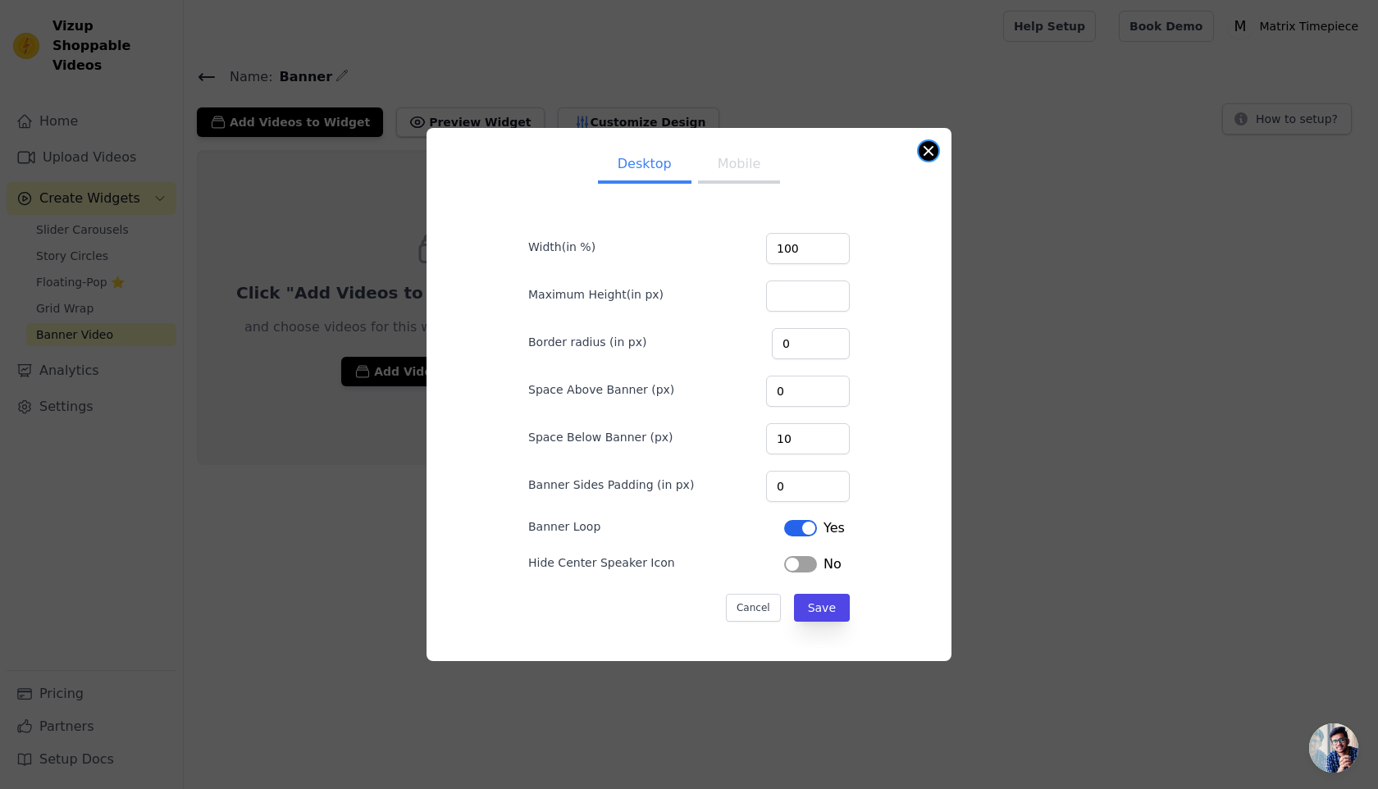
click at [935, 147] on button "Close modal" at bounding box center [929, 151] width 20 height 20
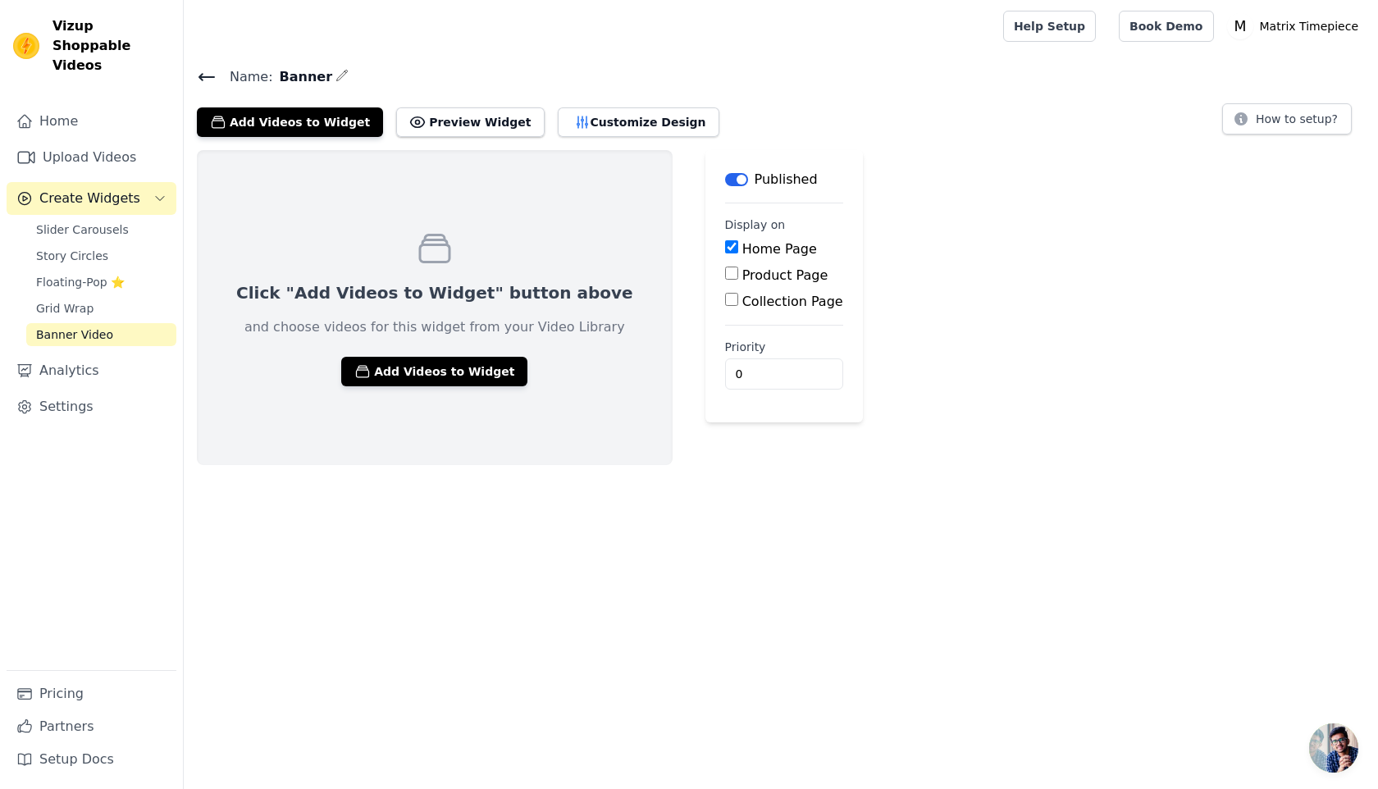
click at [193, 70] on div "Name: Banner Add Videos to Widget Preview Widget Customize Design How to setup?" at bounding box center [781, 101] width 1194 height 71
click at [198, 70] on icon at bounding box center [207, 77] width 20 height 20
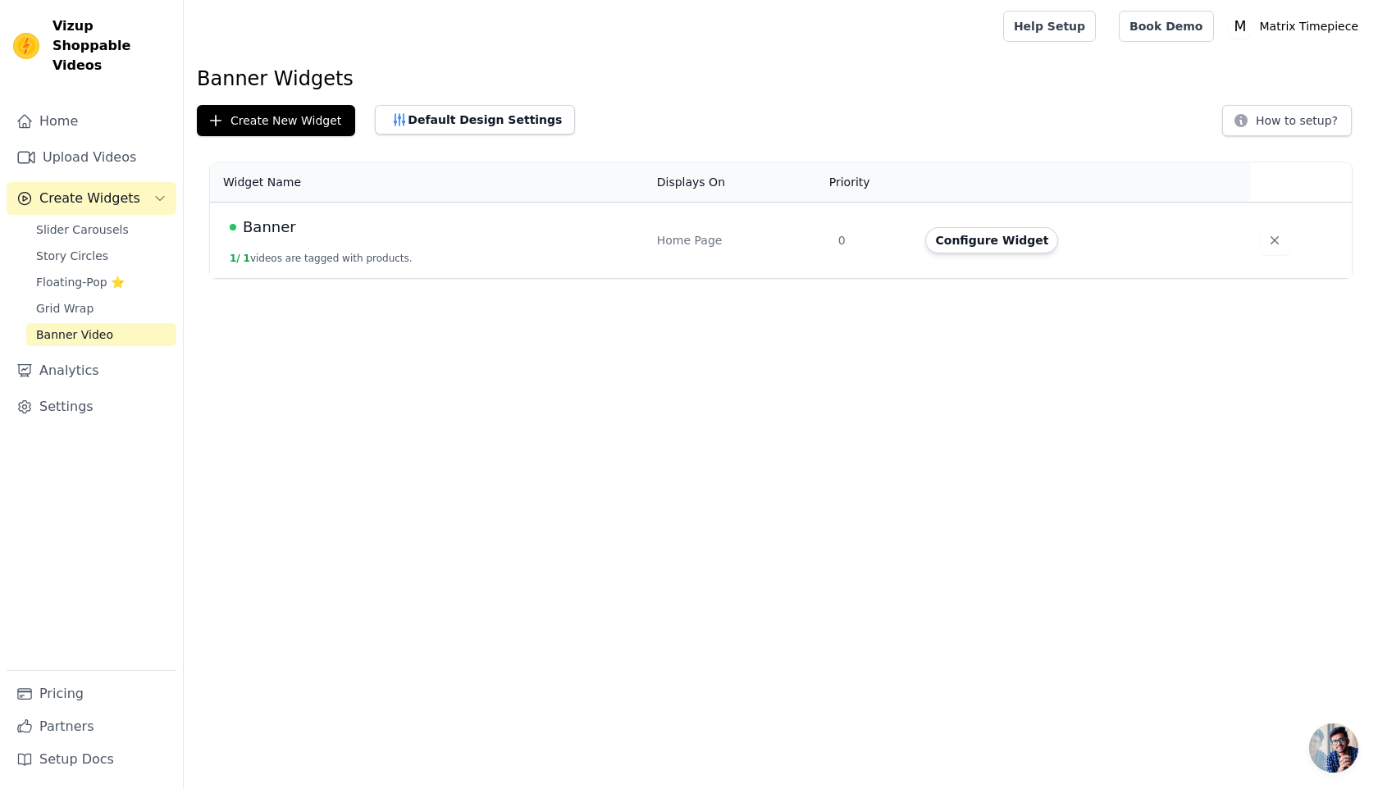
click at [308, 240] on td "Banner 1 / 1 videos are tagged with products." at bounding box center [428, 241] width 437 height 76
click at [950, 235] on button "Configure Widget" at bounding box center [991, 240] width 133 height 26
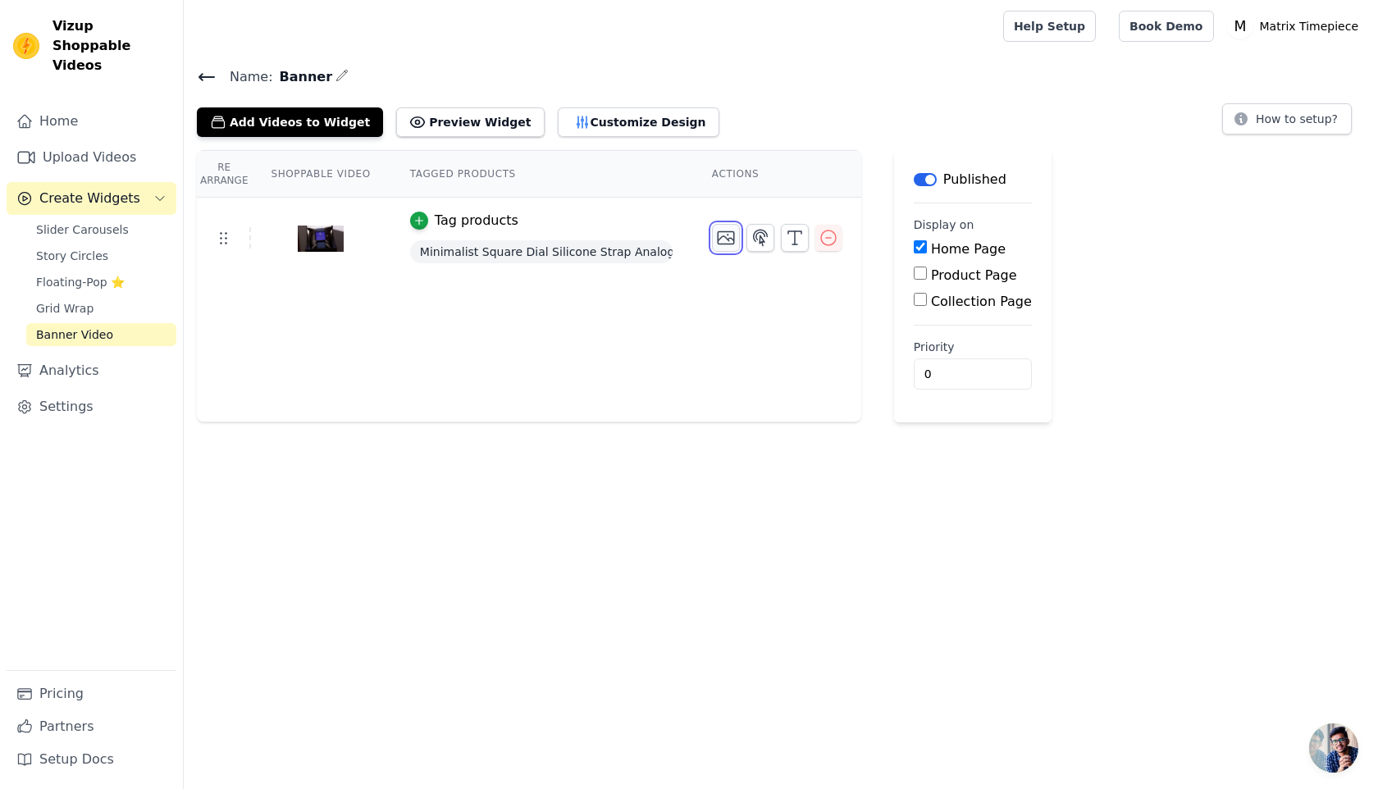
click at [736, 243] on button "button" at bounding box center [726, 238] width 28 height 28
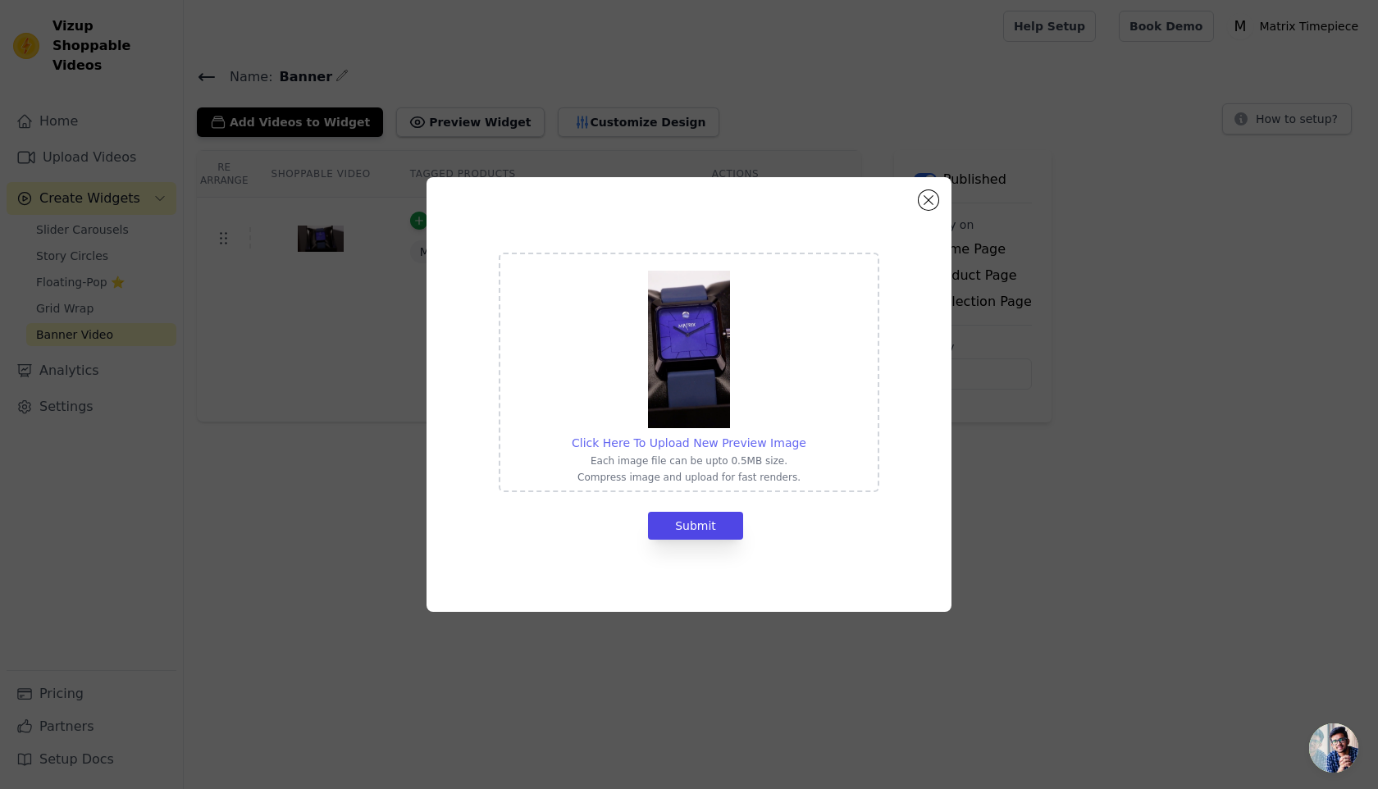
click at [692, 447] on span "Click Here To Upload New Preview Image" at bounding box center [689, 442] width 235 height 13
click at [805, 435] on input "Click Here To Upload New Preview Image Each image file can be upto 0.5MB size. …" at bounding box center [805, 434] width 1 height 1
click at [940, 201] on div "Click Here To Upload New Preview Image Each image file can be upto 0.5MB size. …" at bounding box center [688, 394] width 525 height 435
click at [937, 201] on div "Click Here To Upload New Preview Image Each image file can be upto 0.5MB size. …" at bounding box center [688, 394] width 525 height 435
click at [922, 199] on button "Close modal" at bounding box center [929, 200] width 20 height 20
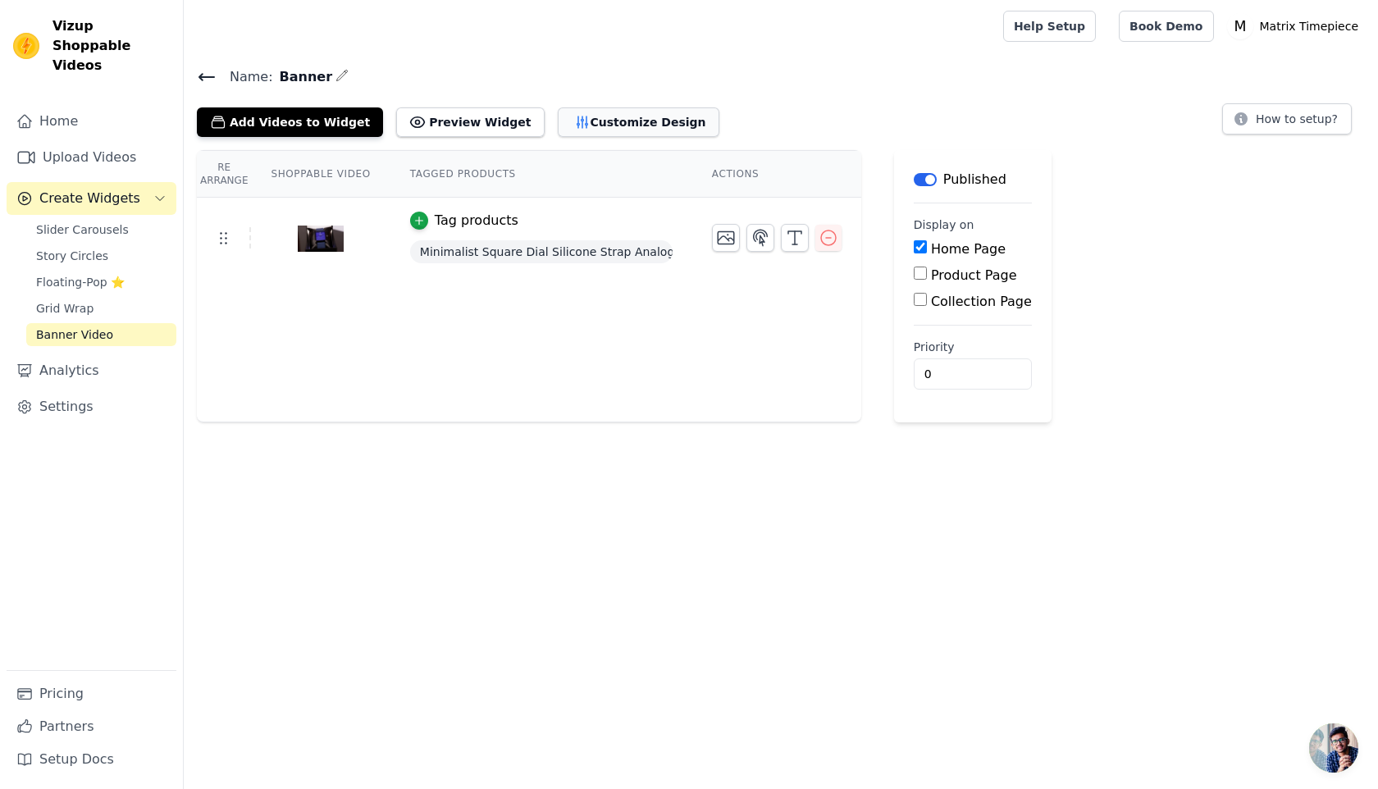
click at [577, 125] on icon "button" at bounding box center [582, 121] width 11 height 11
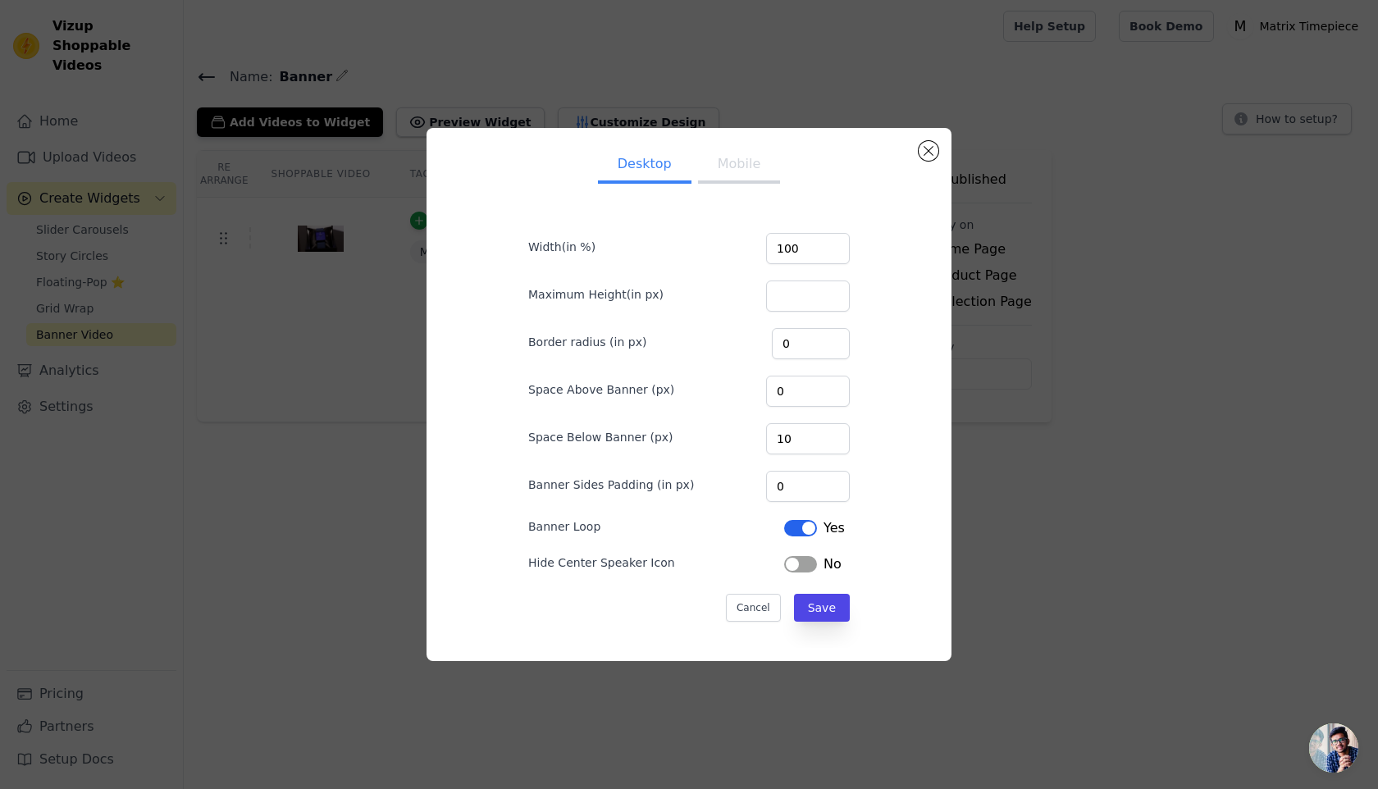
click at [784, 559] on button "Label" at bounding box center [800, 564] width 33 height 16
click at [796, 562] on button "Label" at bounding box center [800, 564] width 33 height 16
click at [791, 566] on button "Label" at bounding box center [800, 564] width 33 height 16
click at [737, 167] on button "Mobile" at bounding box center [739, 166] width 82 height 36
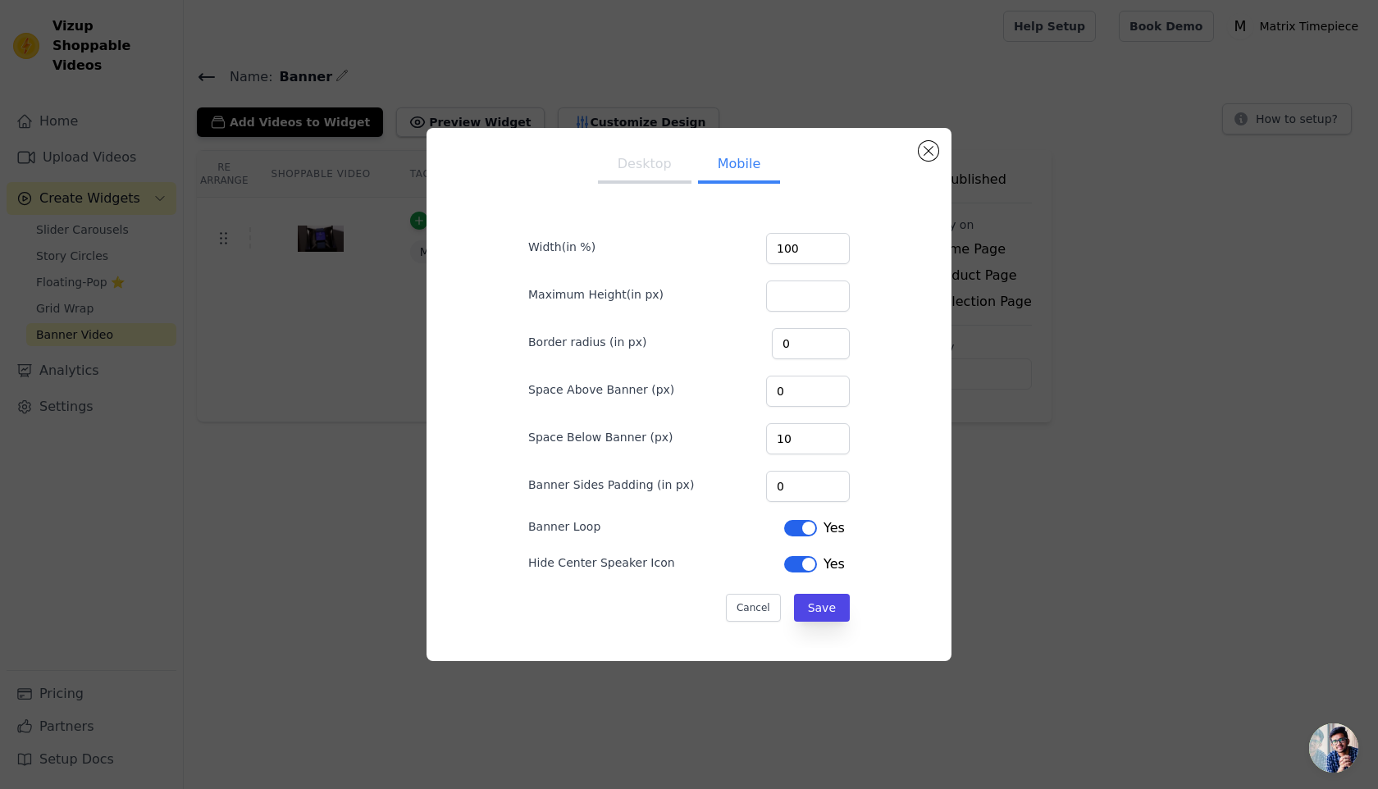
click at [792, 568] on button "Label" at bounding box center [800, 564] width 33 height 16
click at [816, 604] on button "Save" at bounding box center [822, 608] width 56 height 28
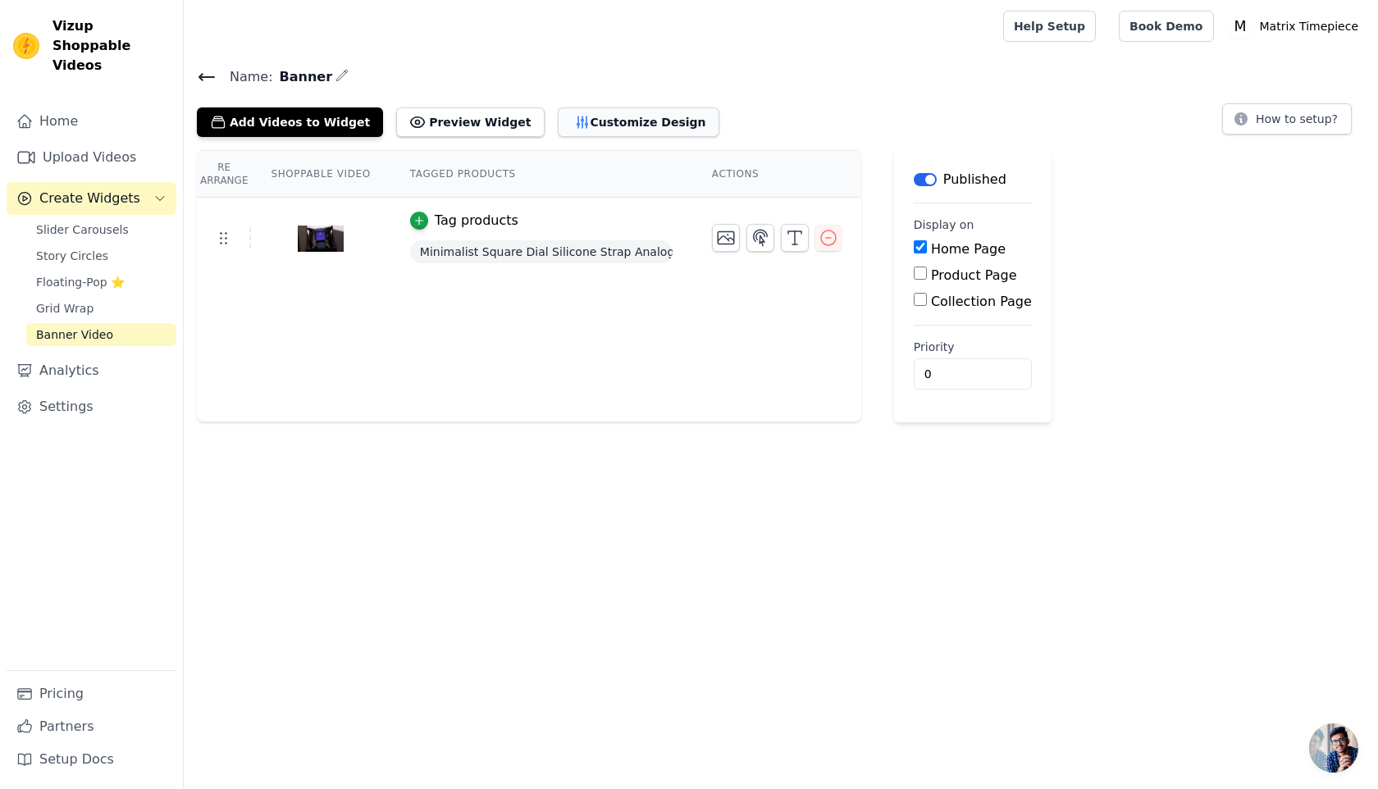
click at [610, 123] on button "Customize Design" at bounding box center [639, 122] width 162 height 30
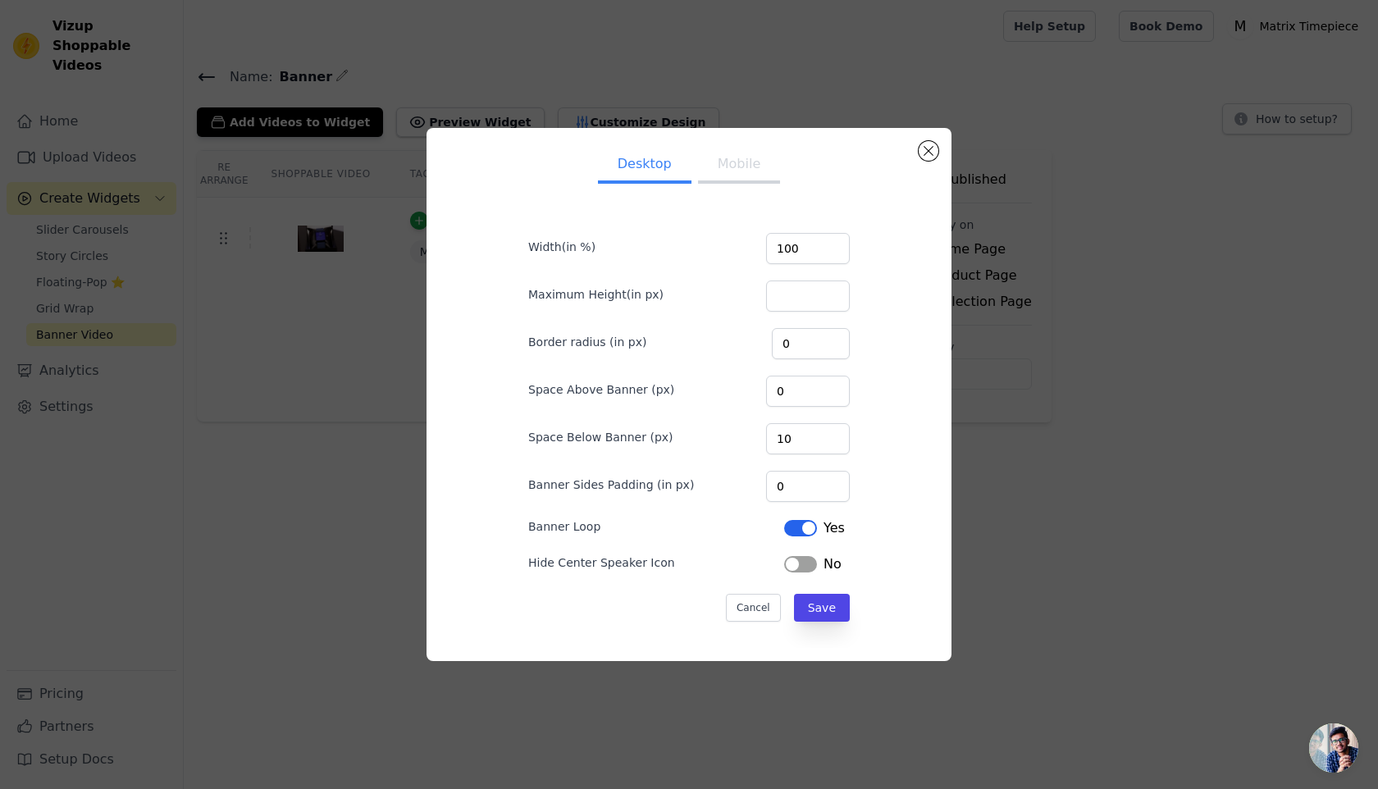
click at [716, 157] on button "Mobile" at bounding box center [739, 166] width 82 height 36
click at [784, 565] on button "Label" at bounding box center [800, 564] width 33 height 16
click at [650, 170] on button "Desktop" at bounding box center [644, 166] width 93 height 36
click at [792, 568] on button "Label" at bounding box center [800, 564] width 33 height 16
click at [799, 602] on button "Save" at bounding box center [822, 608] width 56 height 28
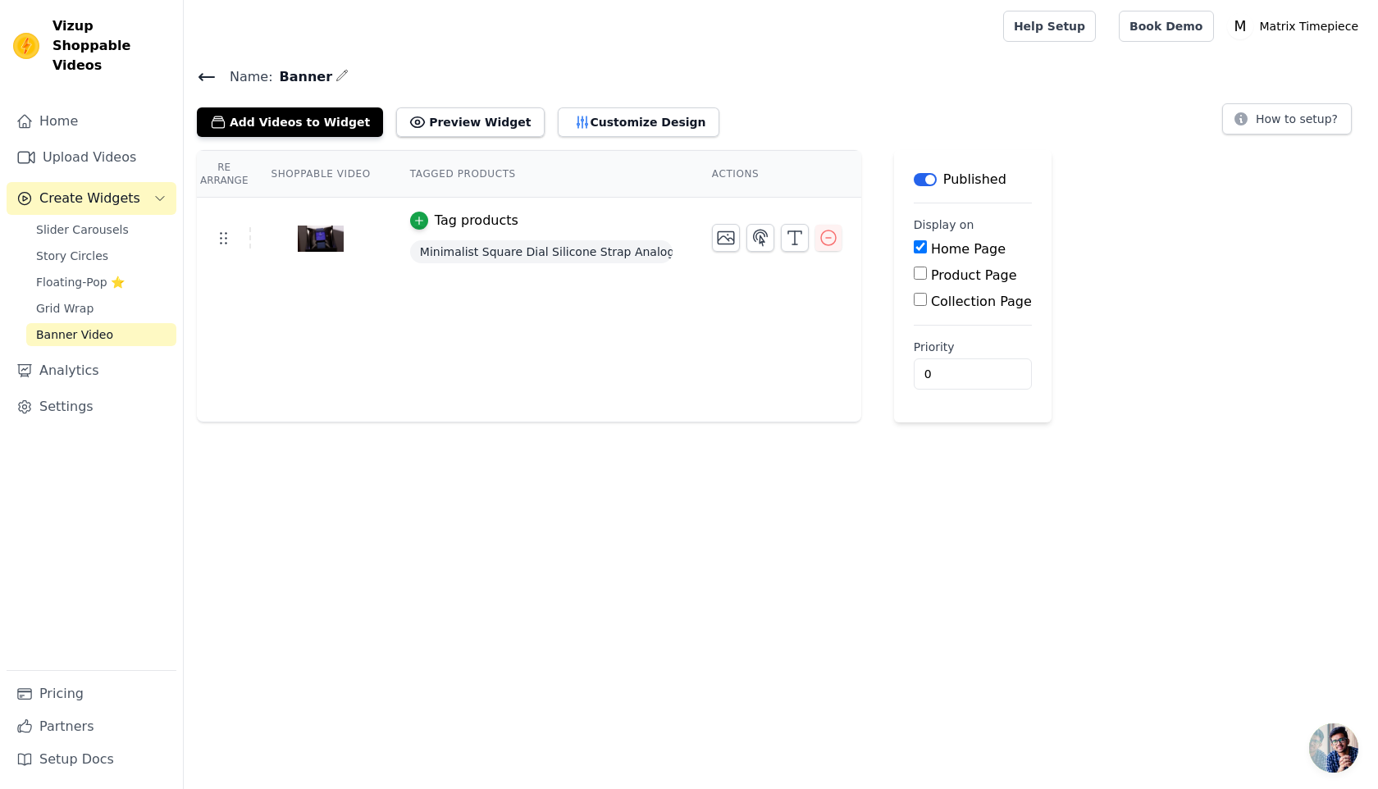
click at [78, 326] on span "Banner Video" at bounding box center [74, 334] width 77 height 16
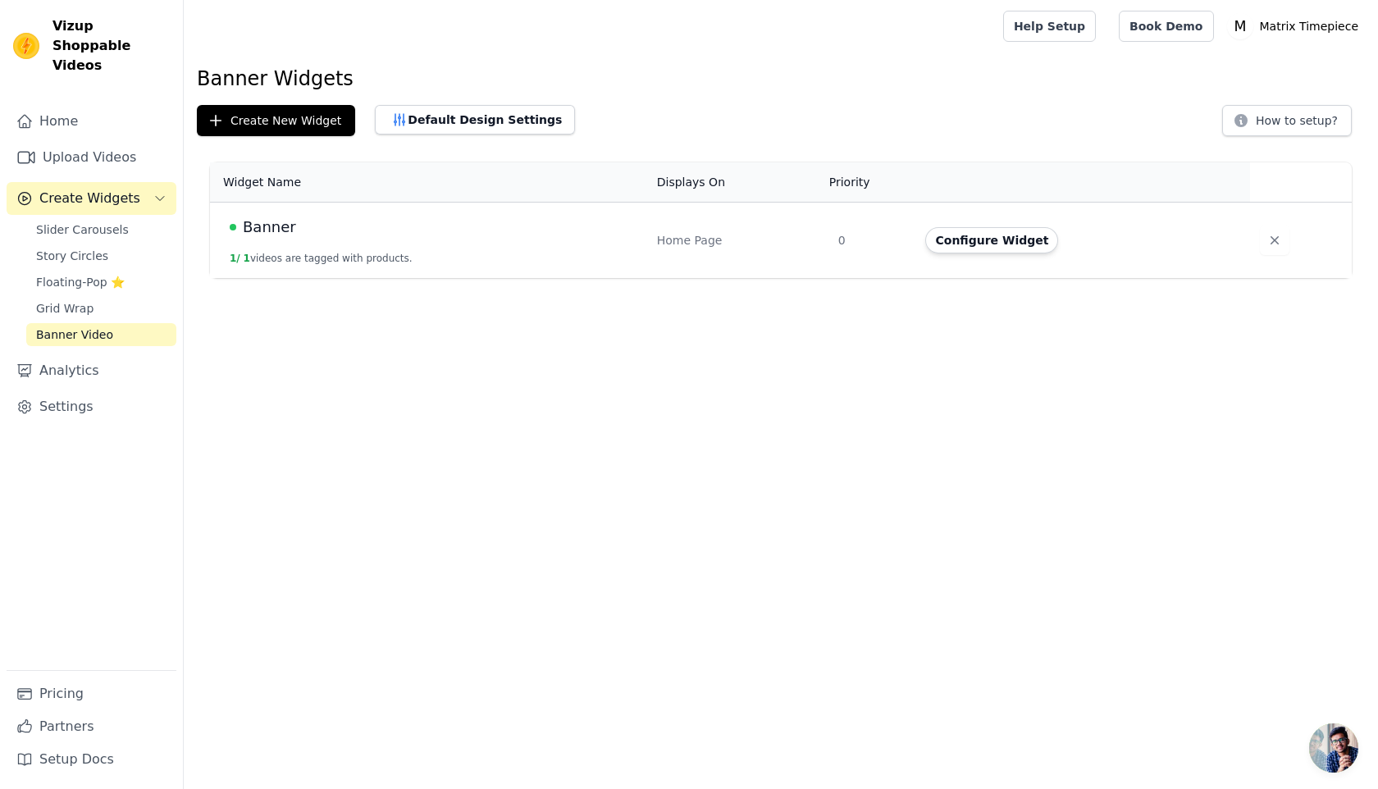
click at [434, 258] on td "Banner 1 / 1 videos are tagged with products." at bounding box center [428, 241] width 437 height 76
click at [1013, 240] on button "Configure Widget" at bounding box center [991, 240] width 133 height 26
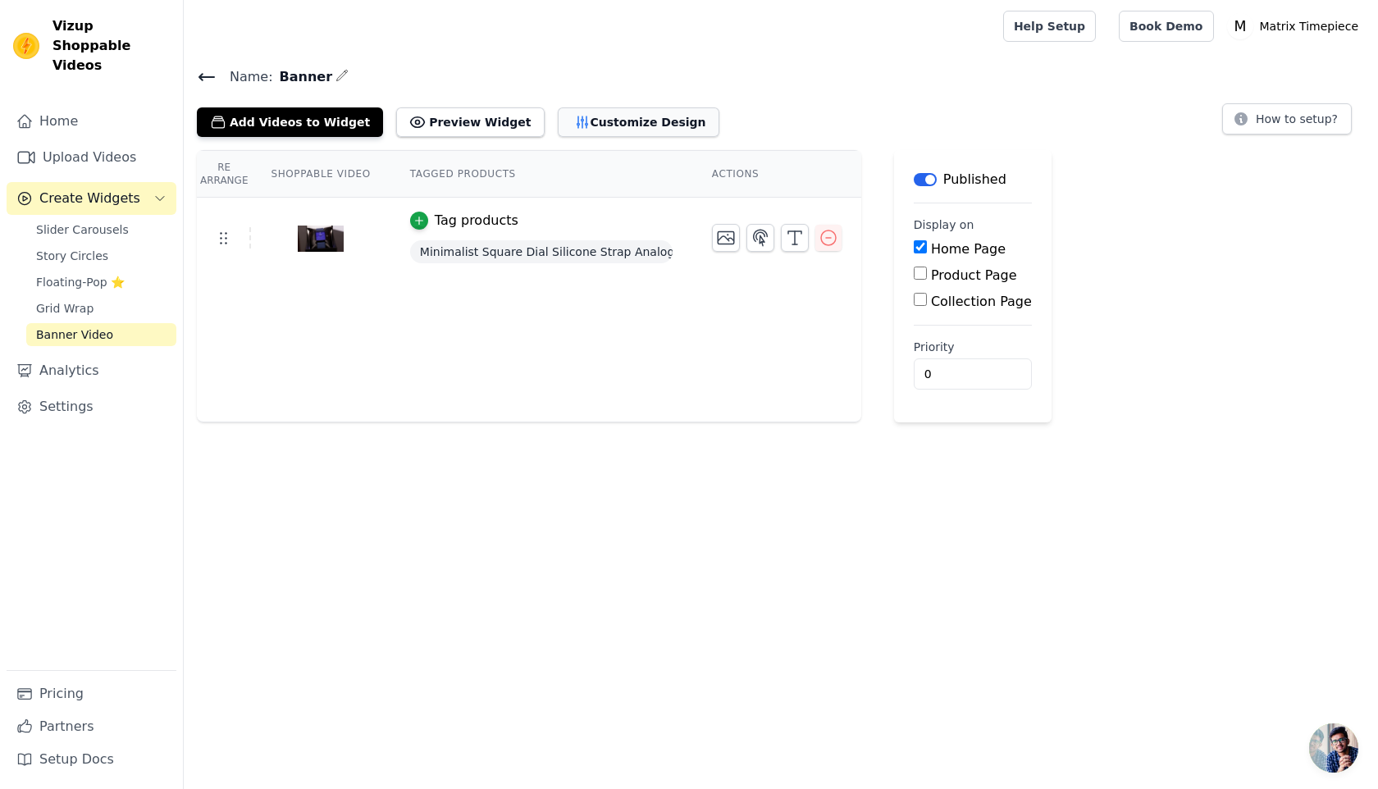
click at [585, 116] on button "Customize Design" at bounding box center [639, 122] width 162 height 30
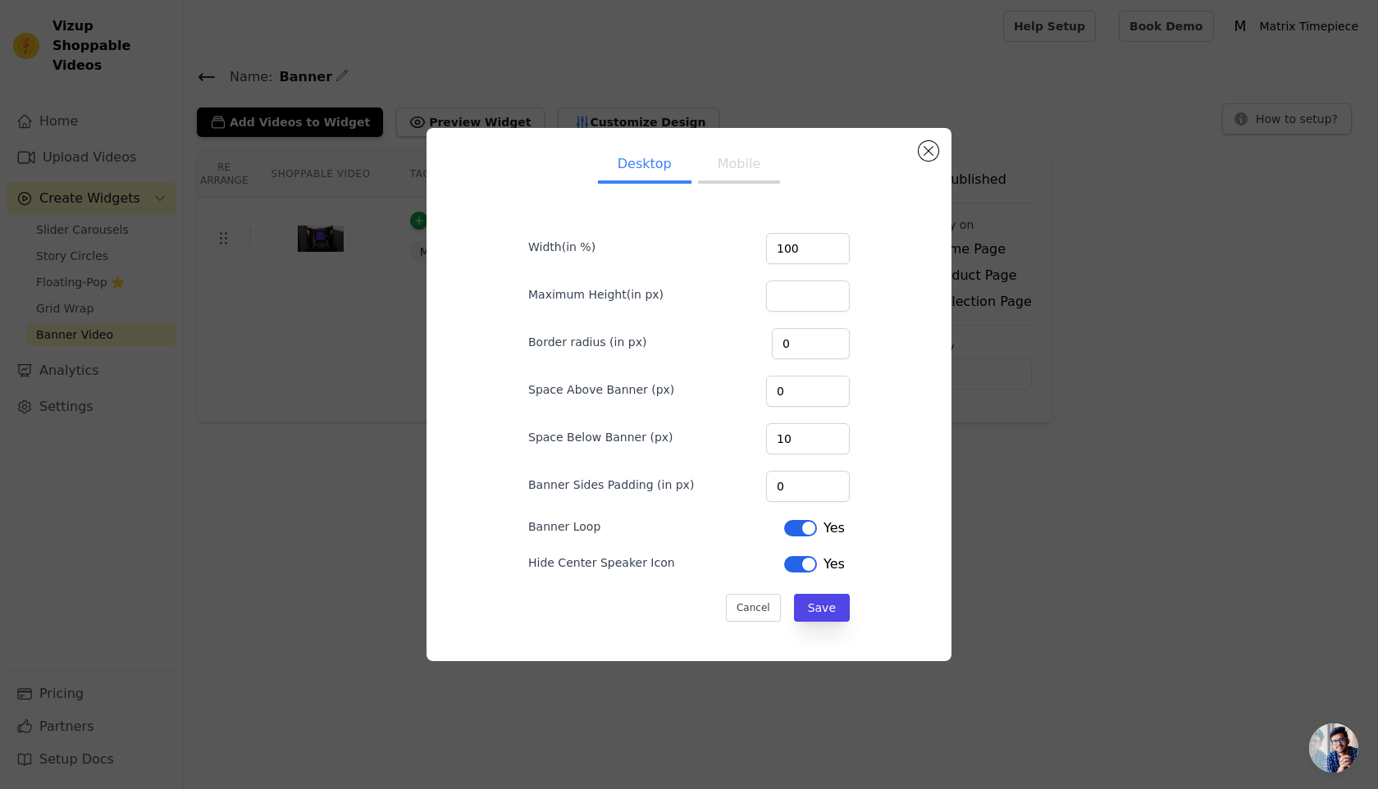
click at [723, 171] on button "Mobile" at bounding box center [739, 166] width 82 height 36
click at [930, 160] on div "Desktop Mobile Width(in %) 100 Maximum Height(in px) Border radius (in px) 0 Sp…" at bounding box center [688, 394] width 525 height 533
click at [810, 595] on button "Save" at bounding box center [822, 608] width 56 height 28
